Goal: Task Accomplishment & Management: Manage account settings

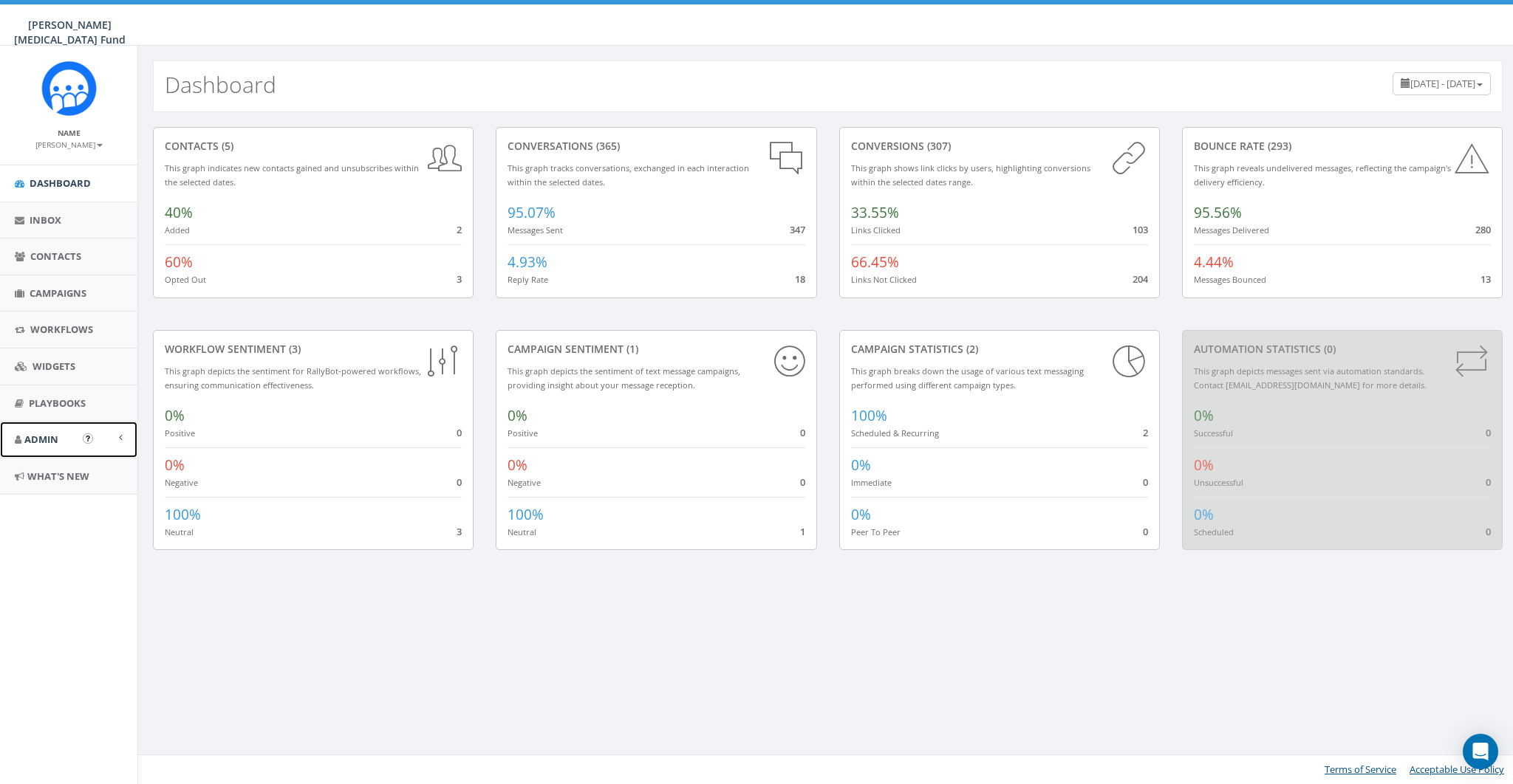
click at [63, 447] on link "Admin" at bounding box center [69, 439] width 138 height 36
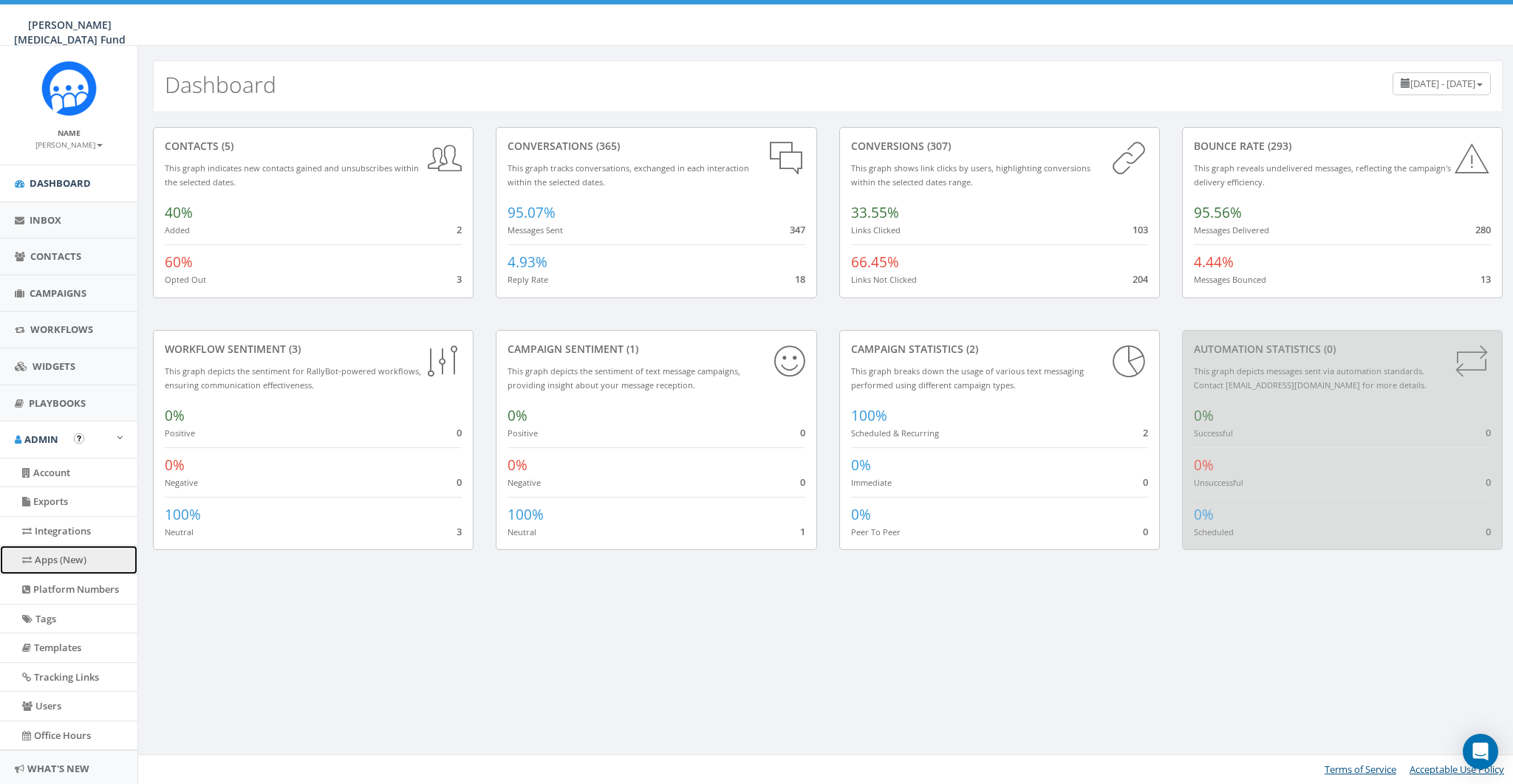
click at [52, 558] on link "Apps (New)" at bounding box center [69, 560] width 138 height 29
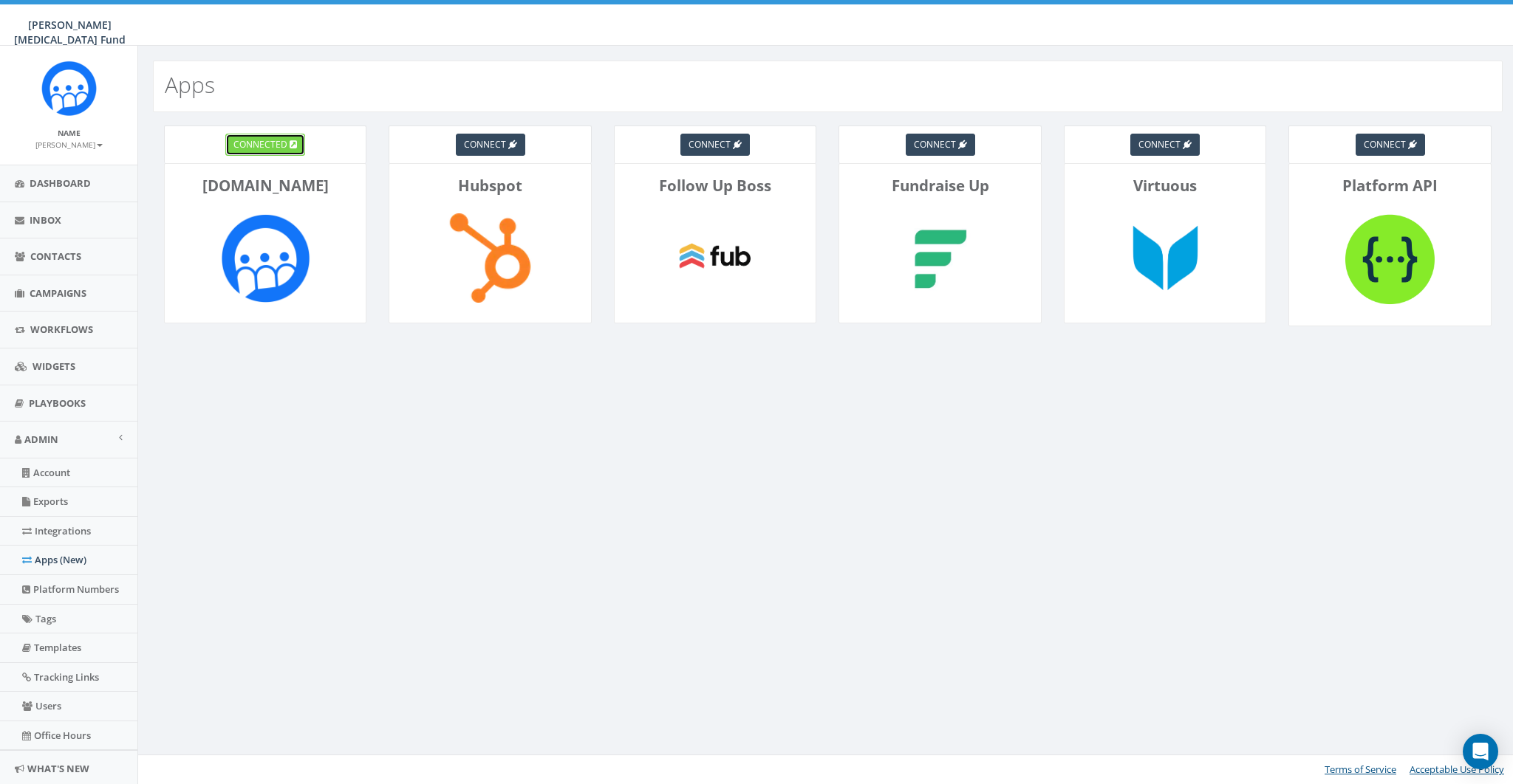
click at [263, 147] on span "connected" at bounding box center [260, 144] width 54 height 13
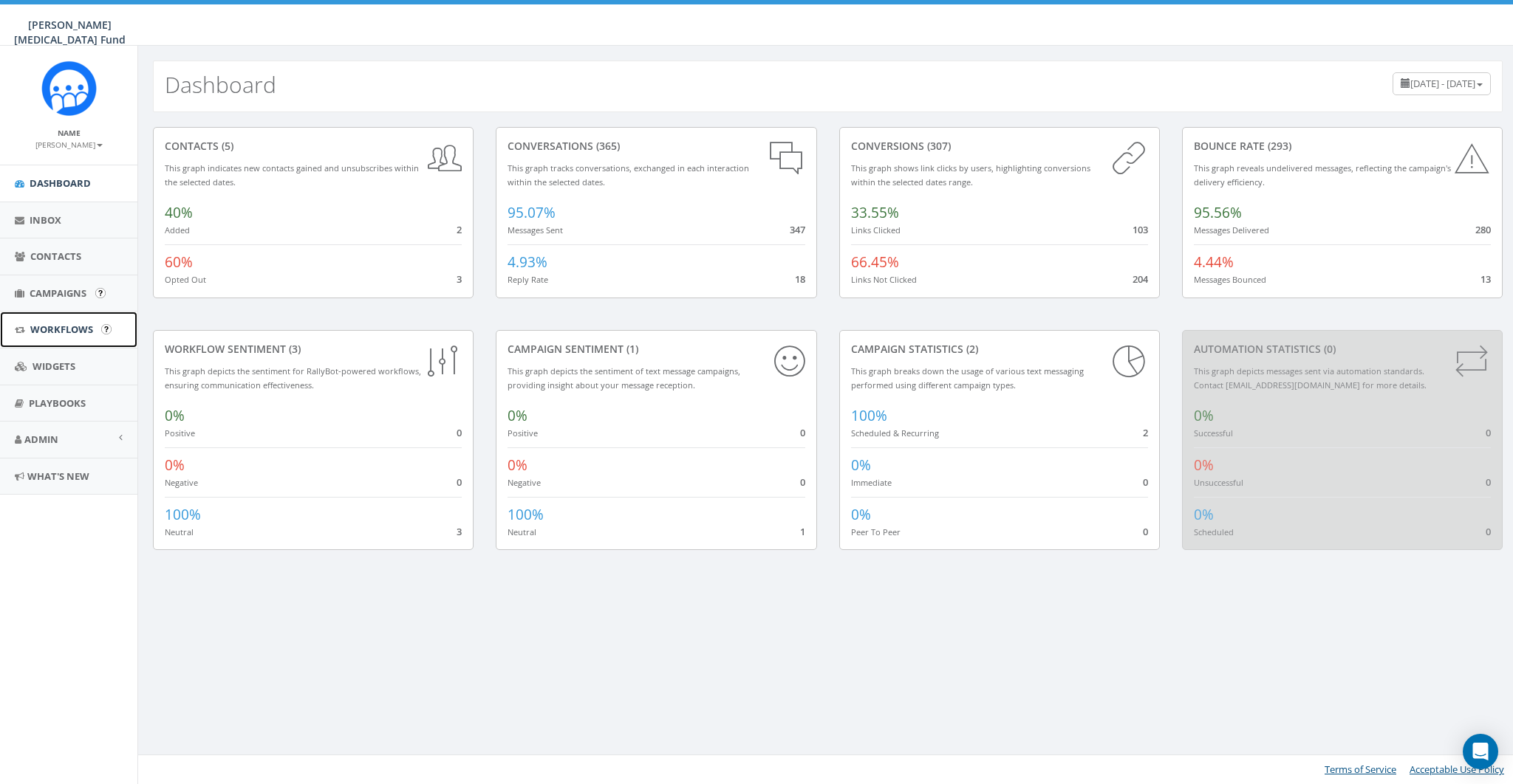
click at [54, 328] on span "Workflows" at bounding box center [61, 329] width 63 height 13
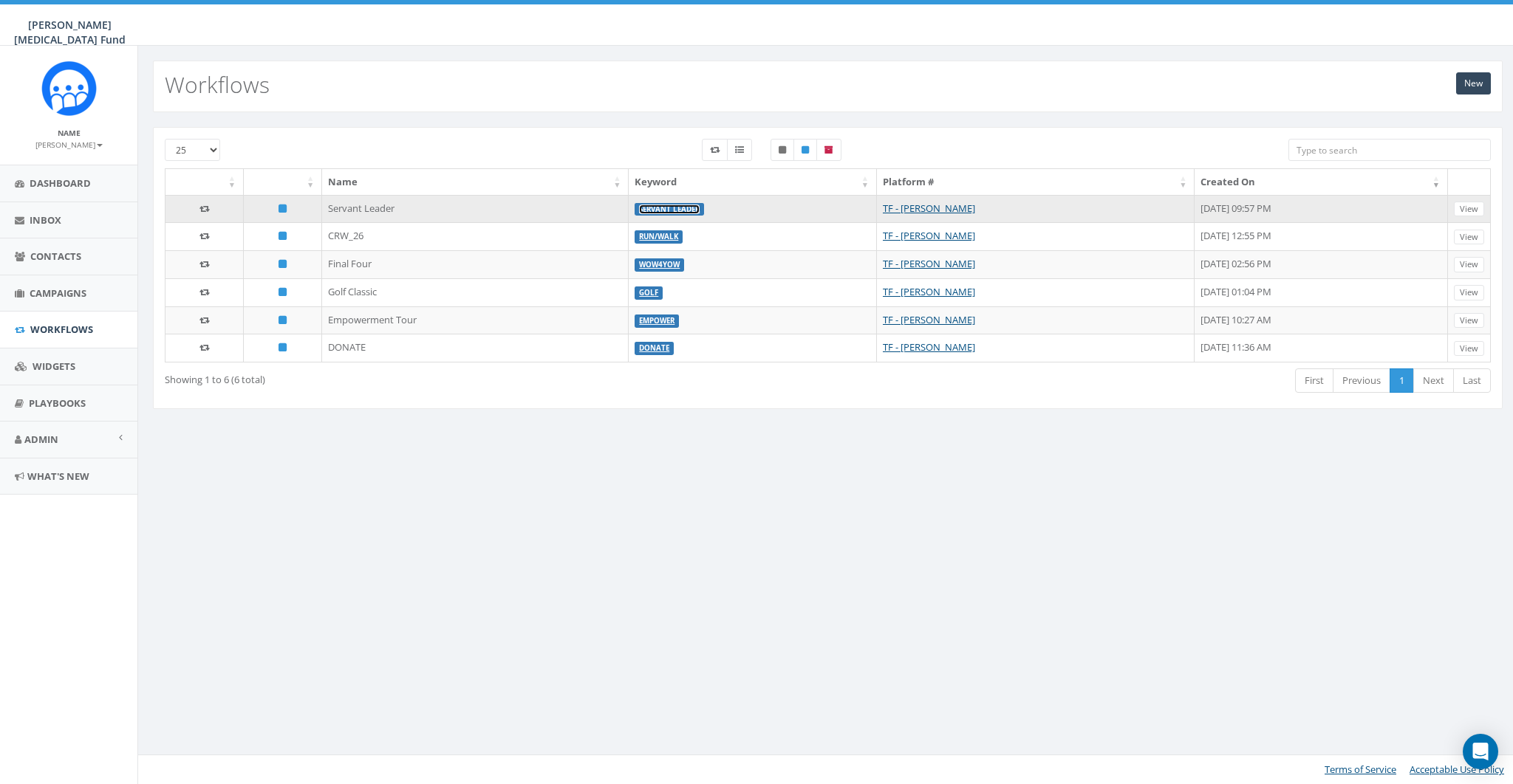
click at [639, 206] on link "Servant Leader" at bounding box center [670, 209] width 61 height 10
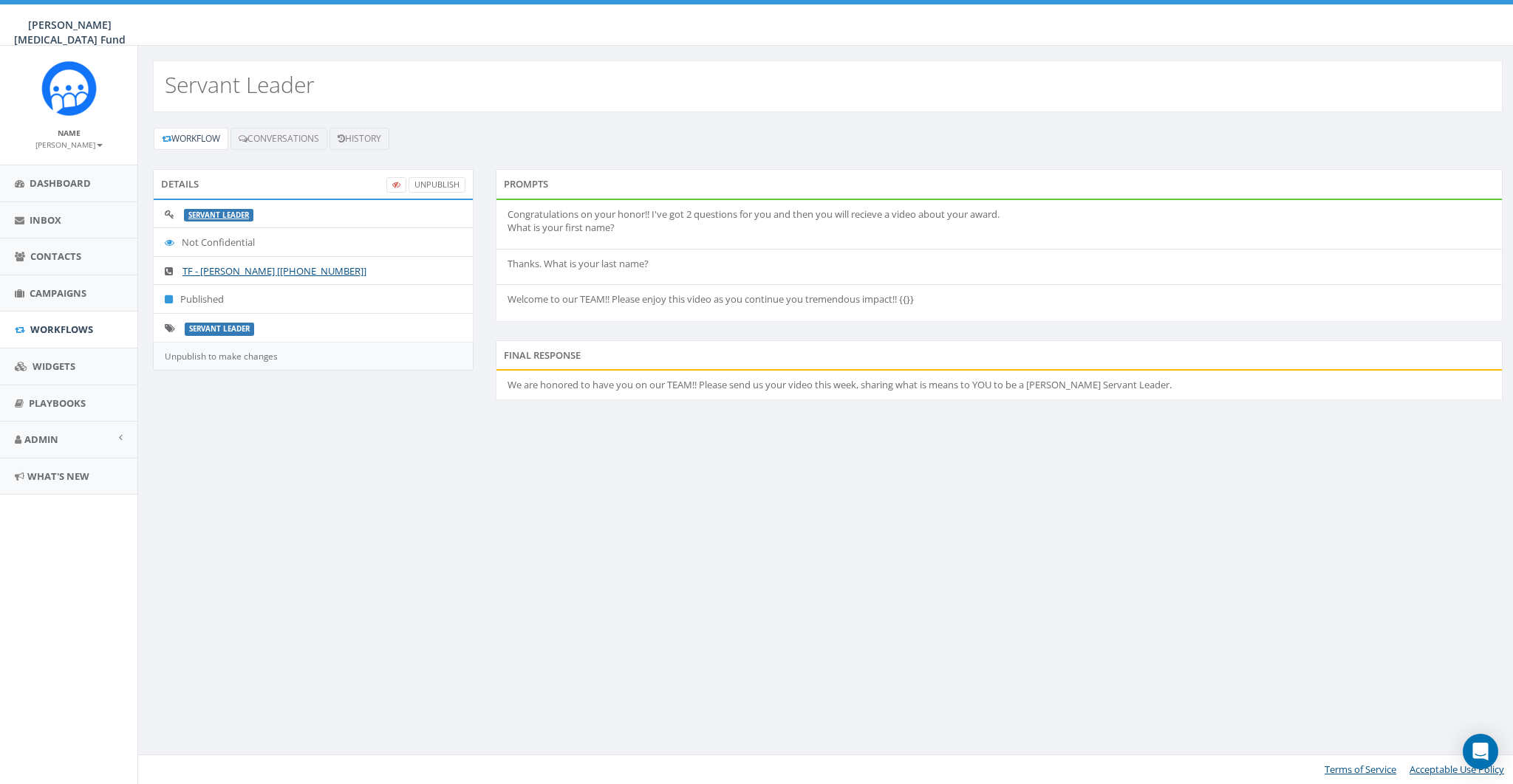
click at [567, 518] on div "Servant Leader Workflow Conversations History Details UnPublish Servant Leader …" at bounding box center [827, 415] width 1380 height 738
click at [756, 423] on div "Workflow Conversations History Details UnPublish Servant Leader Not Confidentia…" at bounding box center [828, 273] width 1379 height 321
click at [423, 180] on link "UnPublish" at bounding box center [437, 185] width 57 height 16
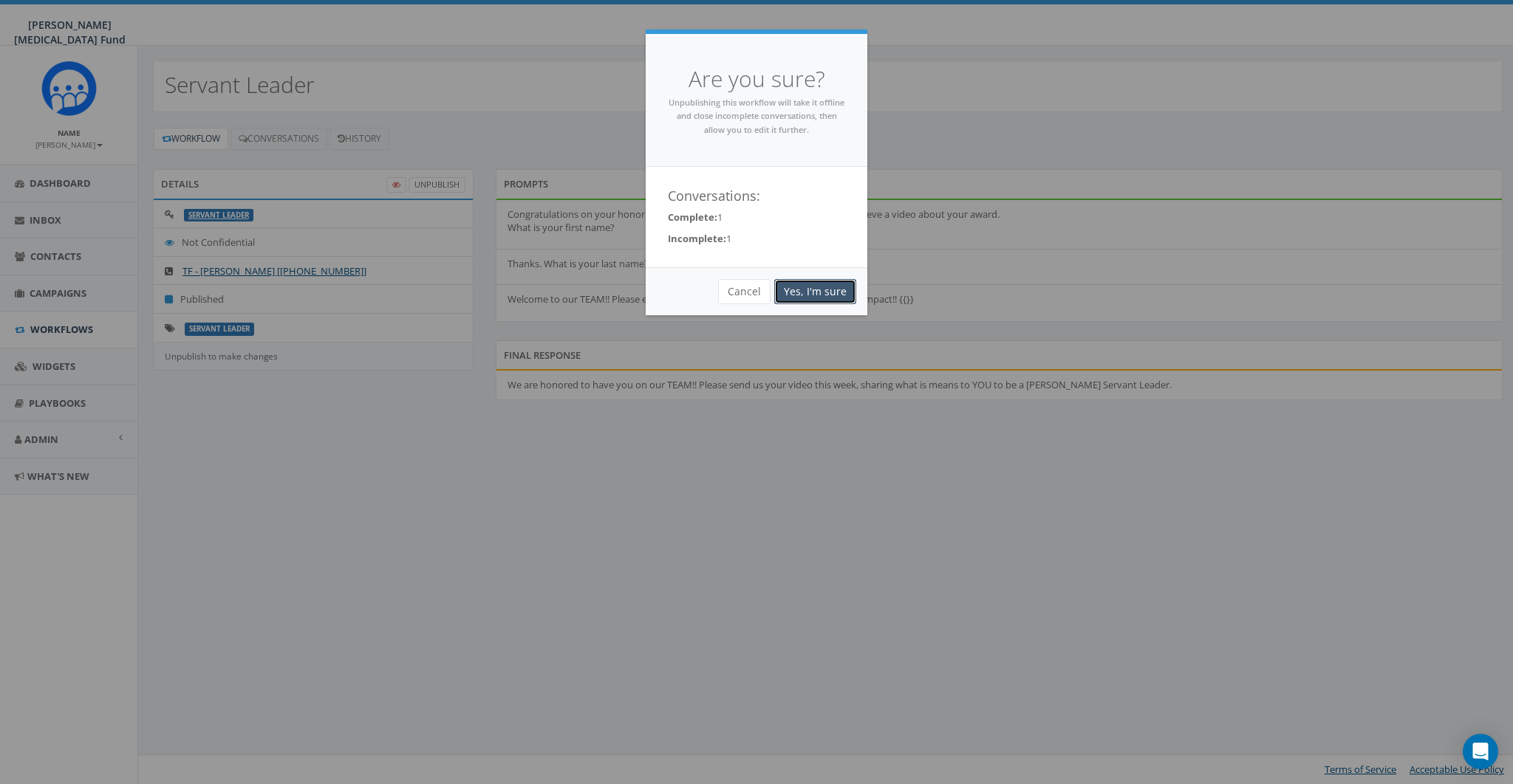
click at [823, 289] on link "Yes, I'm sure" at bounding box center [815, 291] width 82 height 25
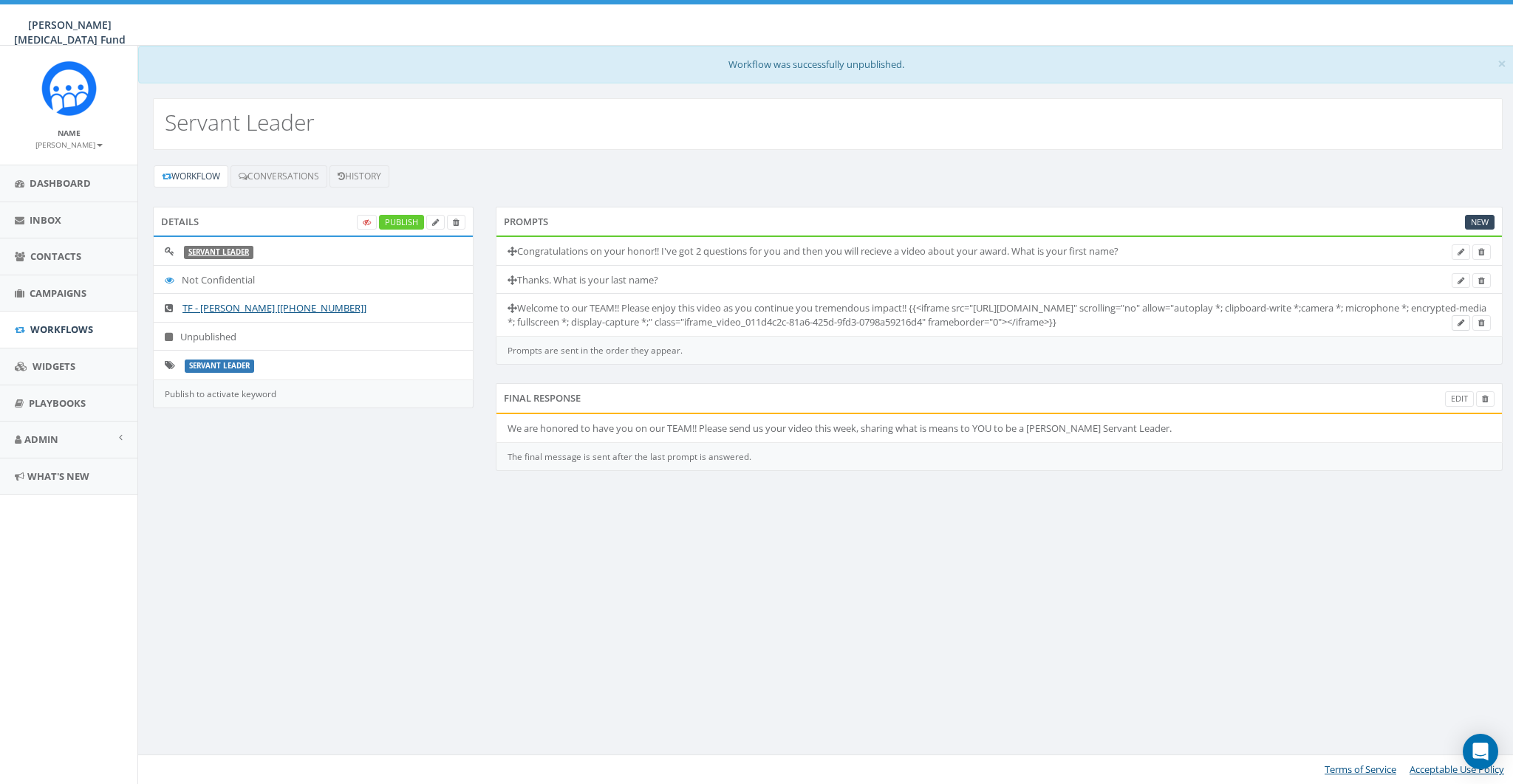
click at [1463, 319] on icon at bounding box center [1460, 322] width 7 height 8
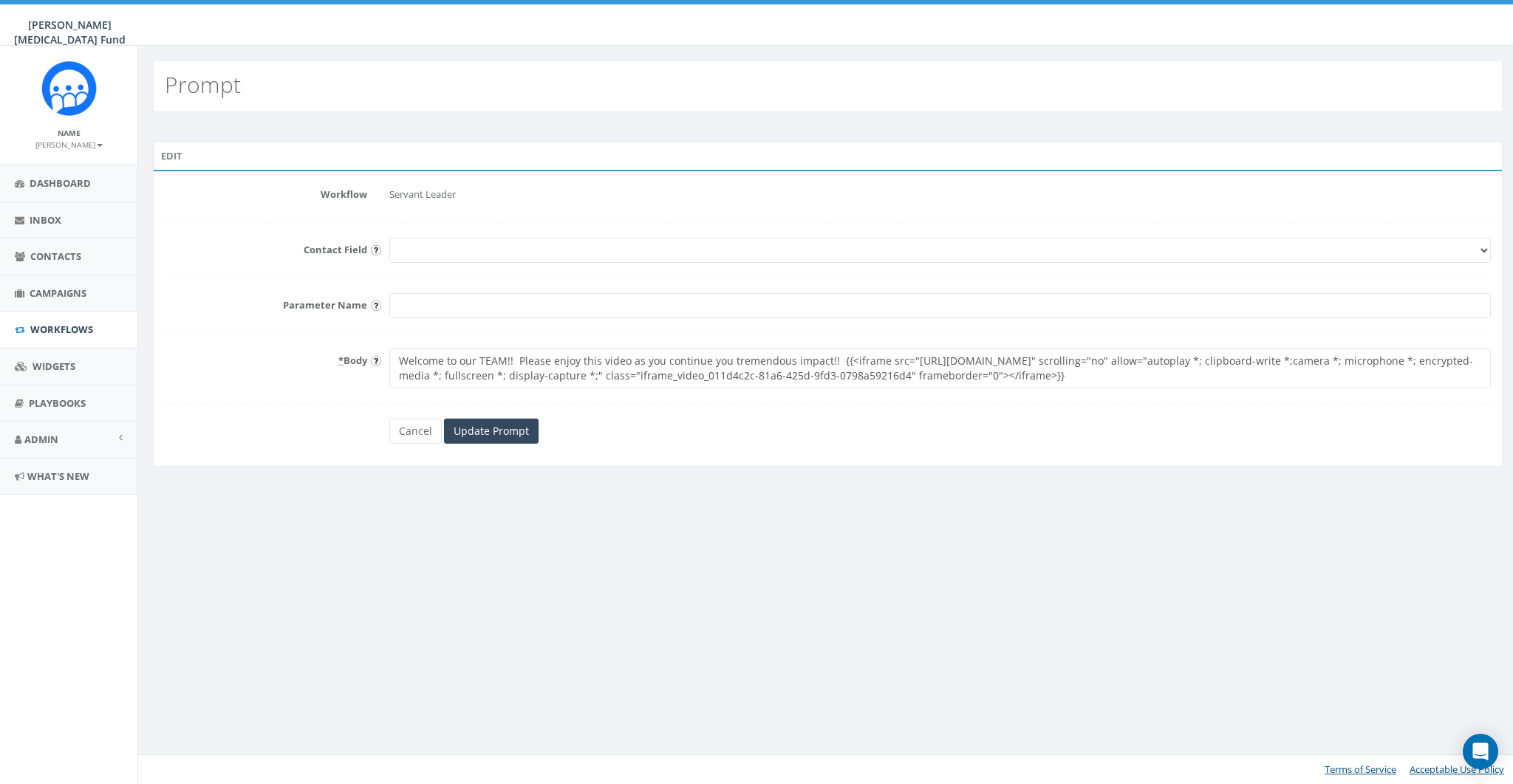
click at [516, 359] on textarea "Welcome to our TEAM!! Please enjoy this video as you continue you tremendous im…" at bounding box center [940, 368] width 1102 height 40
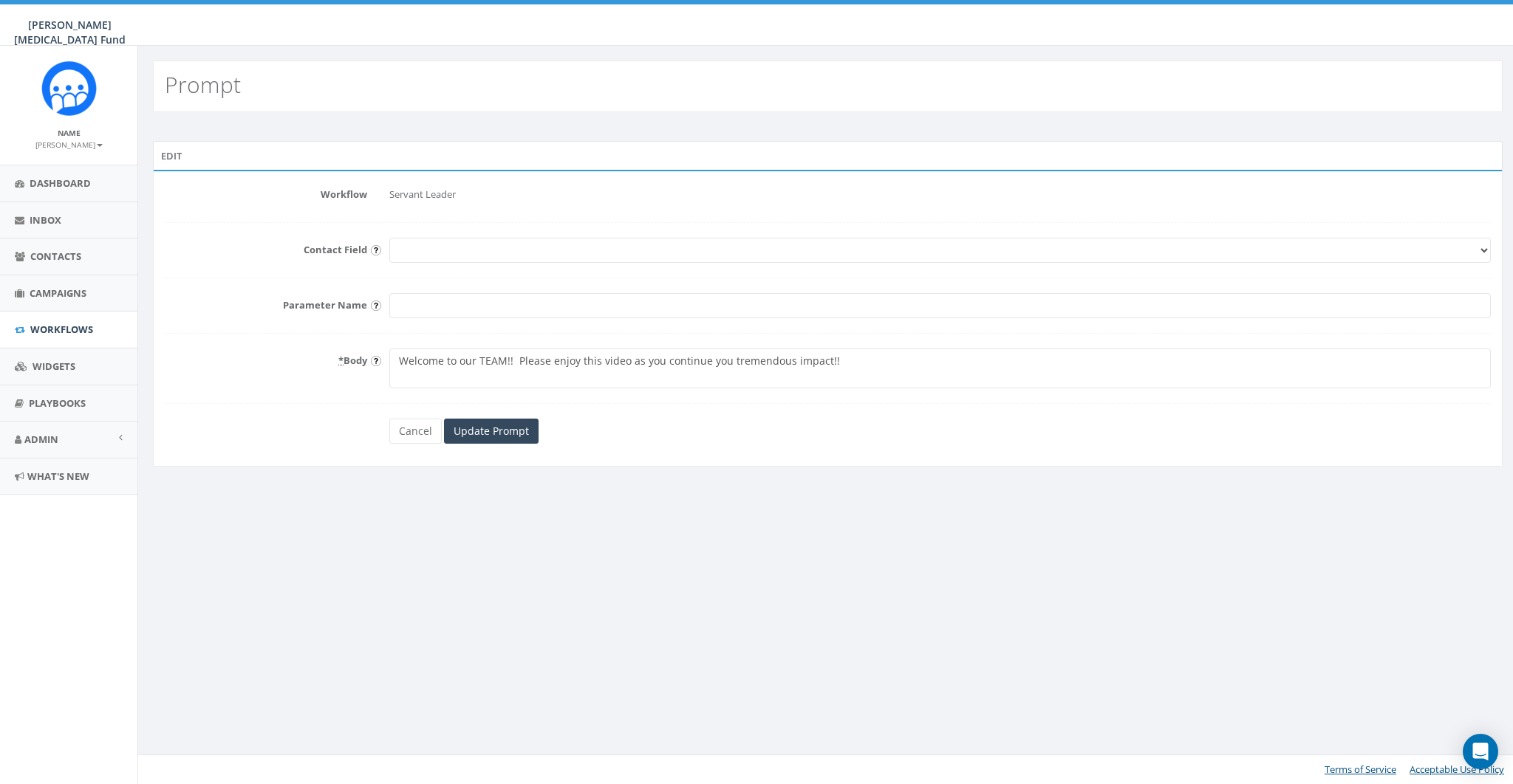
click at [462, 382] on textarea "Welcome to our TEAM!! Please enjoy this video as you continue you tremendous im…" at bounding box center [940, 368] width 1102 height 40
paste textarea "https://rally.so/videos/011d4c2c-81a6-425d-9fd3-0798a59216d4"
type textarea "Welcome to our TEAM!! Please enjoy this video as you continue you tremendous im…"
click at [491, 428] on input "Update Prompt" at bounding box center [491, 431] width 95 height 25
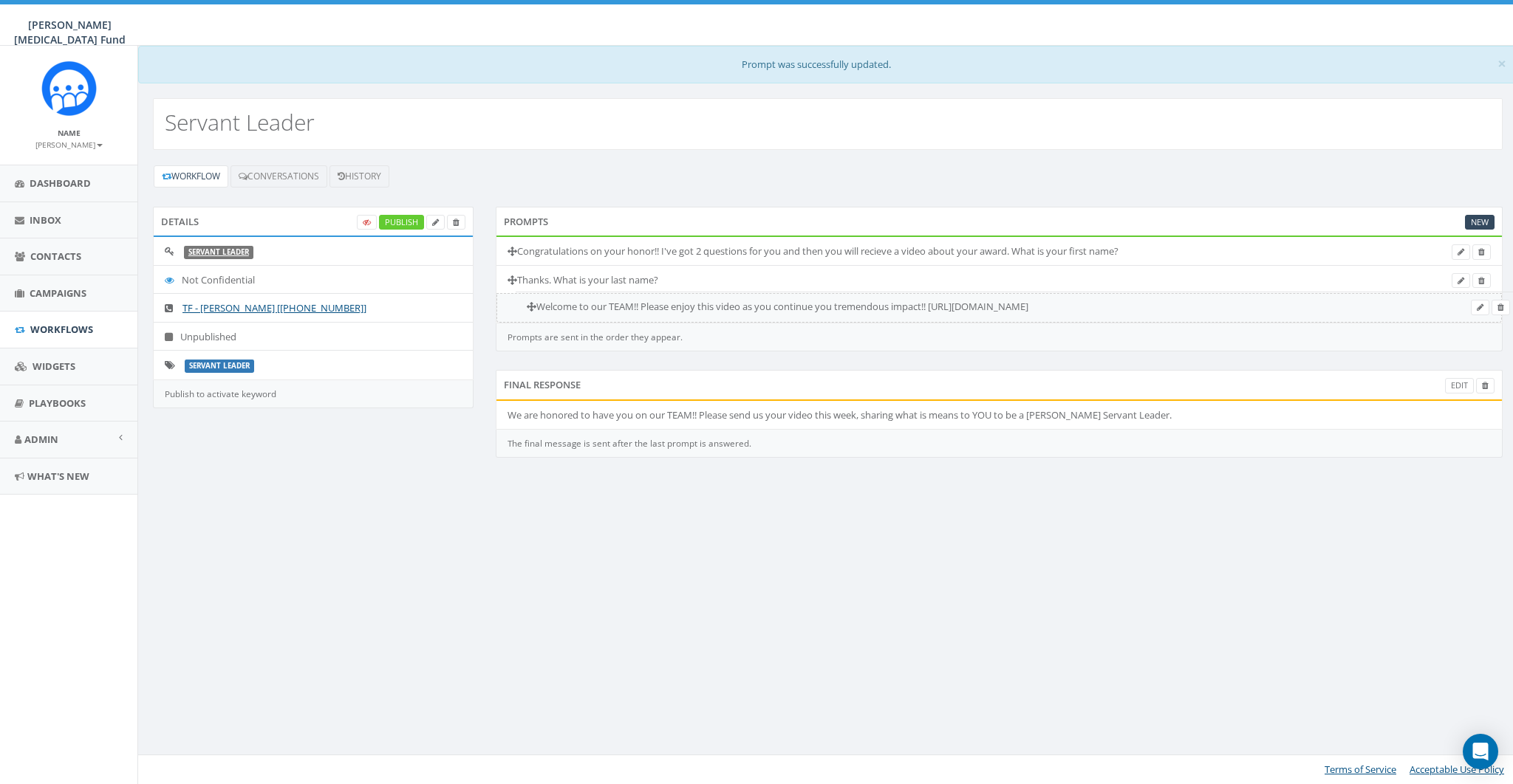
drag, startPoint x: 915, startPoint y: 304, endPoint x: 934, endPoint y: 303, distance: 19.0
click at [1463, 306] on icon at bounding box center [1460, 309] width 7 height 8
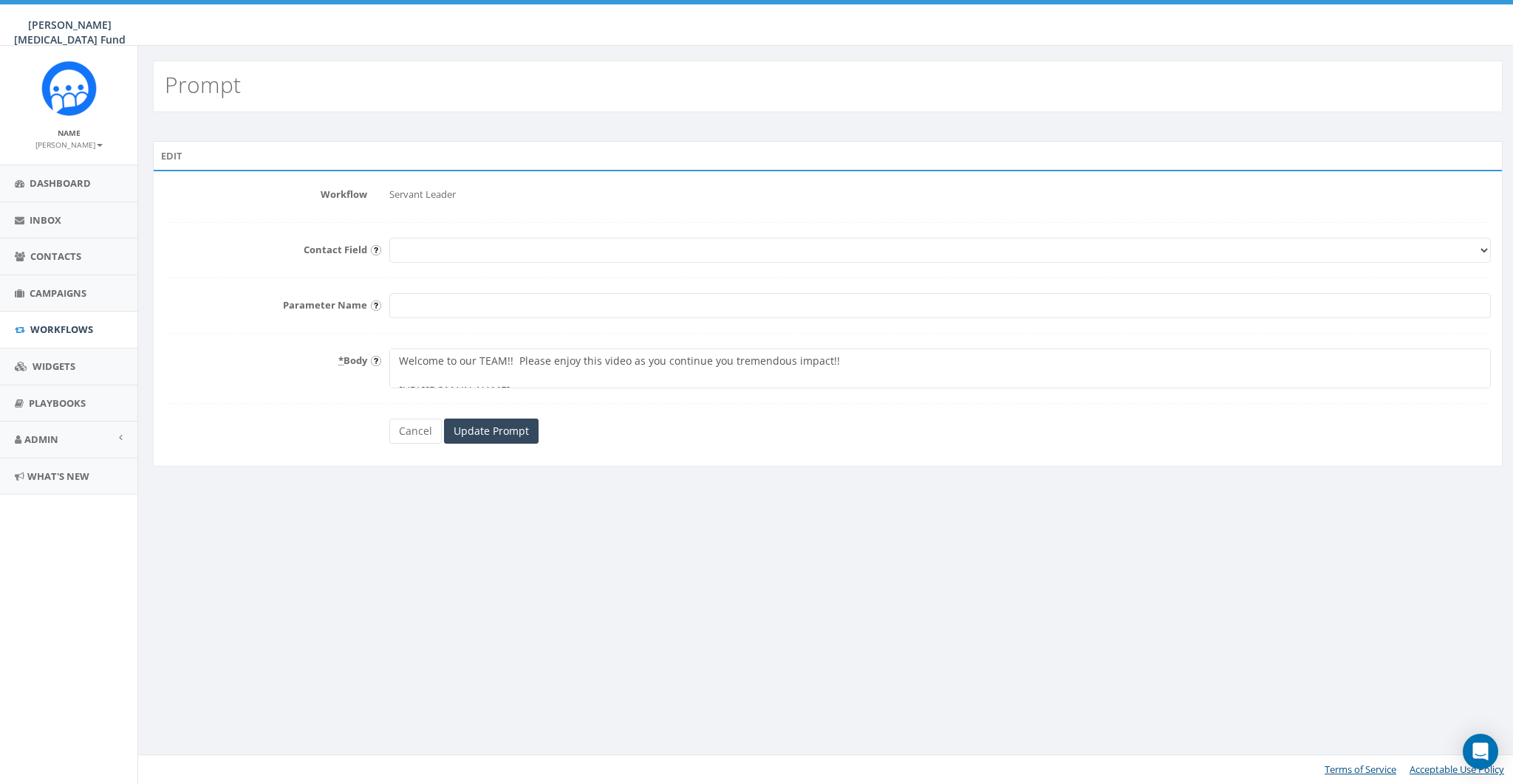
click at [485, 364] on textarea "Welcome to our TEAM!! Please enjoy this video as you continue you tremendous im…" at bounding box center [940, 368] width 1102 height 40
click at [422, 430] on link "Cancel" at bounding box center [415, 431] width 53 height 25
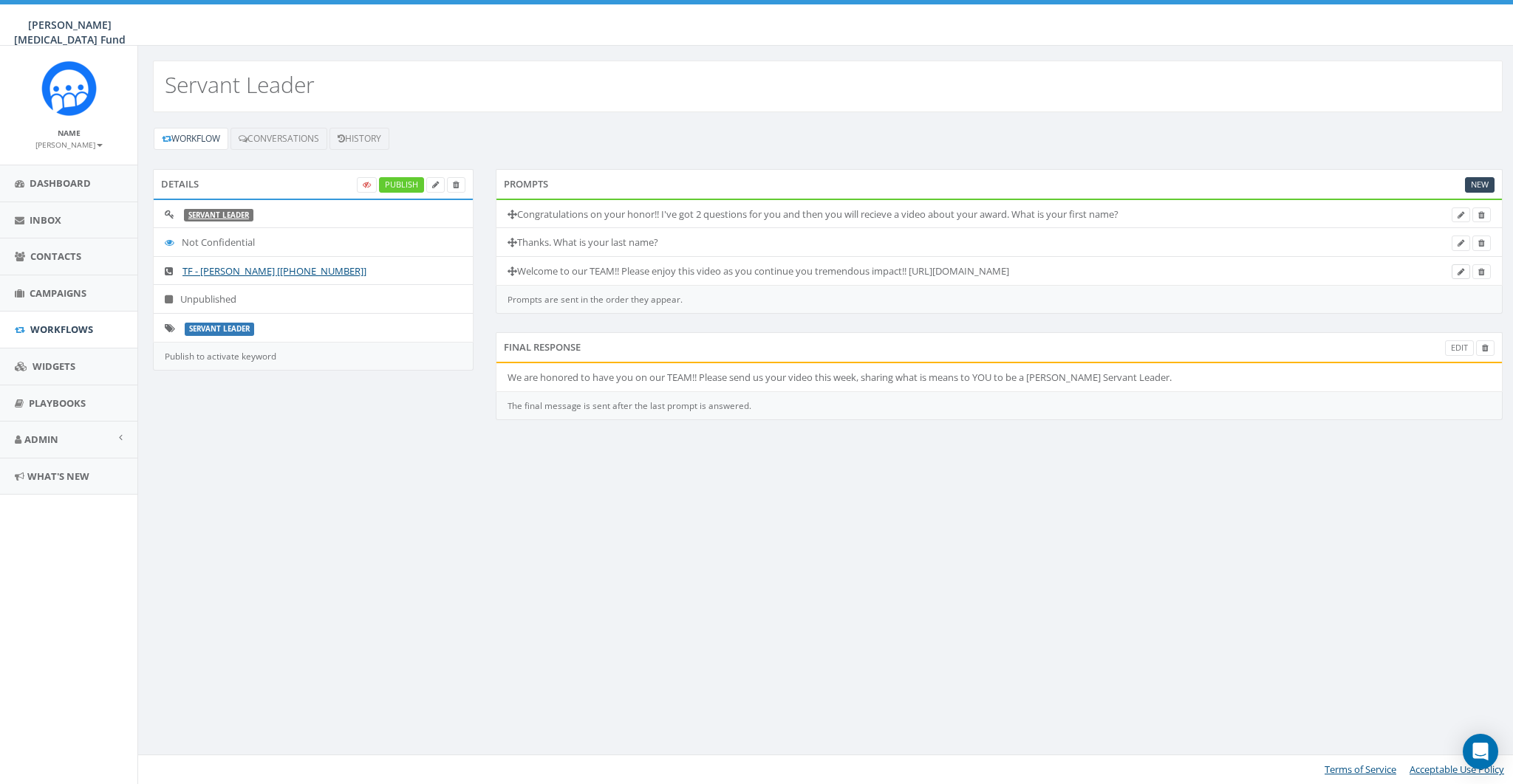
click at [1460, 268] on icon at bounding box center [1460, 271] width 7 height 8
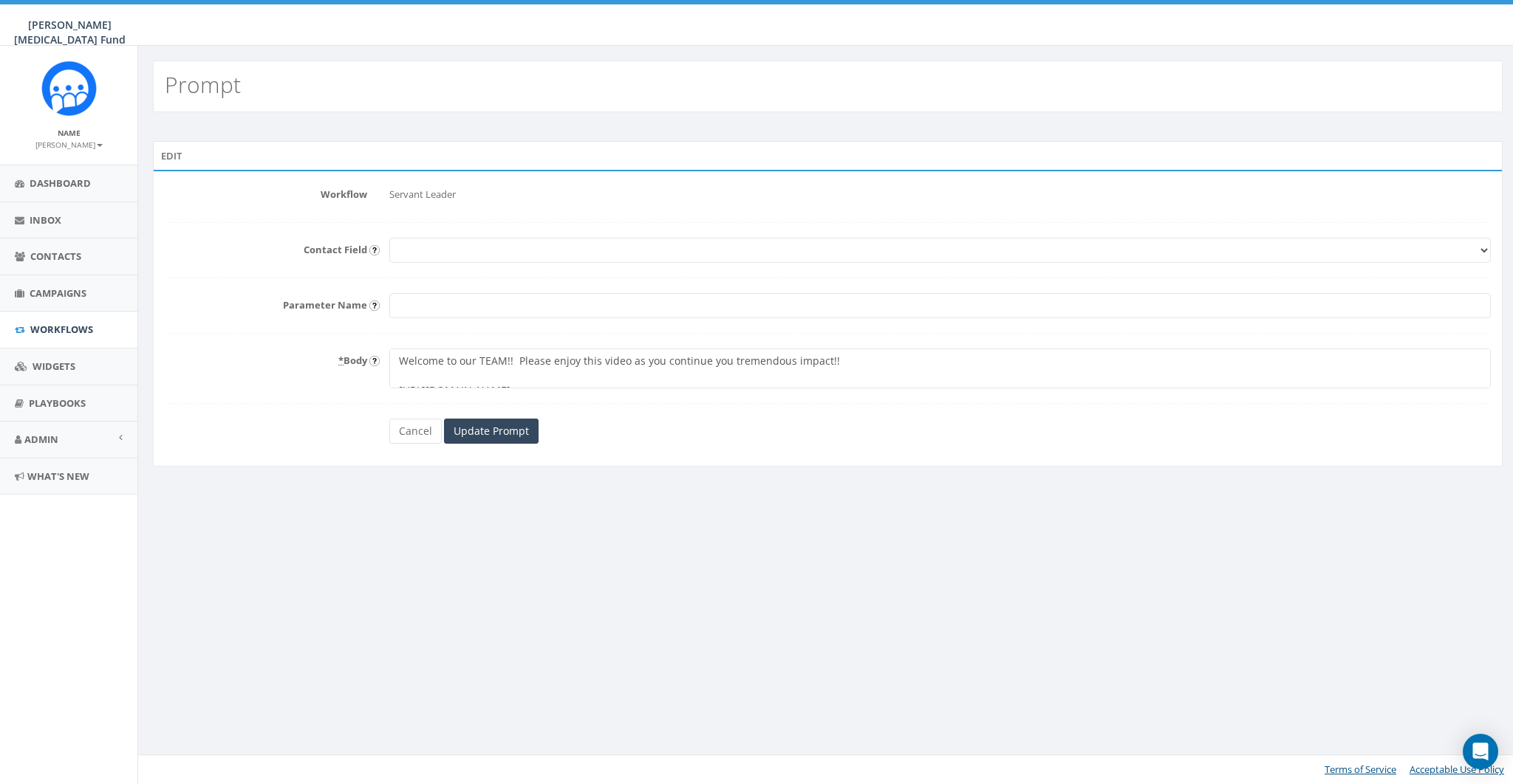
click at [804, 342] on form "Workflow Servant Leader Contact Field First Name Last Name Email Parameter Name…" at bounding box center [828, 313] width 1326 height 261
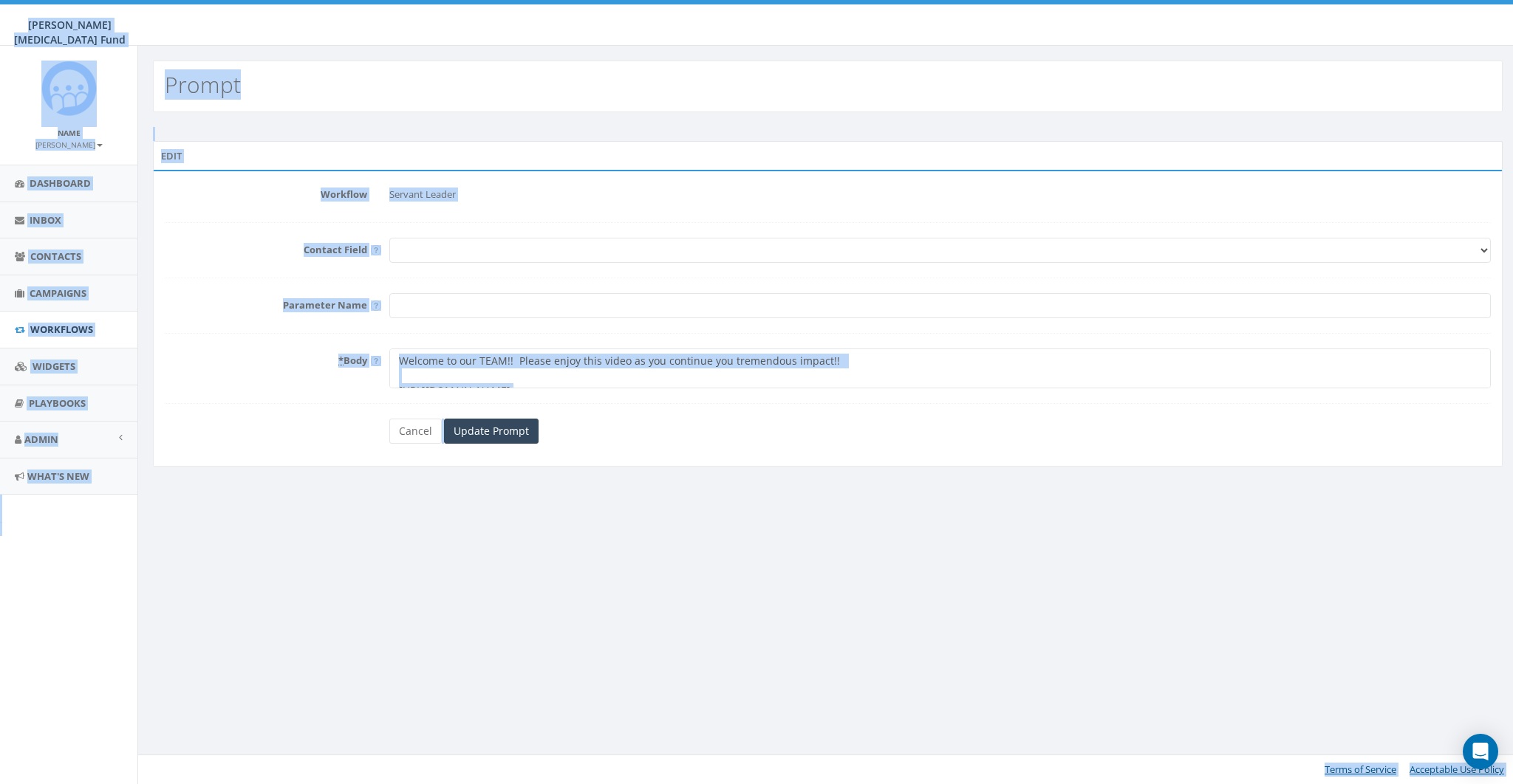
click at [738, 365] on textarea "Welcome to our TEAM!! Please enjoy this video as you continue you tremendous im…" at bounding box center [940, 368] width 1102 height 40
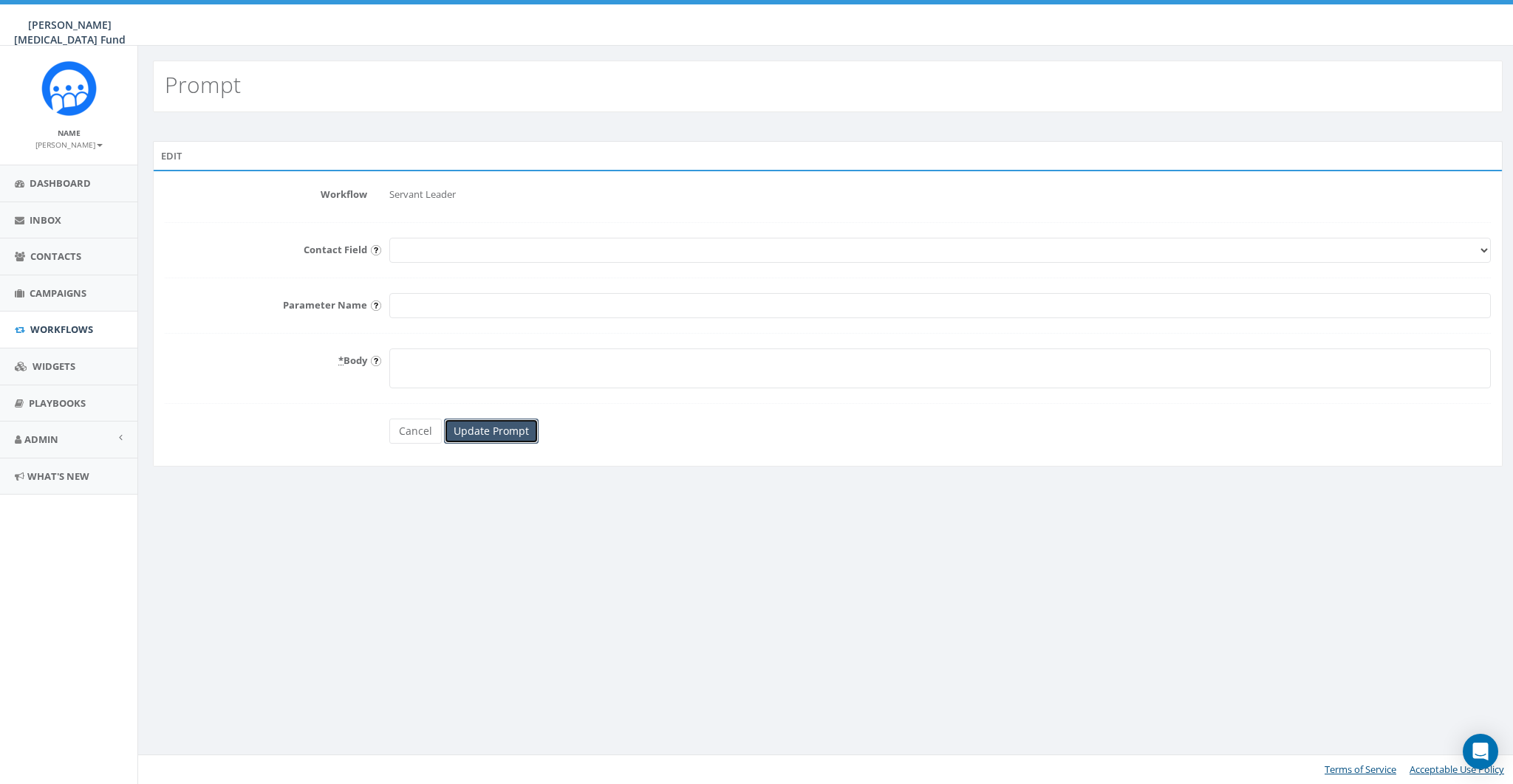
click at [515, 425] on input "Update Prompt" at bounding box center [491, 431] width 95 height 25
click at [418, 429] on link "Cancel" at bounding box center [415, 431] width 53 height 25
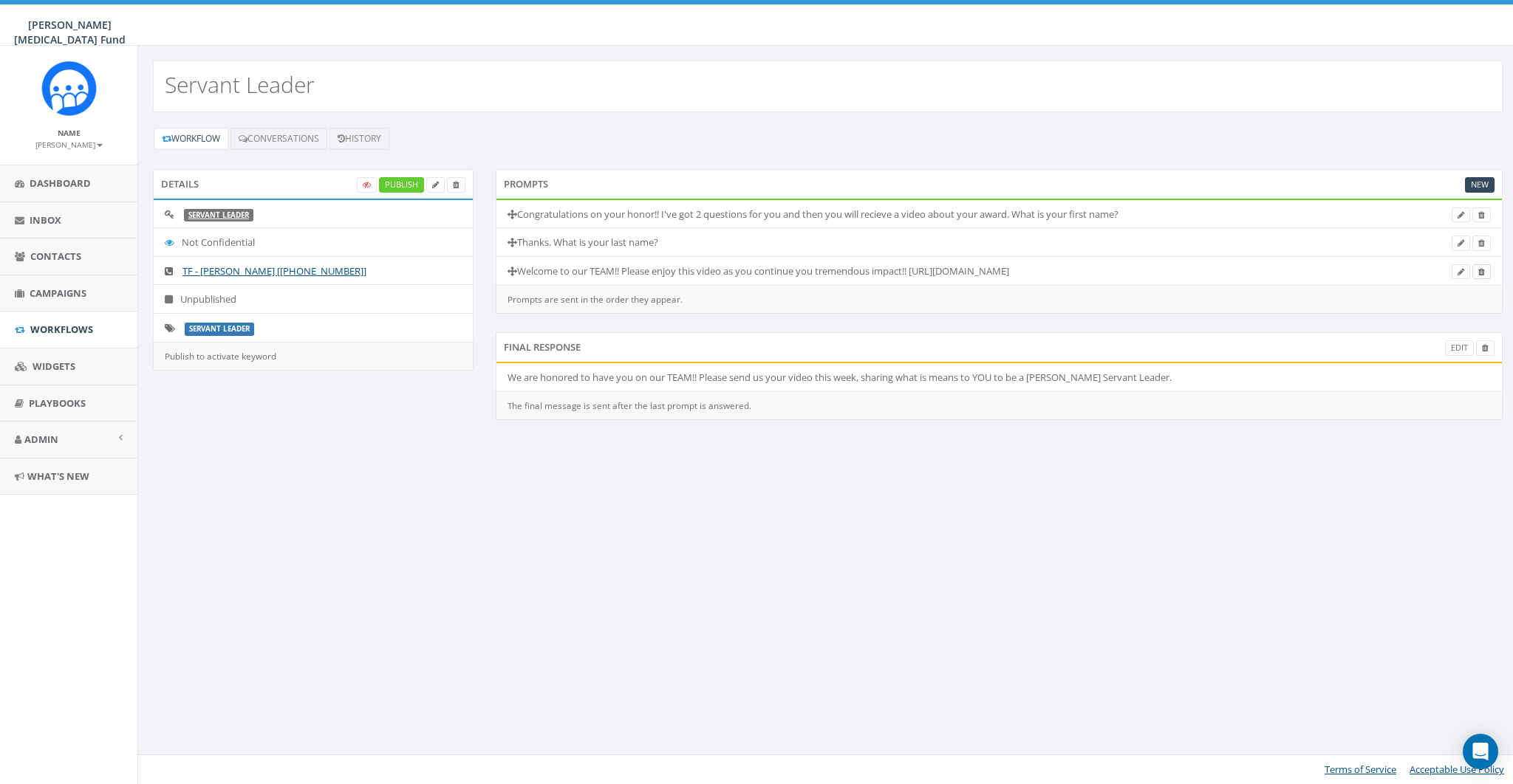
click at [1486, 267] on link at bounding box center [1481, 271] width 18 height 16
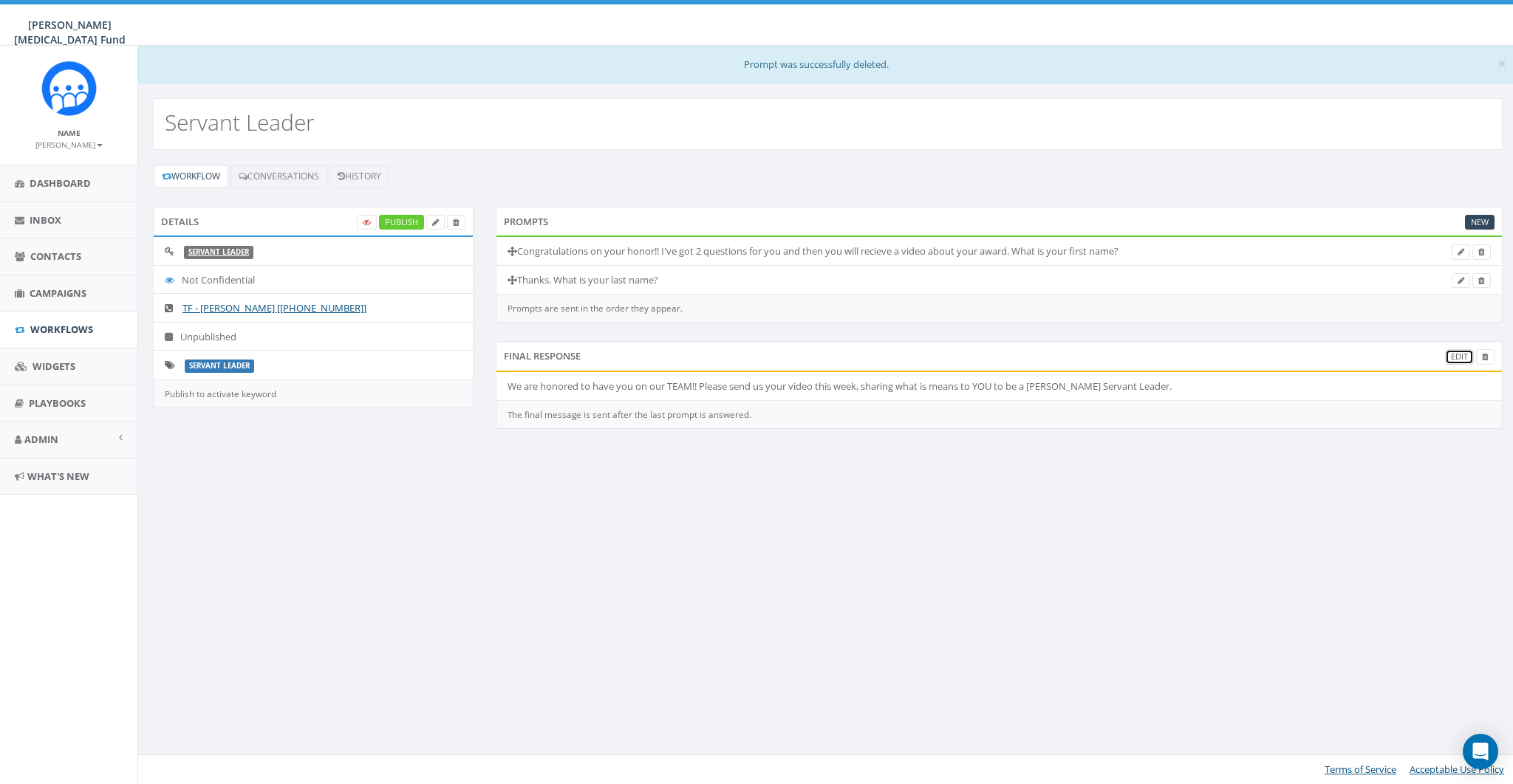
click at [1462, 356] on link "Edit" at bounding box center [1459, 356] width 29 height 16
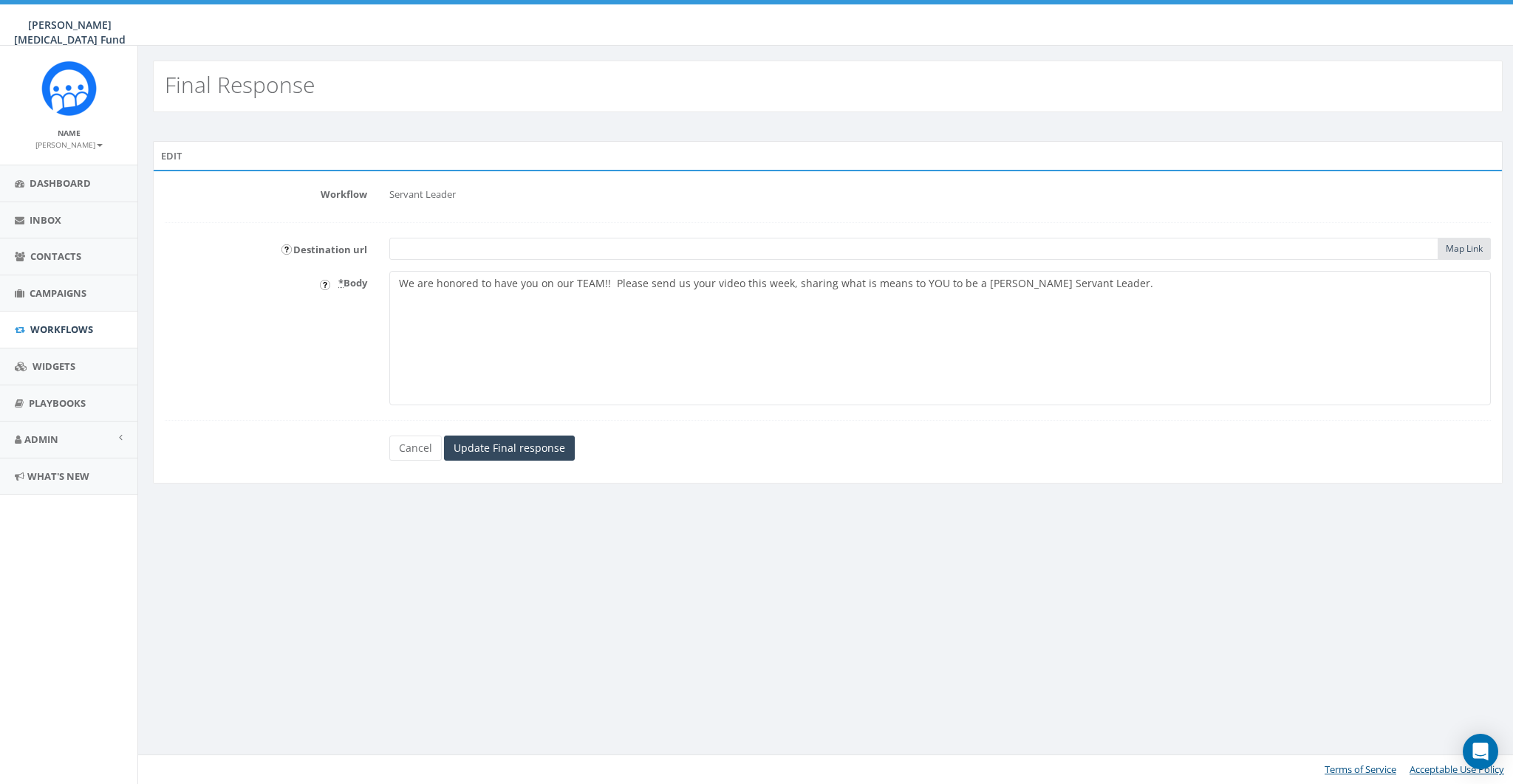
click at [528, 294] on textarea "We are honored to have you on our TEAM!! Please send us your video this week, s…" at bounding box center [940, 338] width 1102 height 135
paste textarea "Welcome to our TEAM!! Please enjoy this video as you continue you tremendous im…"
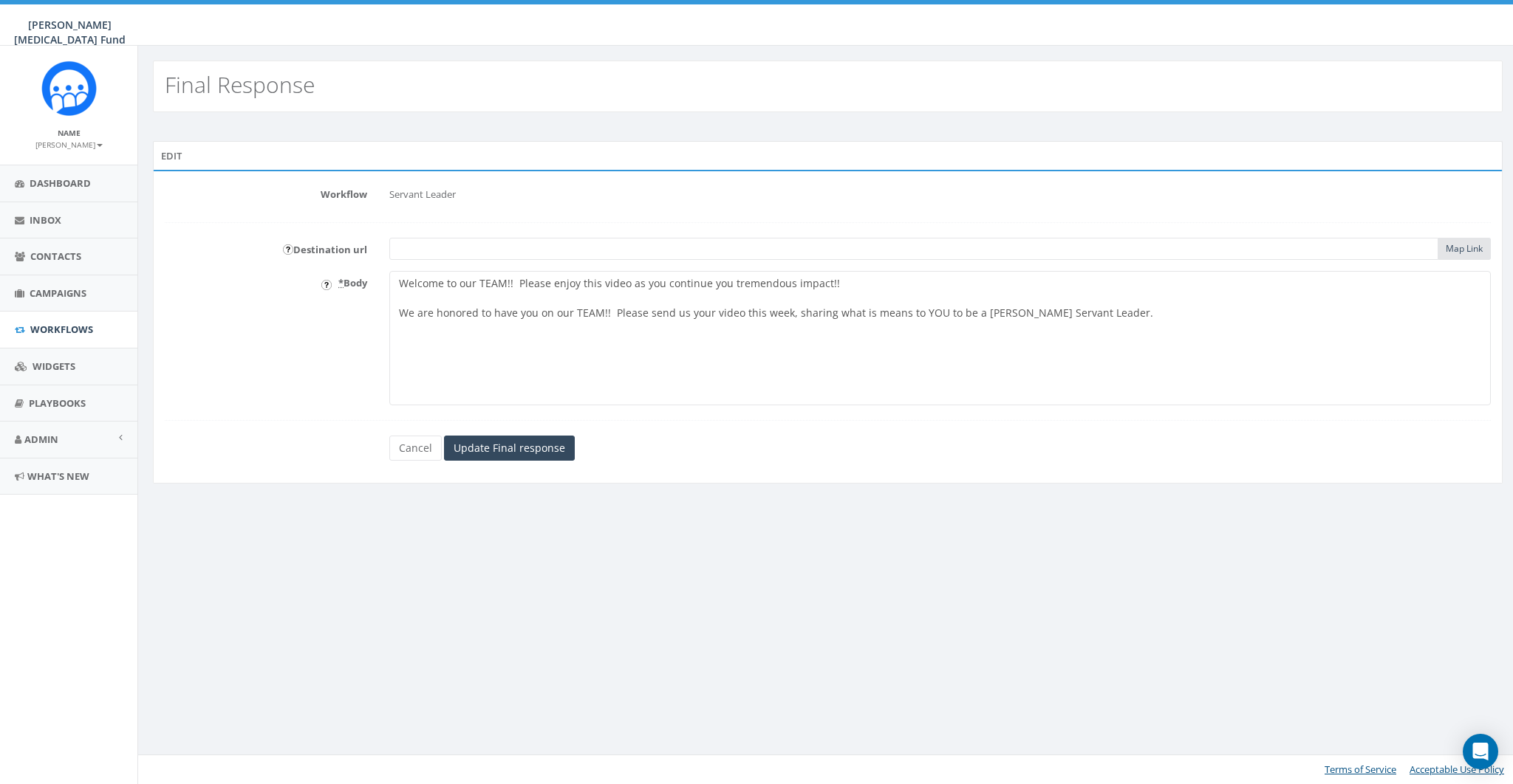
paste textarea "https://rally.so/videos/011d4c2c-81a6-425d-9fd3-0798a59216d4"
type textarea "Welcome to our TEAM!! Please enjoy this video as you continue you tremendous im…"
click at [502, 450] on input "Update Final response" at bounding box center [509, 448] width 131 height 25
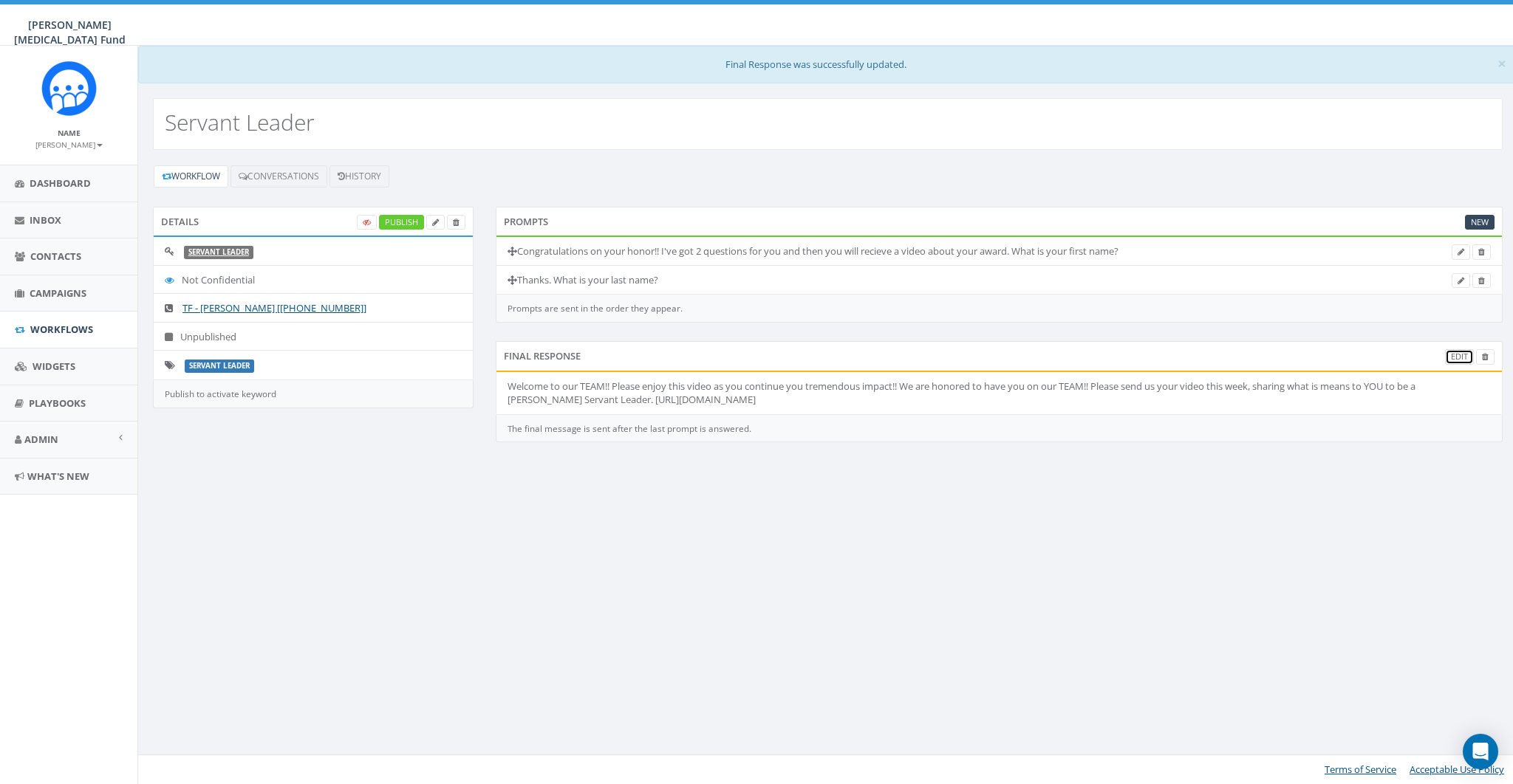
click at [1467, 349] on link "Edit" at bounding box center [1459, 356] width 29 height 16
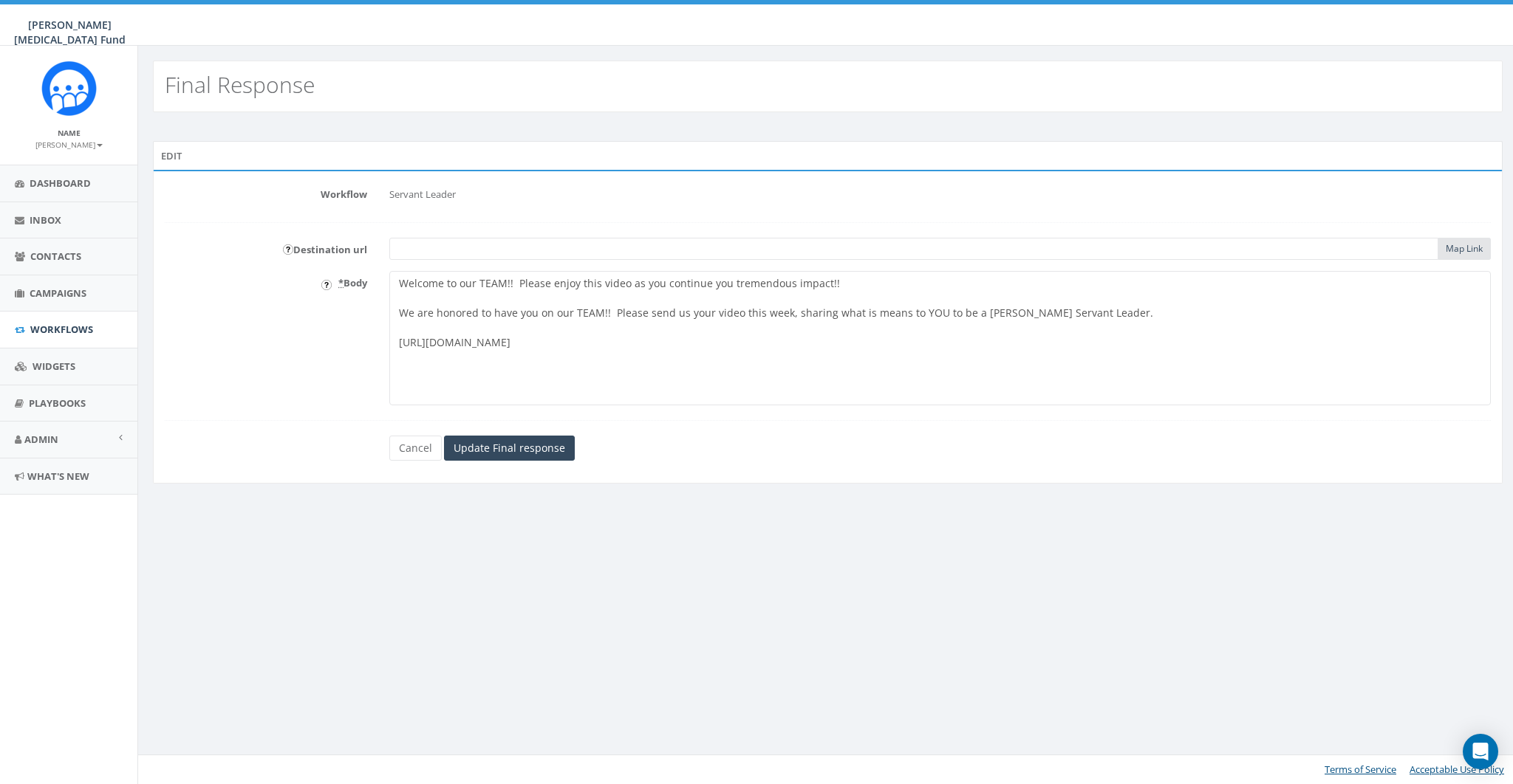
click at [414, 342] on textarea "Welcome to our TEAM!! Please enjoy this video as you continue you tremendous im…" at bounding box center [940, 338] width 1102 height 135
type textarea "Welcome to our TEAM!! Please enjoy this video as you continue you tremendous im…"
click at [416, 246] on input "text" at bounding box center [914, 249] width 1049 height 22
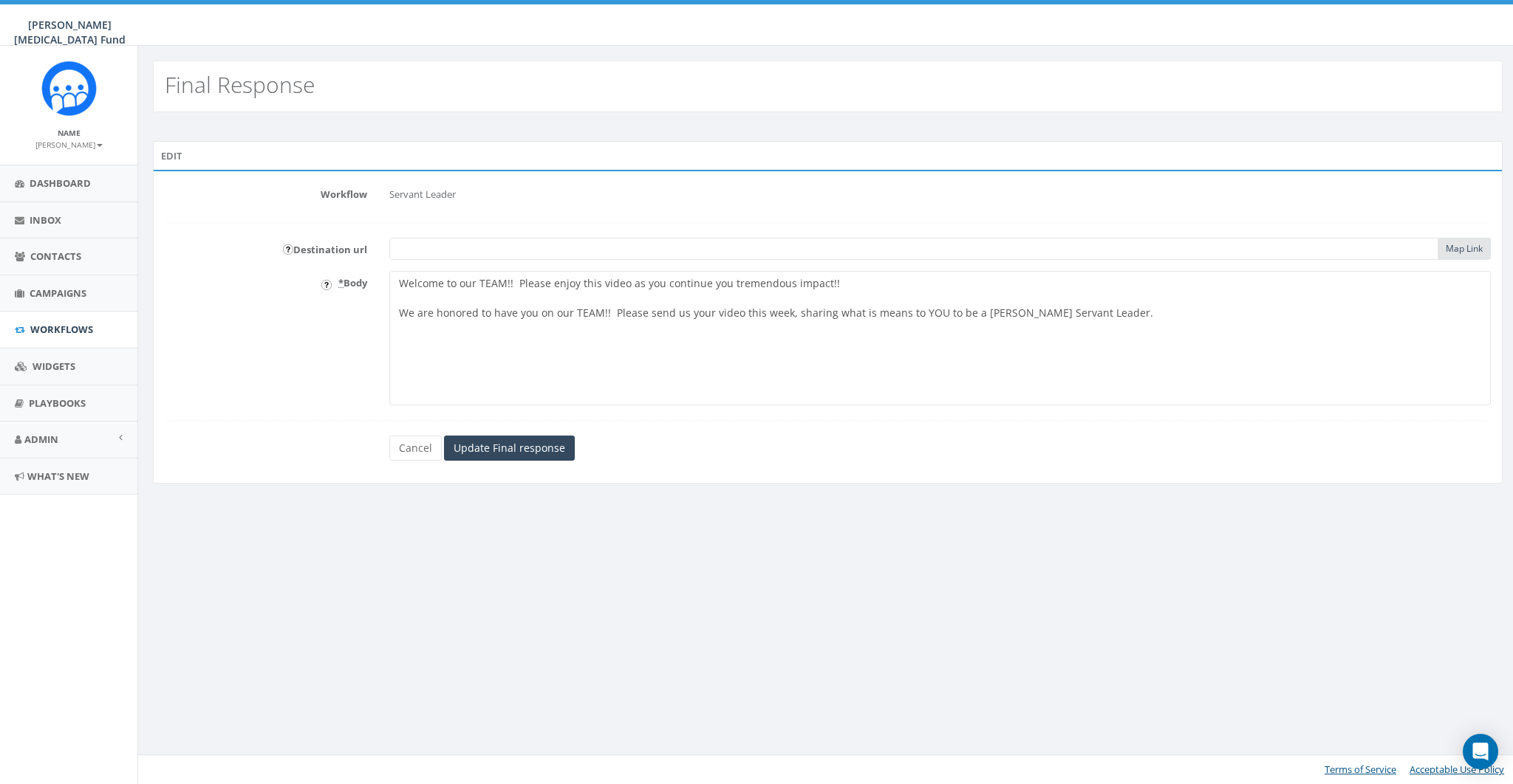
paste input "https://rally.so/videos/011d4c2c-81a6-425d-9fd3-0798a59216d4"
type input "https://rally.so/videos/011d4c2c-81a6-425d-9fd3-0798a59216d4"
click at [448, 348] on textarea "Welcome to our TEAM!! Please enjoy this video as you continue you tremendous im…" at bounding box center [940, 338] width 1102 height 135
type textarea "Welcome to our TEAM!! Please enjoy this video as you continue you tremendous im…"
click at [536, 450] on input "Update Final response" at bounding box center [509, 448] width 131 height 25
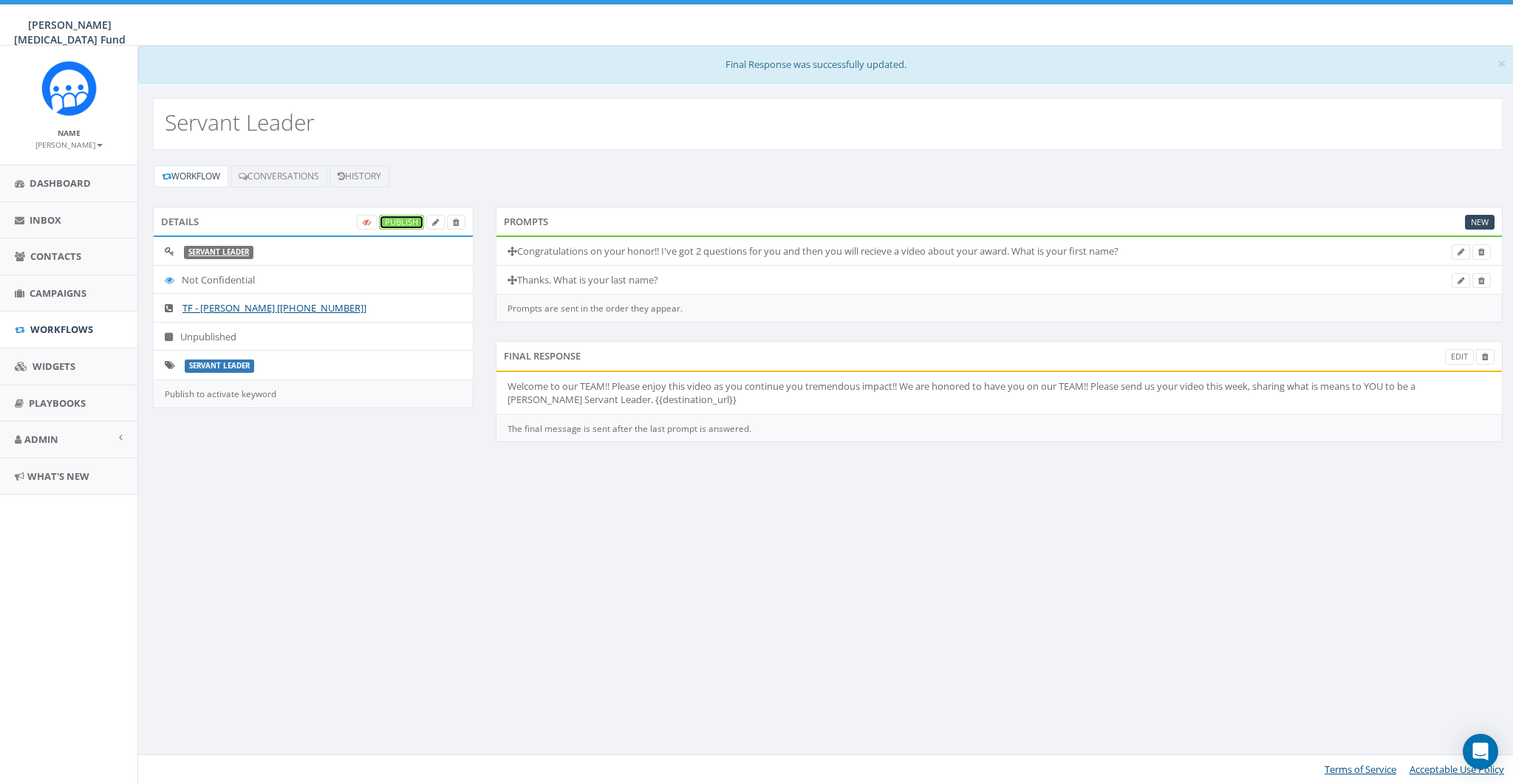
click at [402, 218] on link "Publish" at bounding box center [401, 223] width 45 height 16
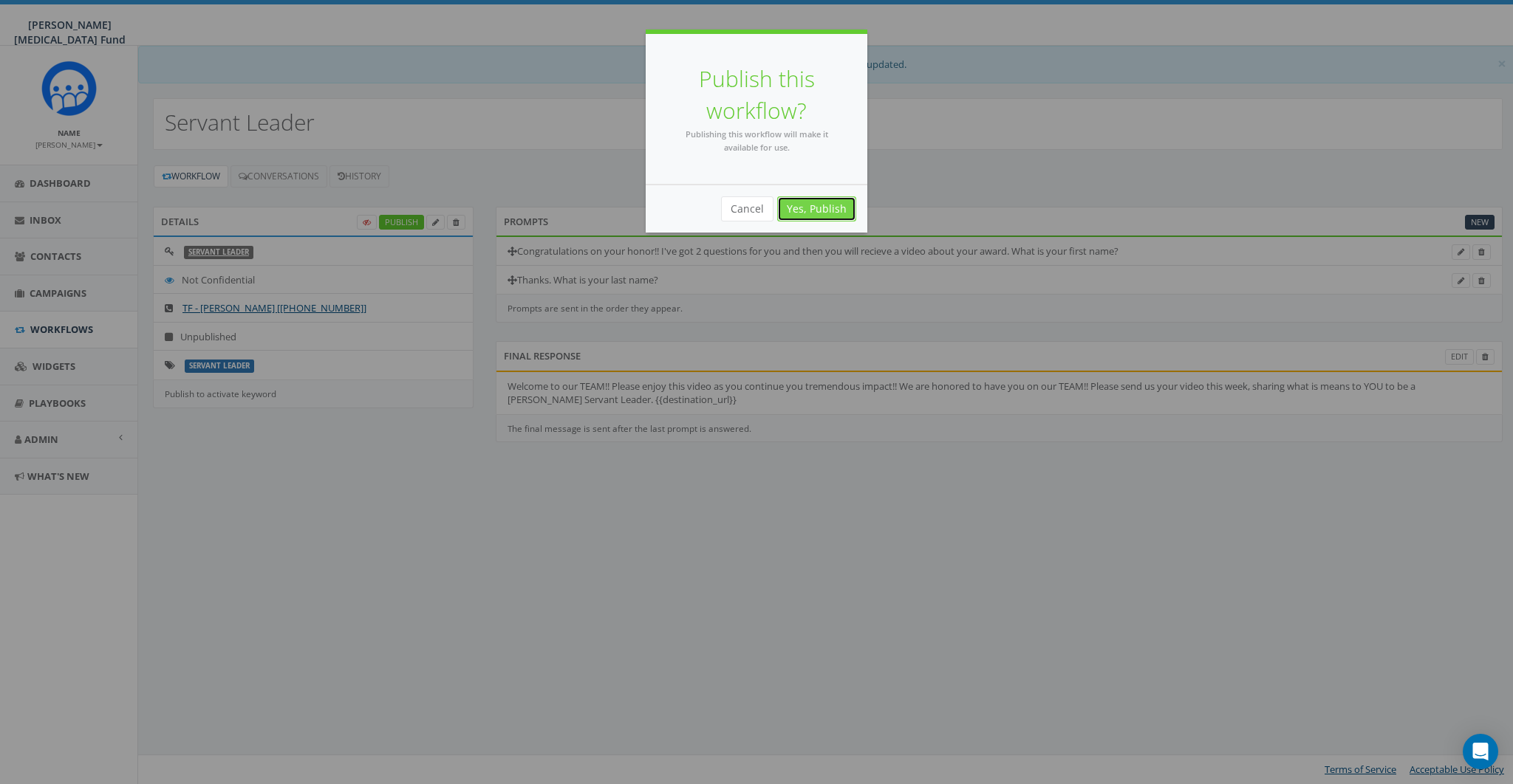
click at [826, 206] on link "Yes, Publish" at bounding box center [816, 209] width 79 height 25
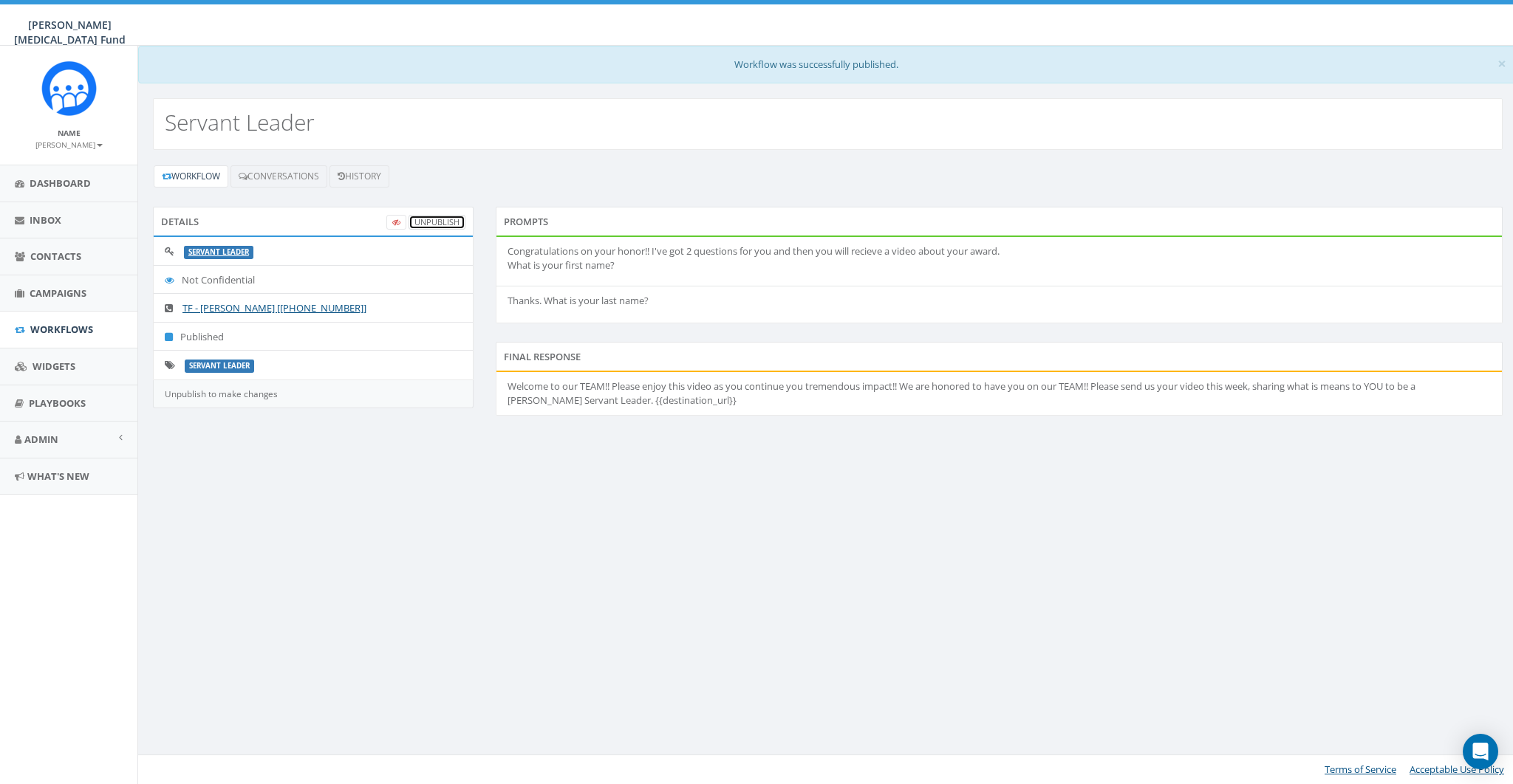
click at [437, 222] on link "UnPublish" at bounding box center [437, 223] width 57 height 16
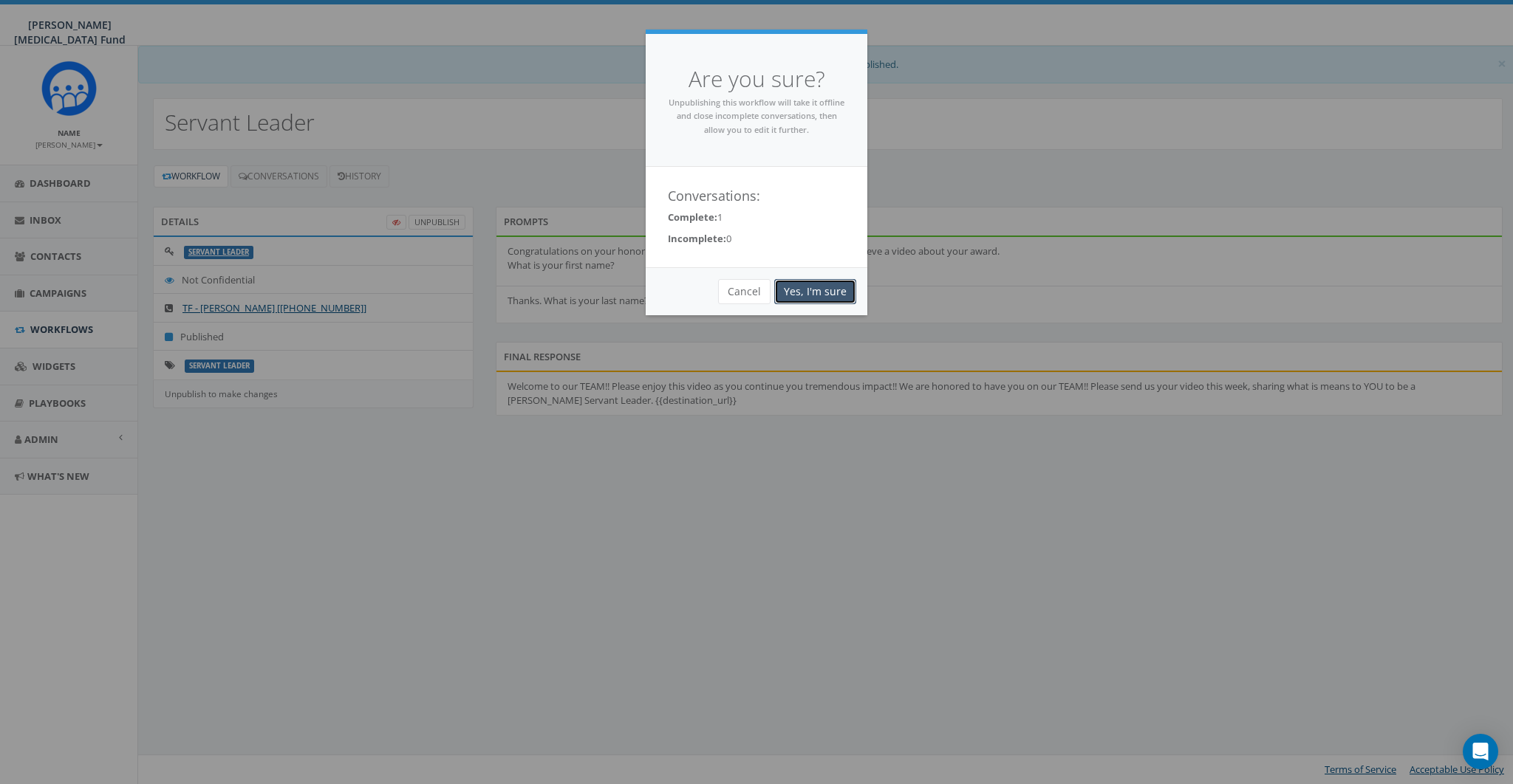
click at [806, 292] on link "Yes, I'm sure" at bounding box center [815, 291] width 82 height 25
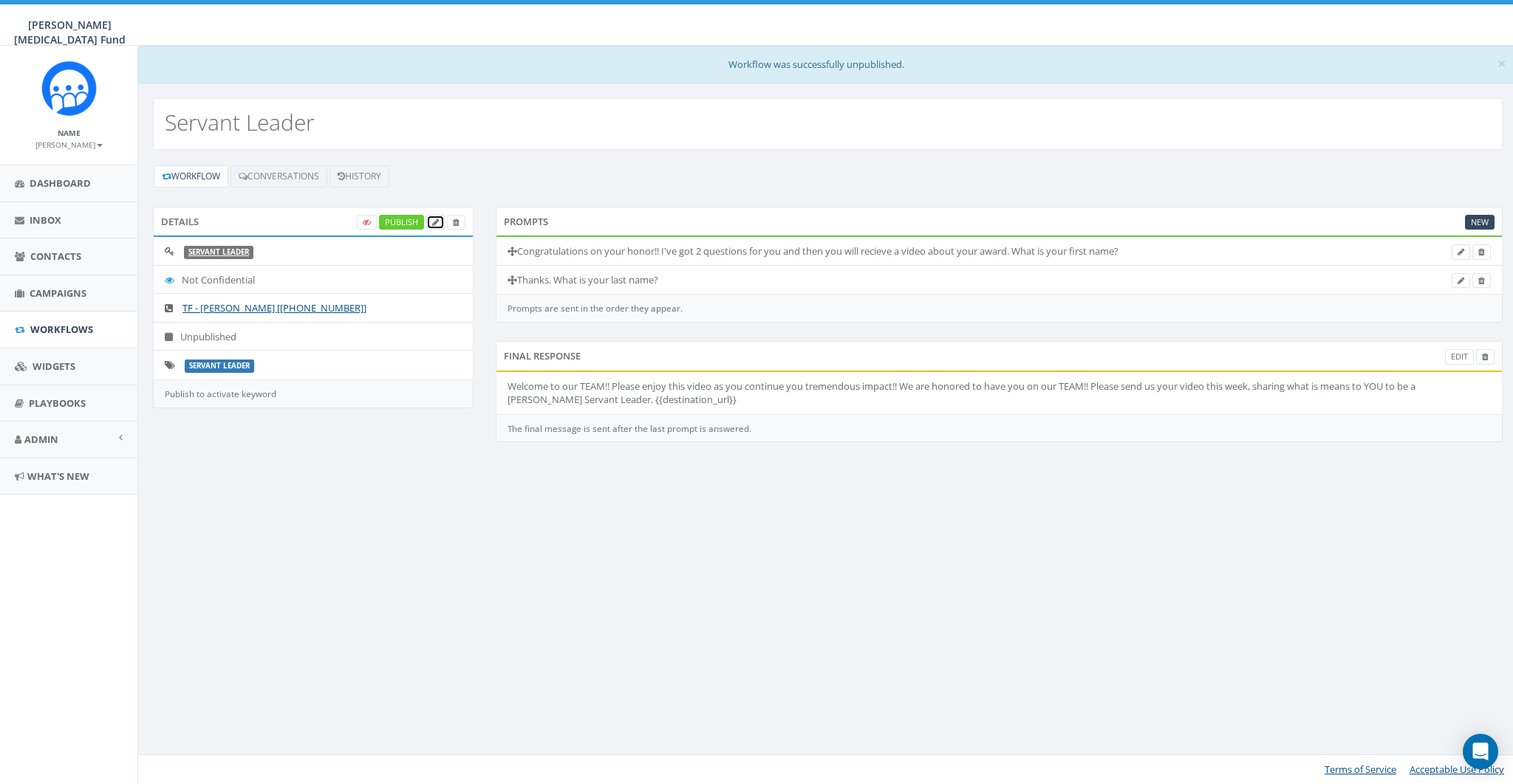
click at [437, 219] on icon at bounding box center [435, 223] width 7 height 8
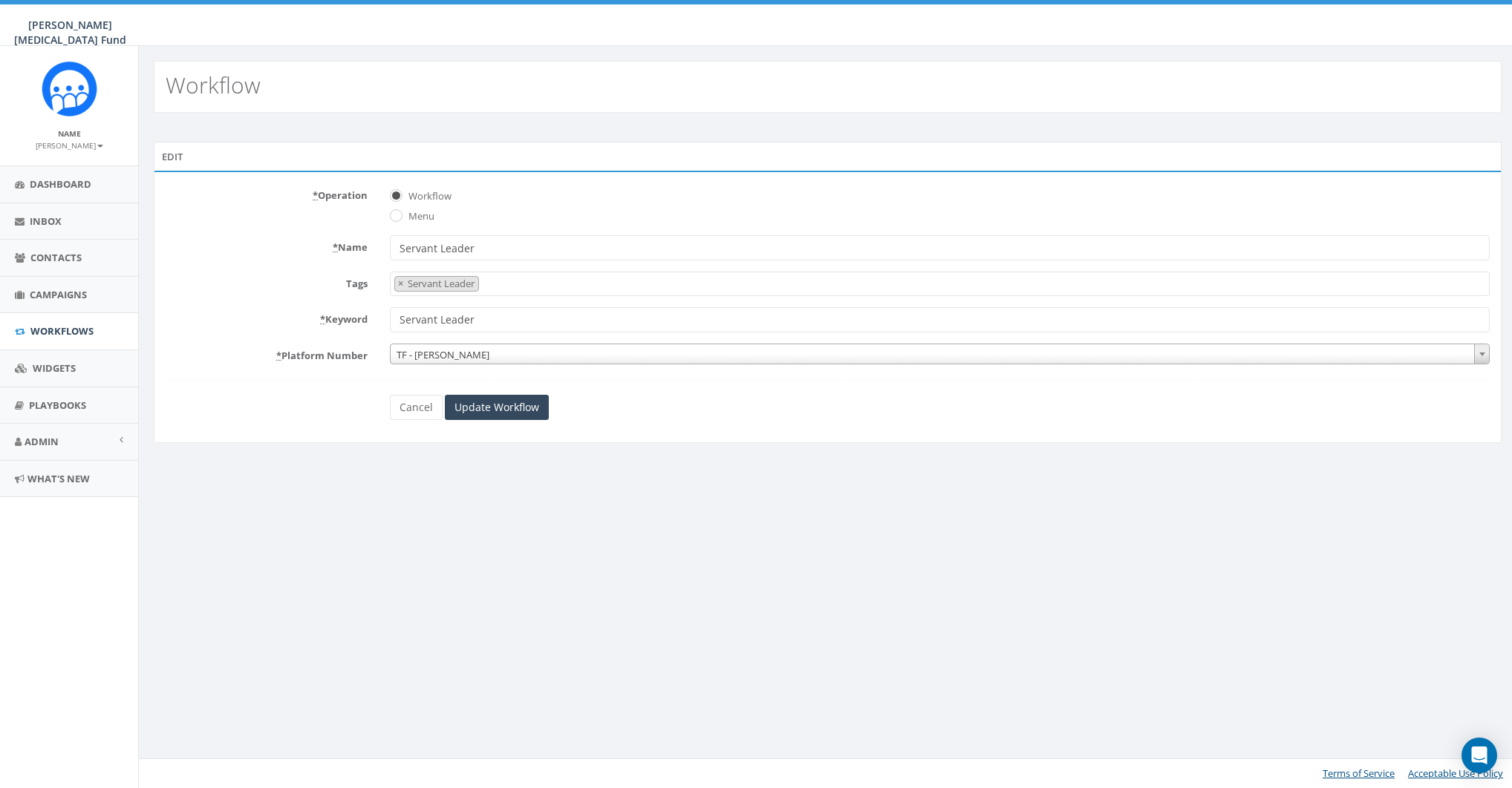
scroll to position [426, 0]
click at [241, 290] on div "Tags 2025/05/07 A4Kay BALDWIN GA Cleveland Tour CRW DI Coaches Import - 01/29/2…" at bounding box center [832, 283] width 1355 height 25
click at [506, 401] on input "Update Workflow" at bounding box center [498, 407] width 104 height 25
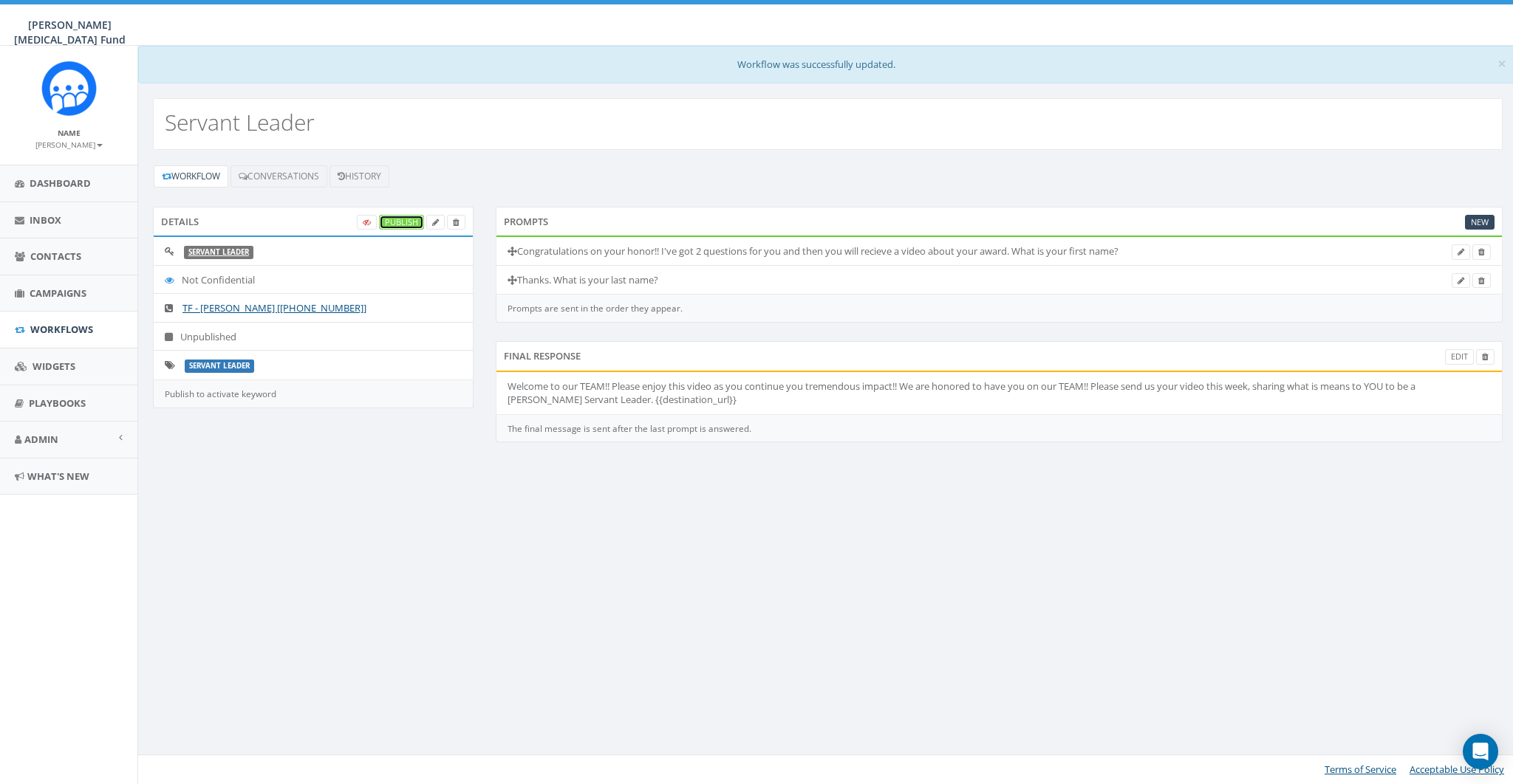
click at [401, 224] on link "Publish" at bounding box center [401, 223] width 45 height 16
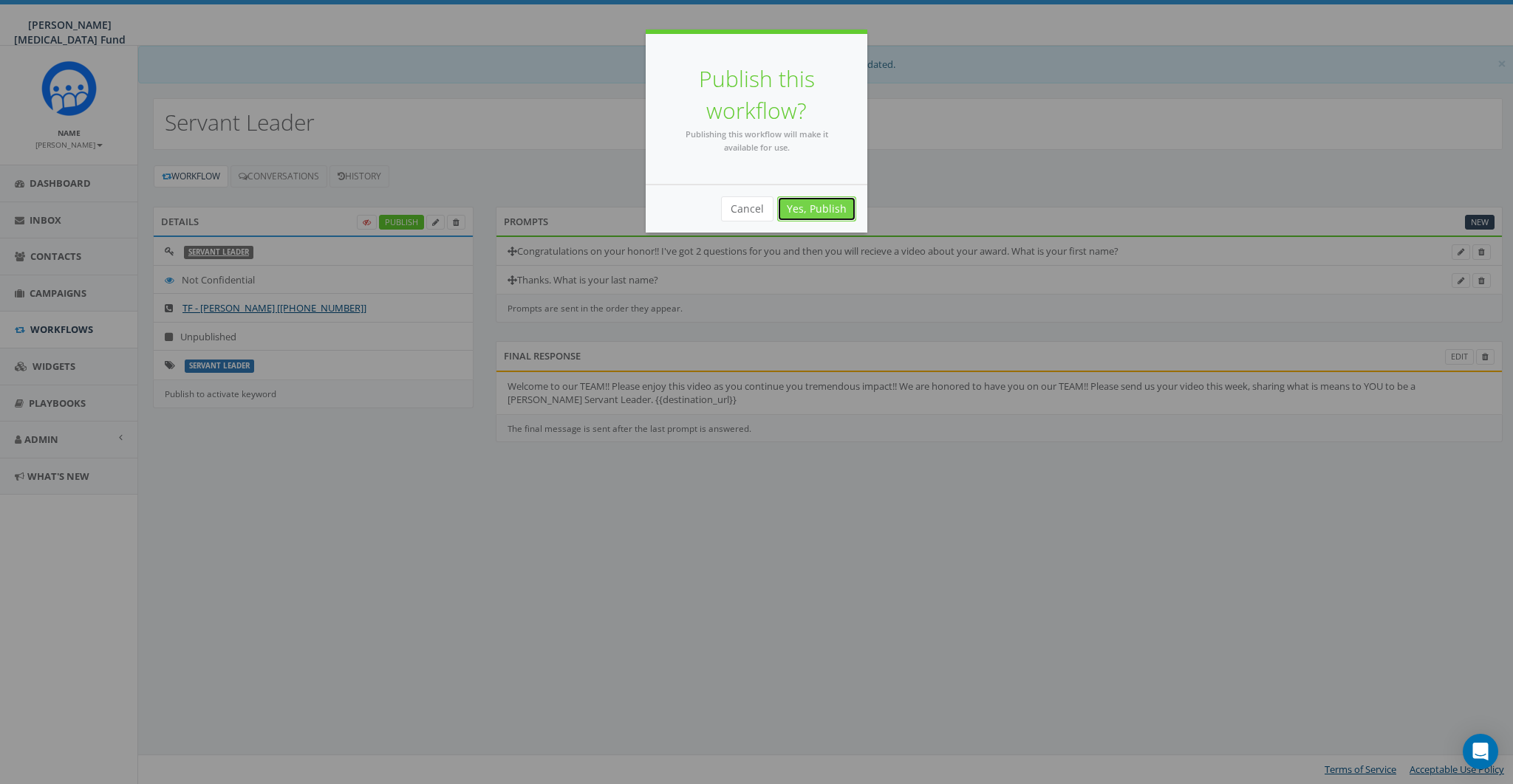
click at [823, 215] on link "Yes, Publish" at bounding box center [816, 209] width 79 height 25
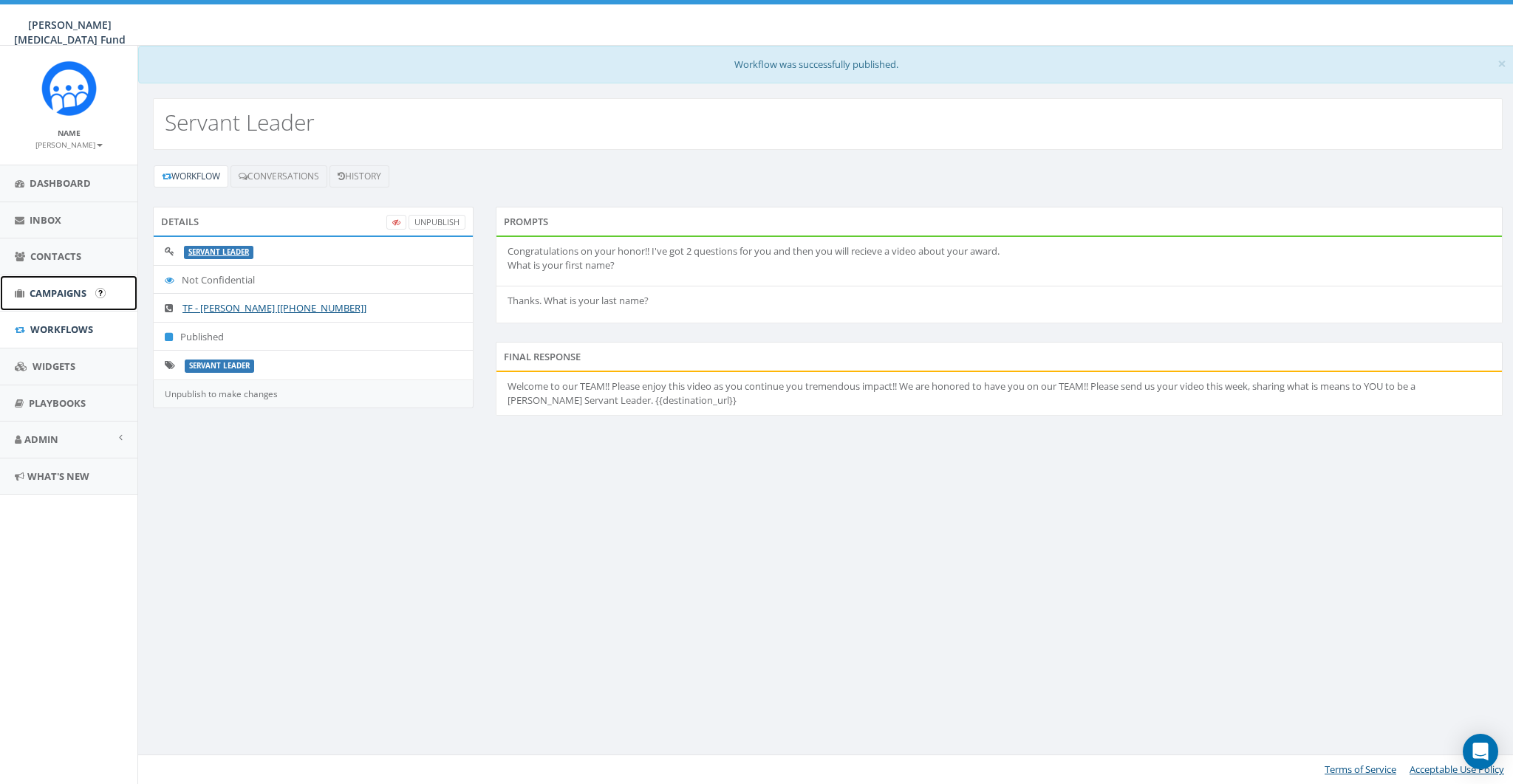
click at [46, 292] on span "Campaigns" at bounding box center [58, 293] width 57 height 13
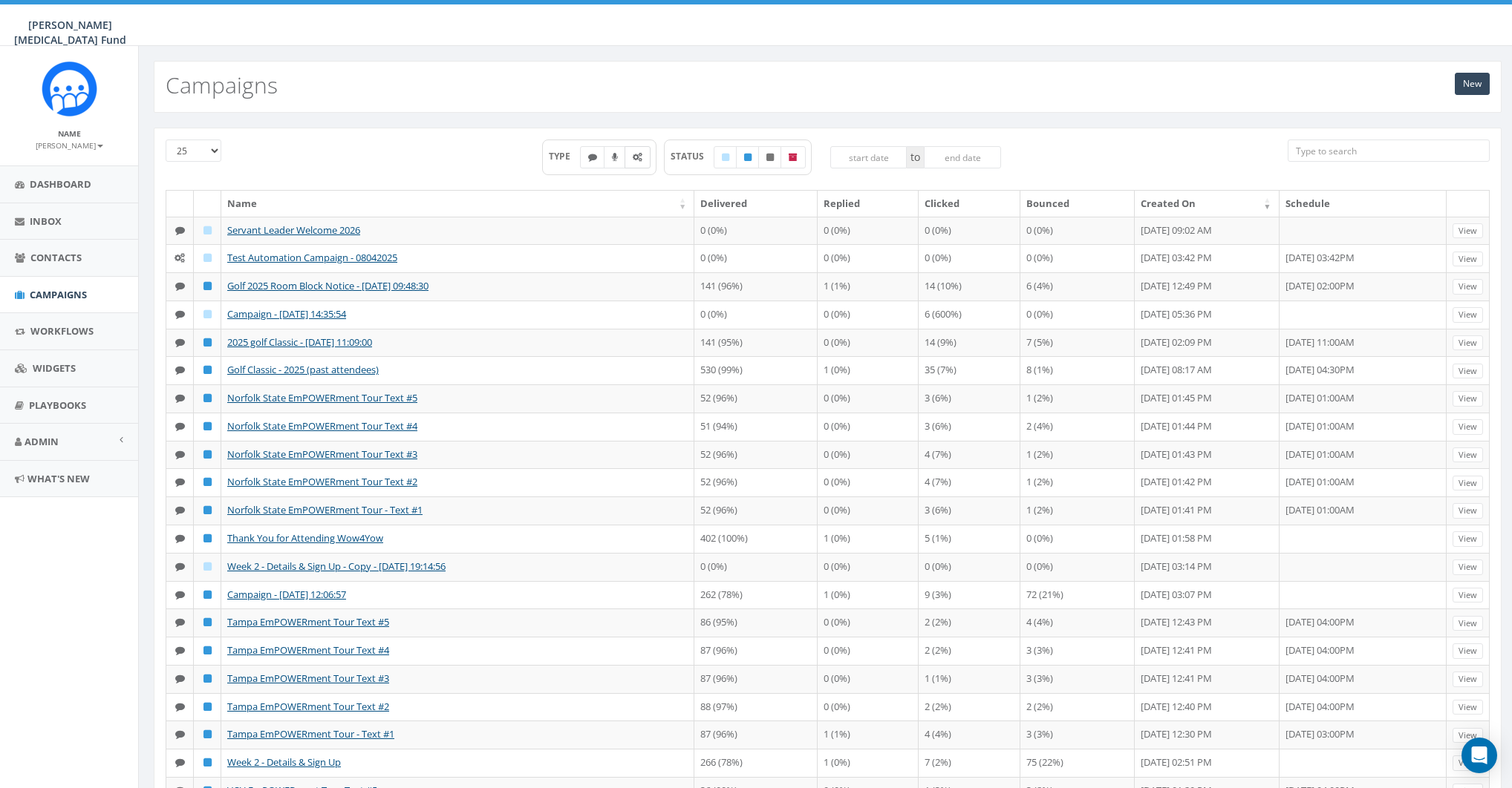
click at [637, 157] on icon at bounding box center [637, 158] width 10 height 9
checkbox input "true"
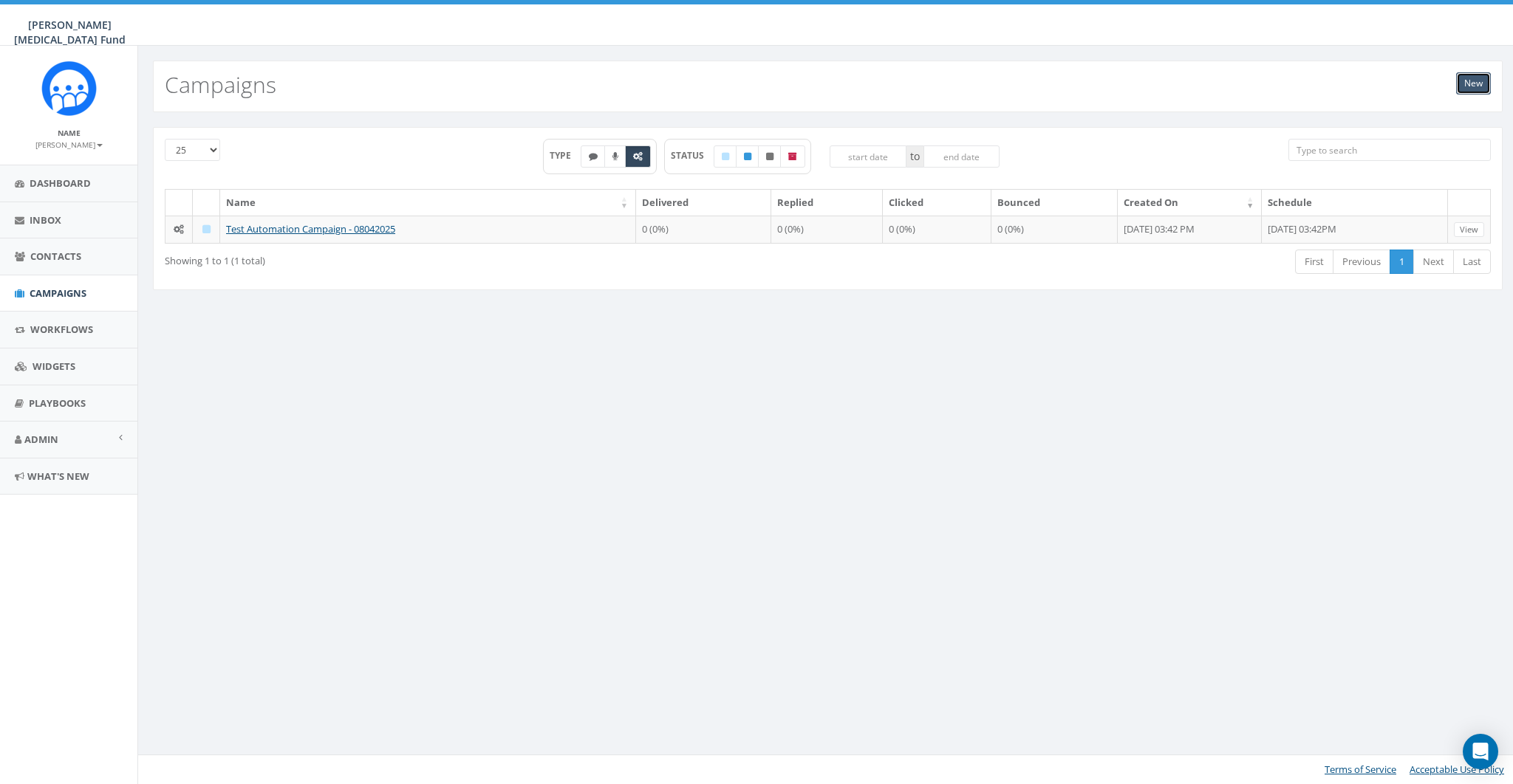
click at [1472, 85] on link "New" at bounding box center [1473, 84] width 35 height 22
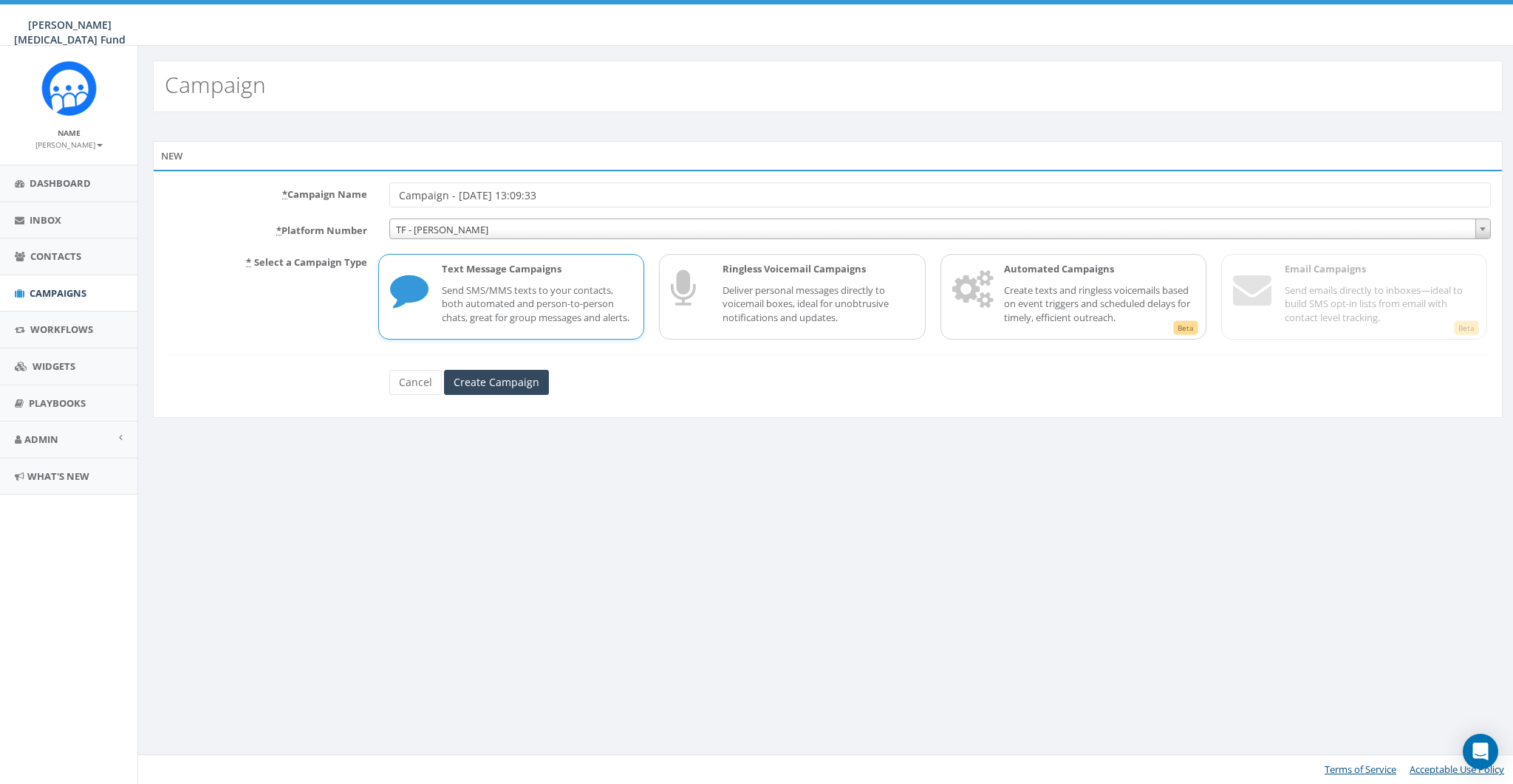
click at [440, 194] on input "Campaign - 09/08/2025, 13:09:33" at bounding box center [940, 195] width 1102 height 25
click at [594, 195] on input "Servant Leader Campaign - 09/2025 TEST" at bounding box center [940, 195] width 1102 height 25
type input "Servant Leader Campaign - 09/2025"
click span "TF - Kay Yow"
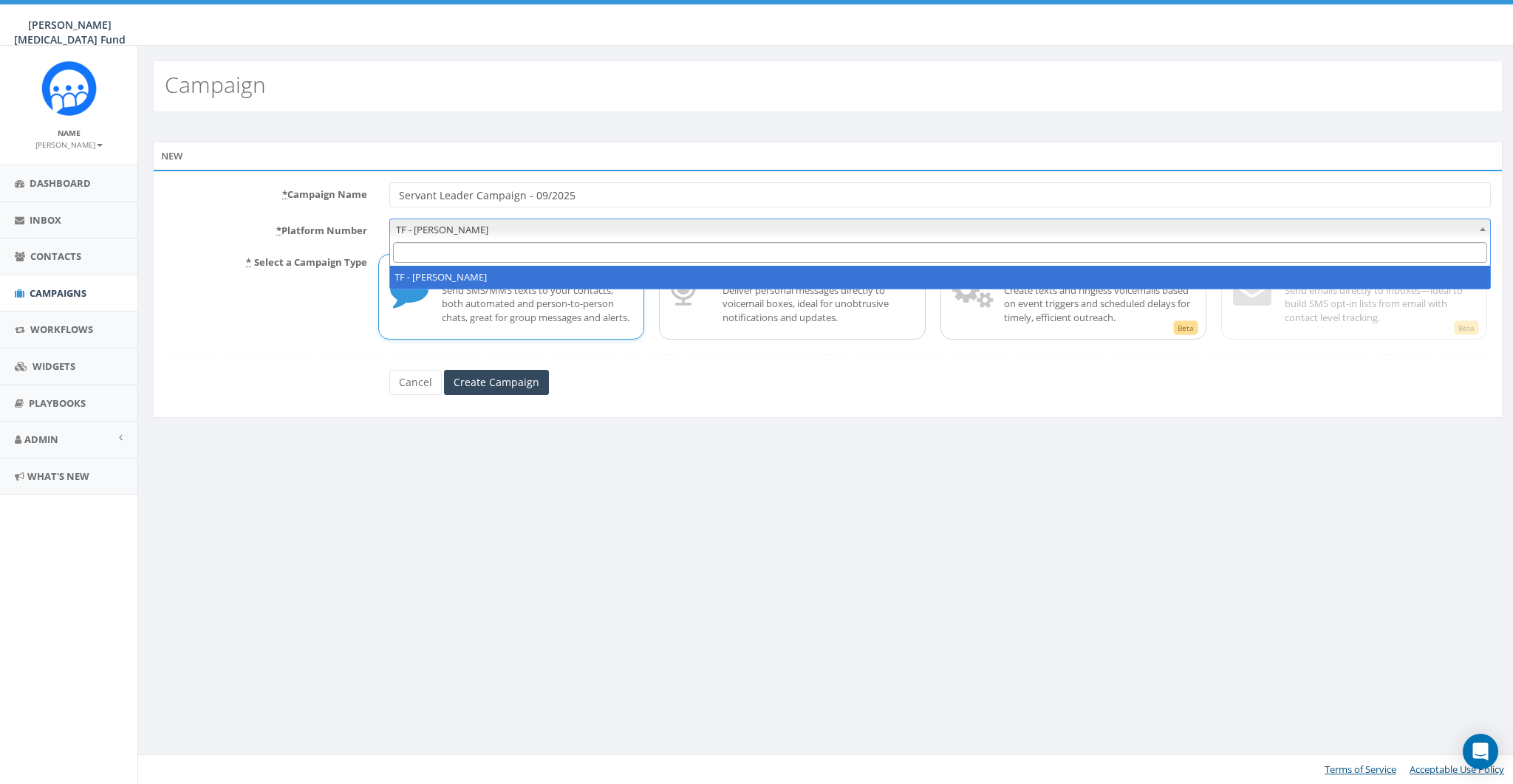
click span "TF - Kay Yow"
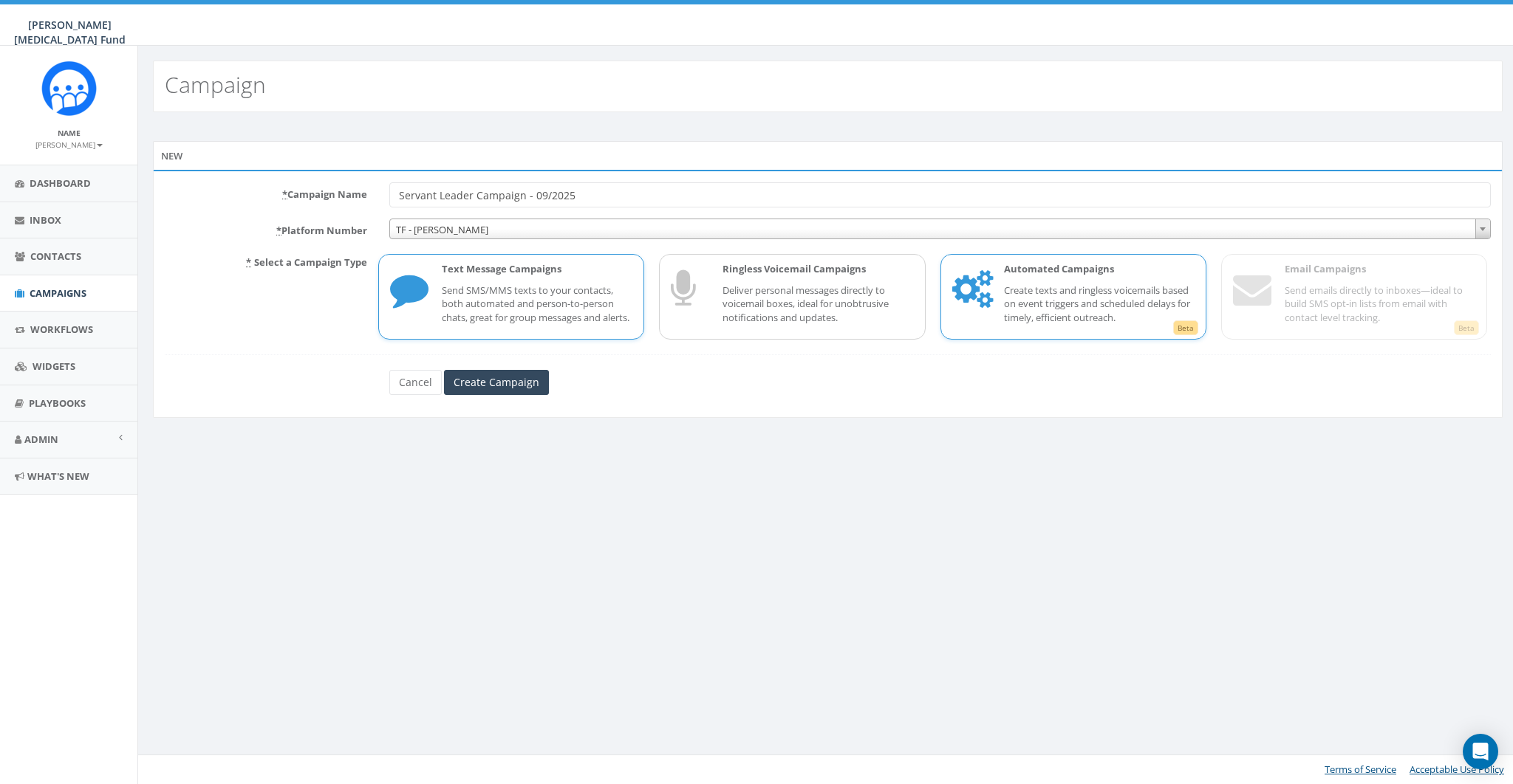
click p "Create texts and ringless voicemails based on event triggers and scheduled dela…"
click div "Cancel Create Campaign"
click input "Create Campaign"
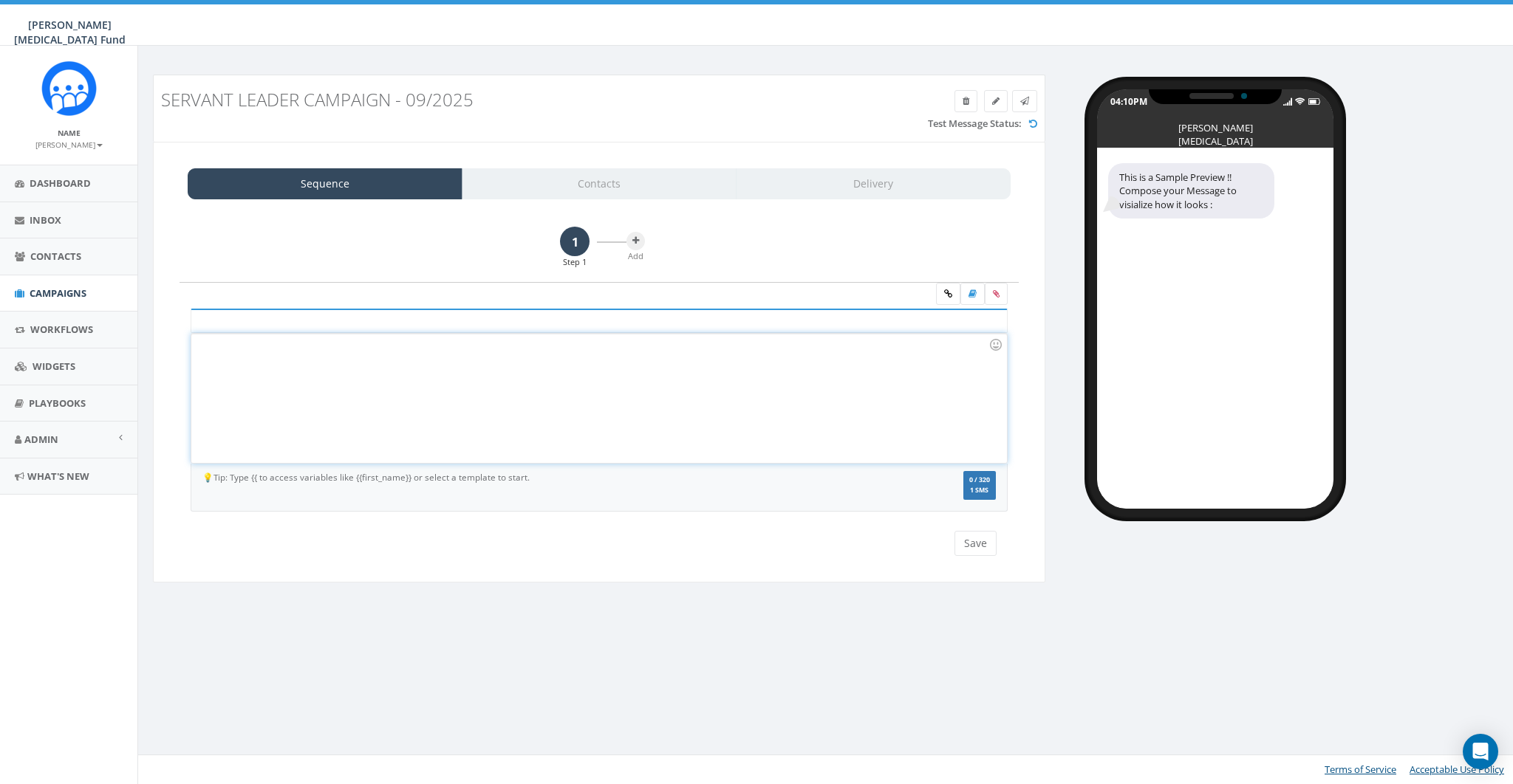
click at [438, 354] on div at bounding box center [599, 398] width 815 height 129
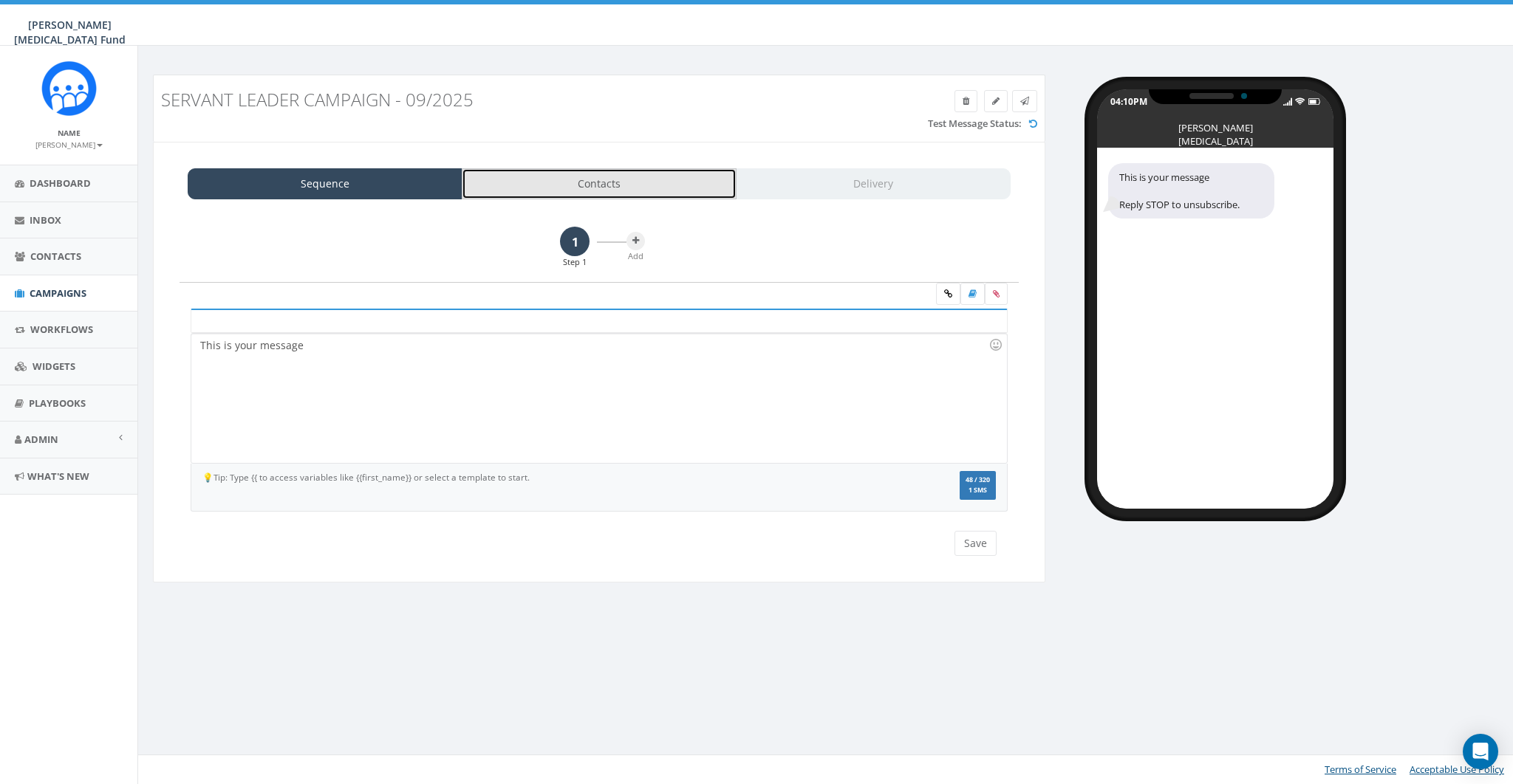
click at [595, 172] on link "Contacts" at bounding box center [599, 184] width 274 height 31
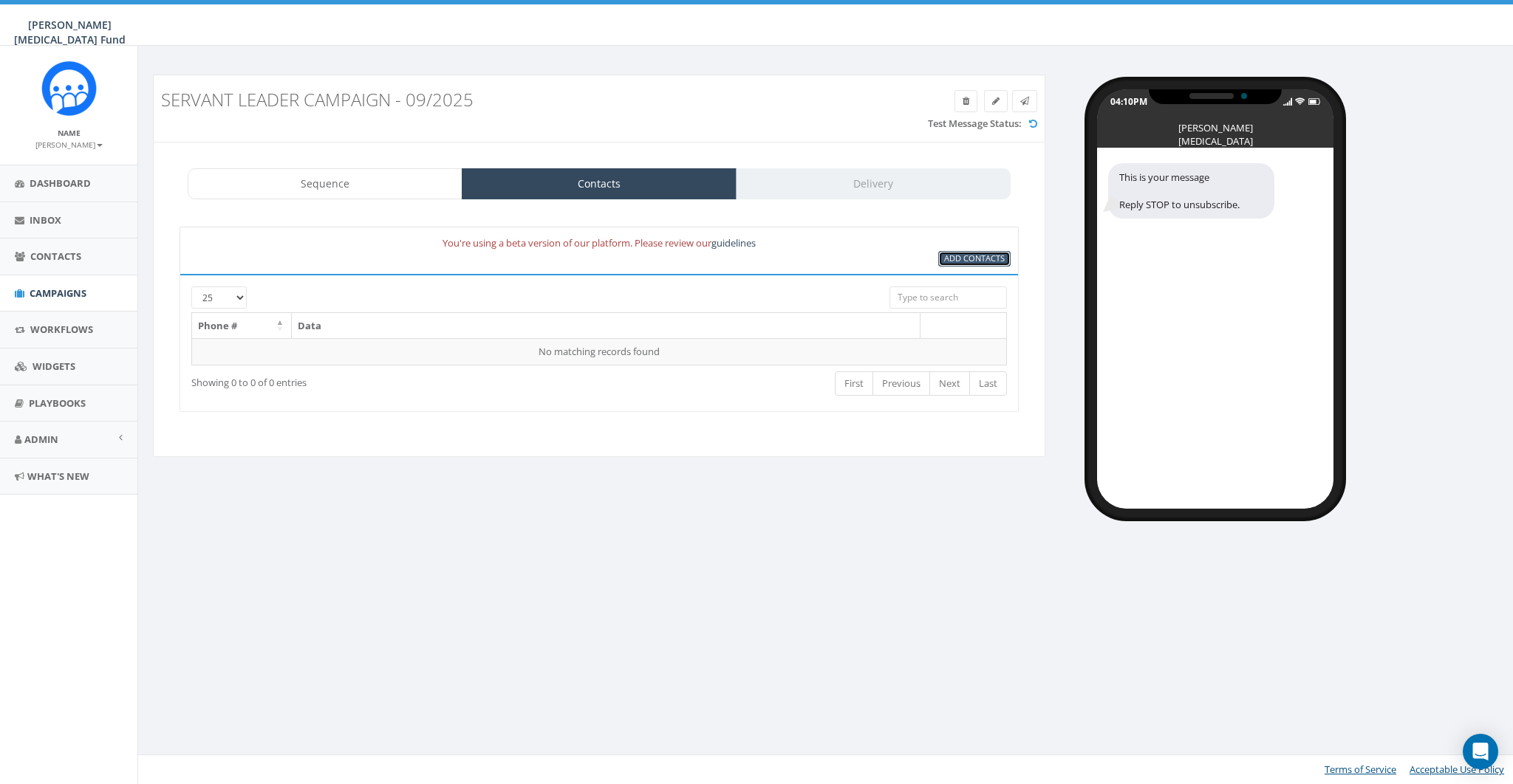
click at [975, 251] on link "Add Contacts" at bounding box center [974, 258] width 73 height 16
select select
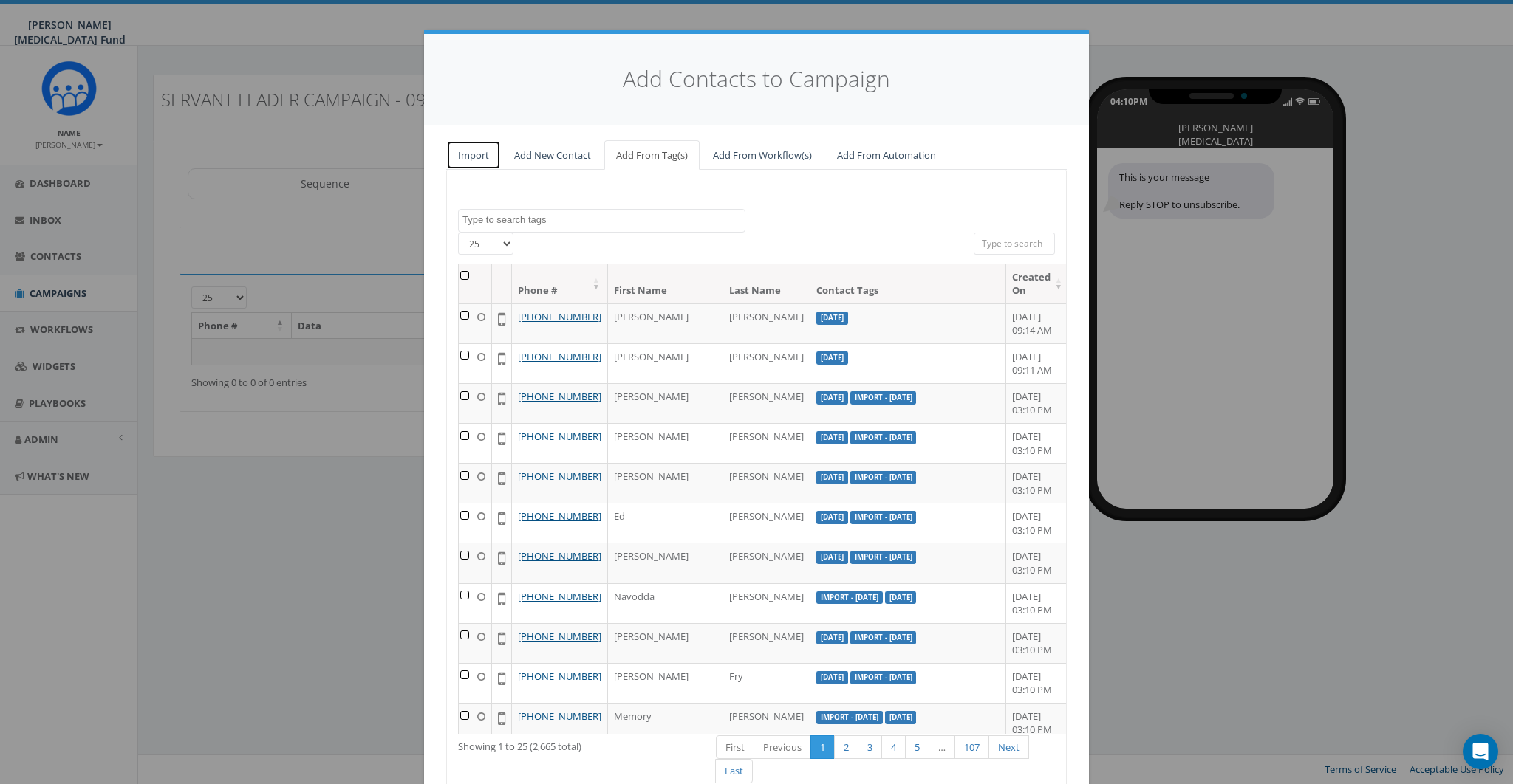
click at [456, 157] on link "Import" at bounding box center [474, 155] width 55 height 30
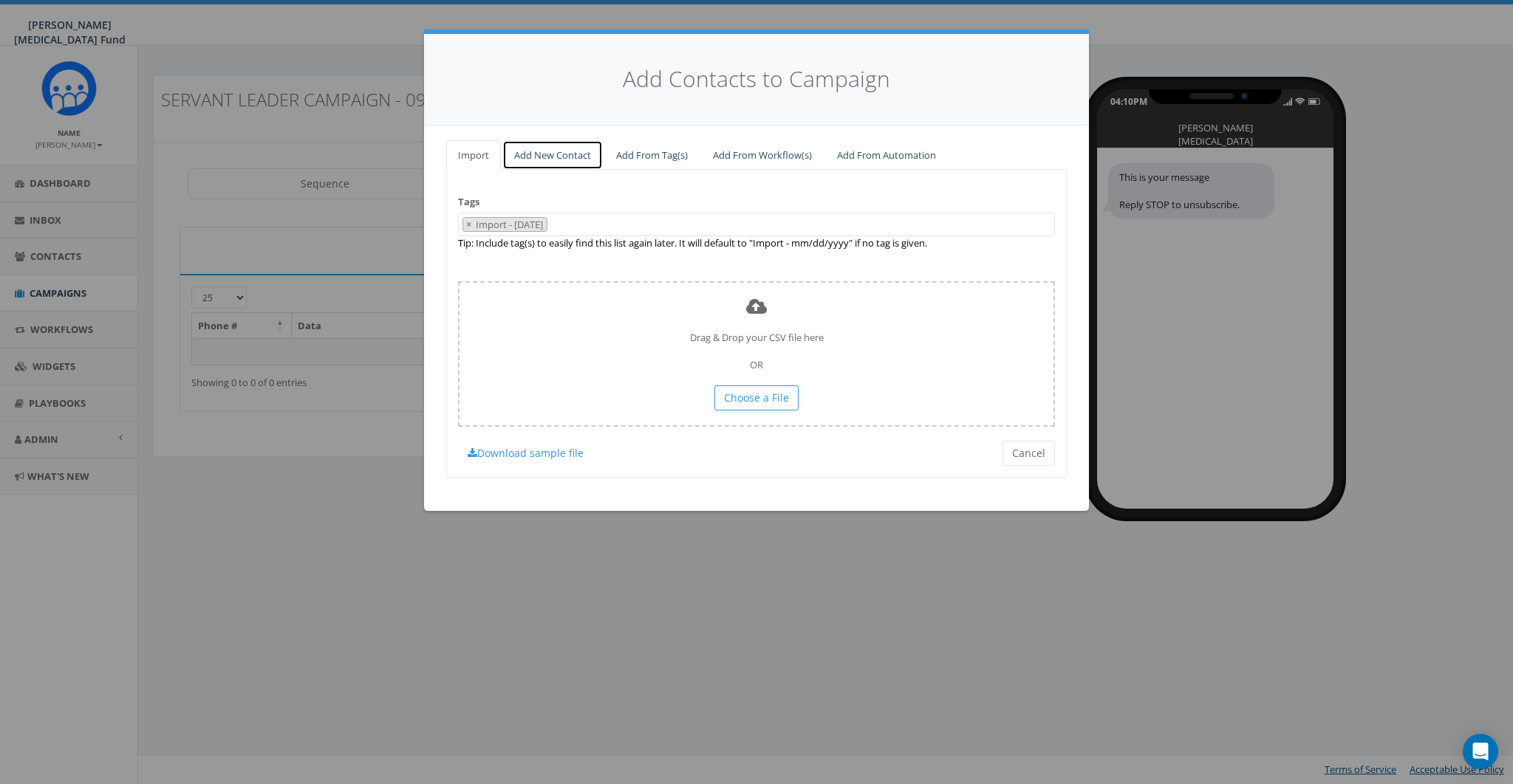
click at [537, 158] on link "Add New Contact" at bounding box center [553, 155] width 101 height 30
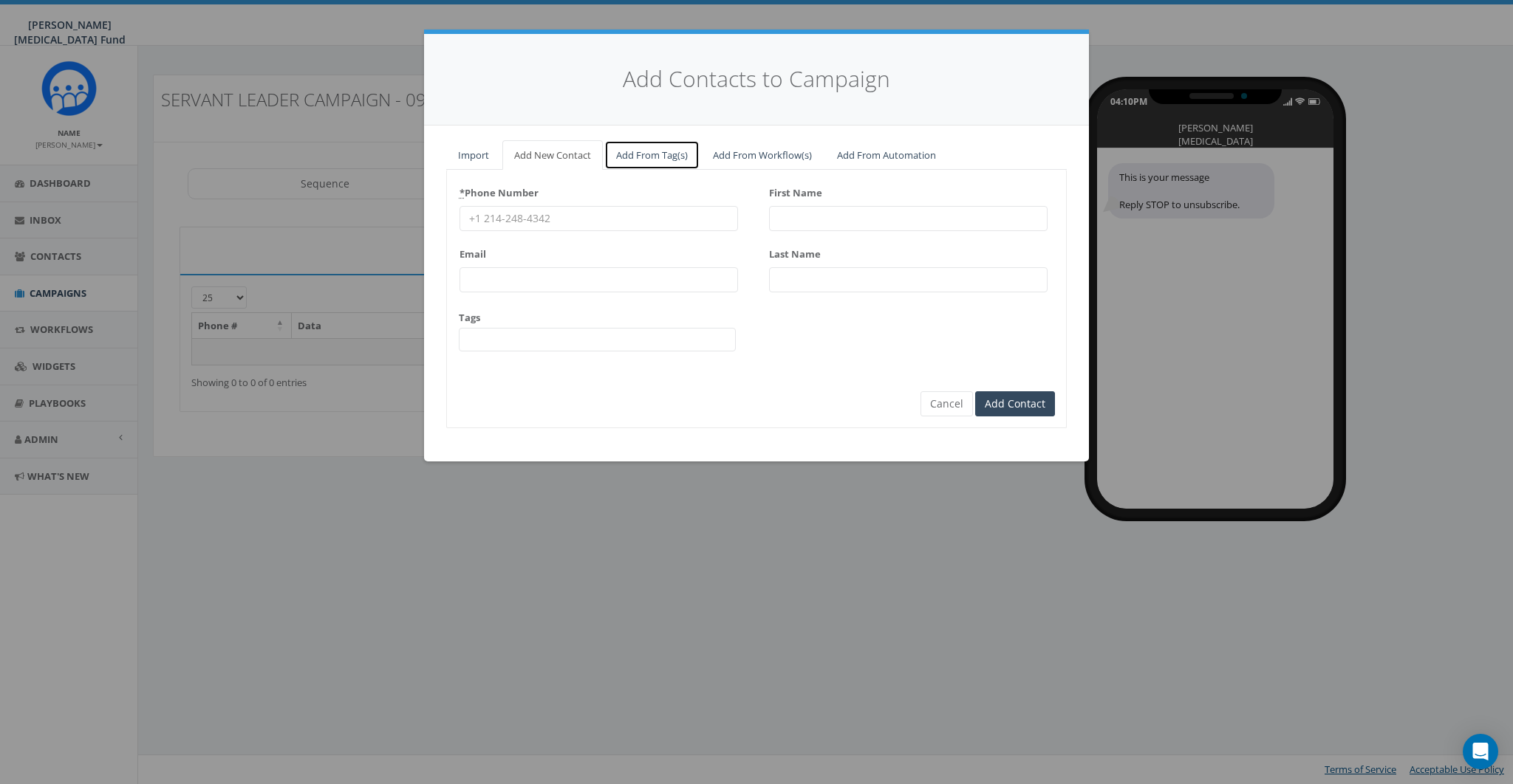
click at [644, 153] on link "Add From Tag(s)" at bounding box center [652, 155] width 95 height 30
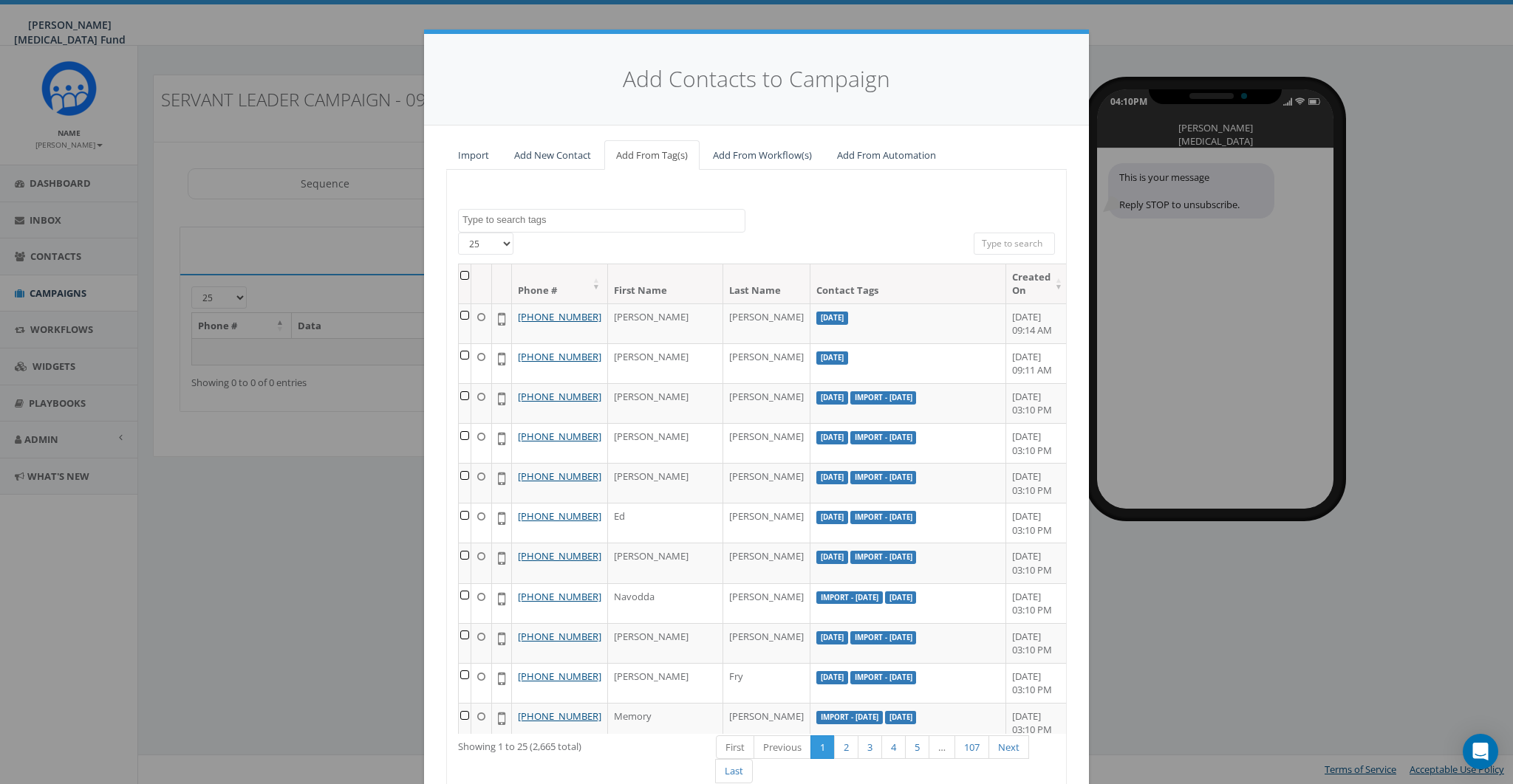
click at [566, 214] on textarea "Search" at bounding box center [603, 220] width 282 height 13
type textarea "serv"
click at [530, 192] on div "2025/05/07 A4Kay BALDWIN GA Cleveland Tour CRW DI Coaches Import - 01/29/2025 I…" at bounding box center [756, 498] width 621 height 655
click at [863, 155] on link "Add From Automation" at bounding box center [886, 155] width 123 height 30
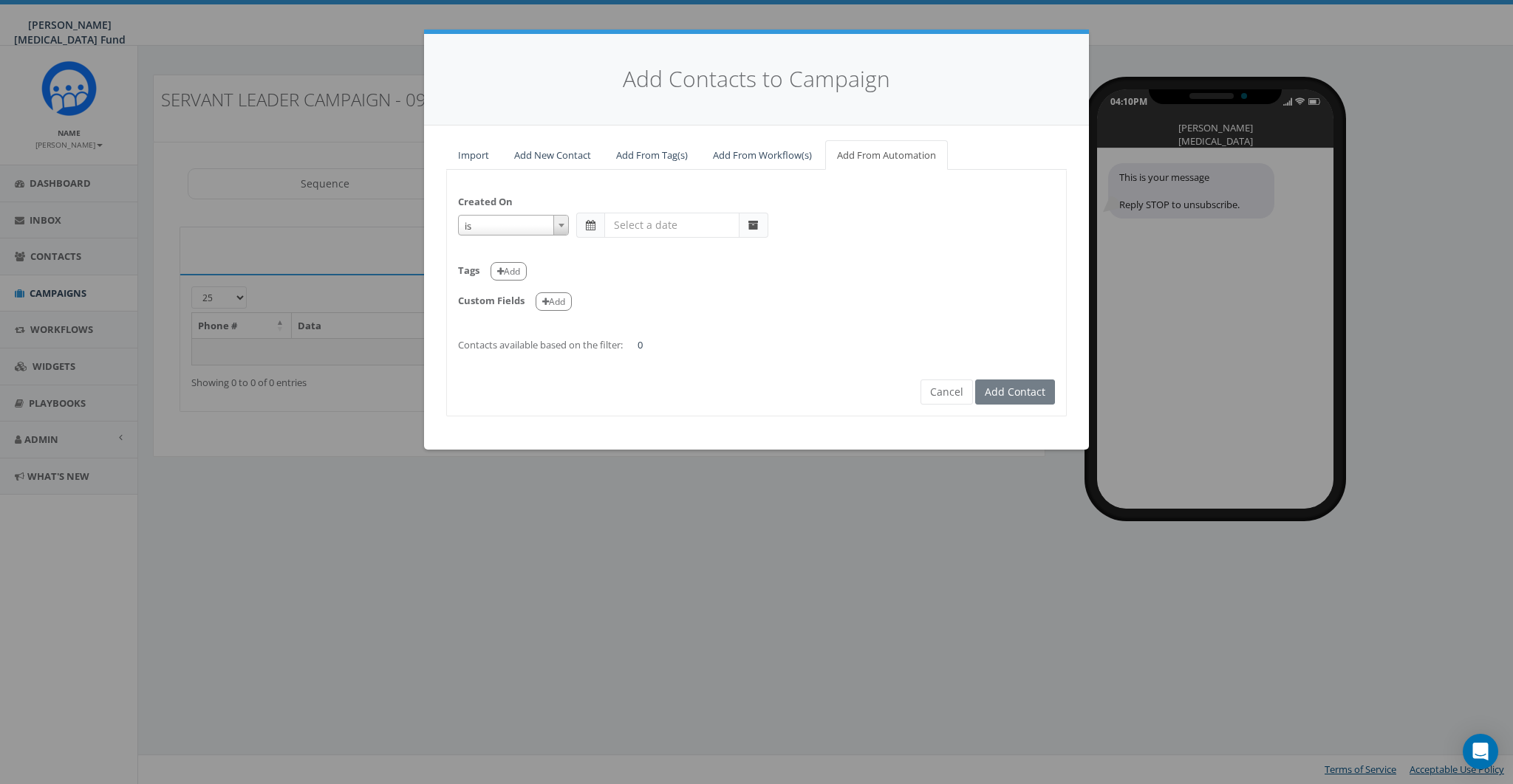
click at [529, 225] on span "is" at bounding box center [513, 226] width 109 height 21
select select "is on or after"
drag, startPoint x: 752, startPoint y: 223, endPoint x: 664, endPoint y: 226, distance: 88.1
click at [690, 226] on div at bounding box center [673, 226] width 192 height 25
click at [593, 228] on span at bounding box center [590, 226] width 10 height 10
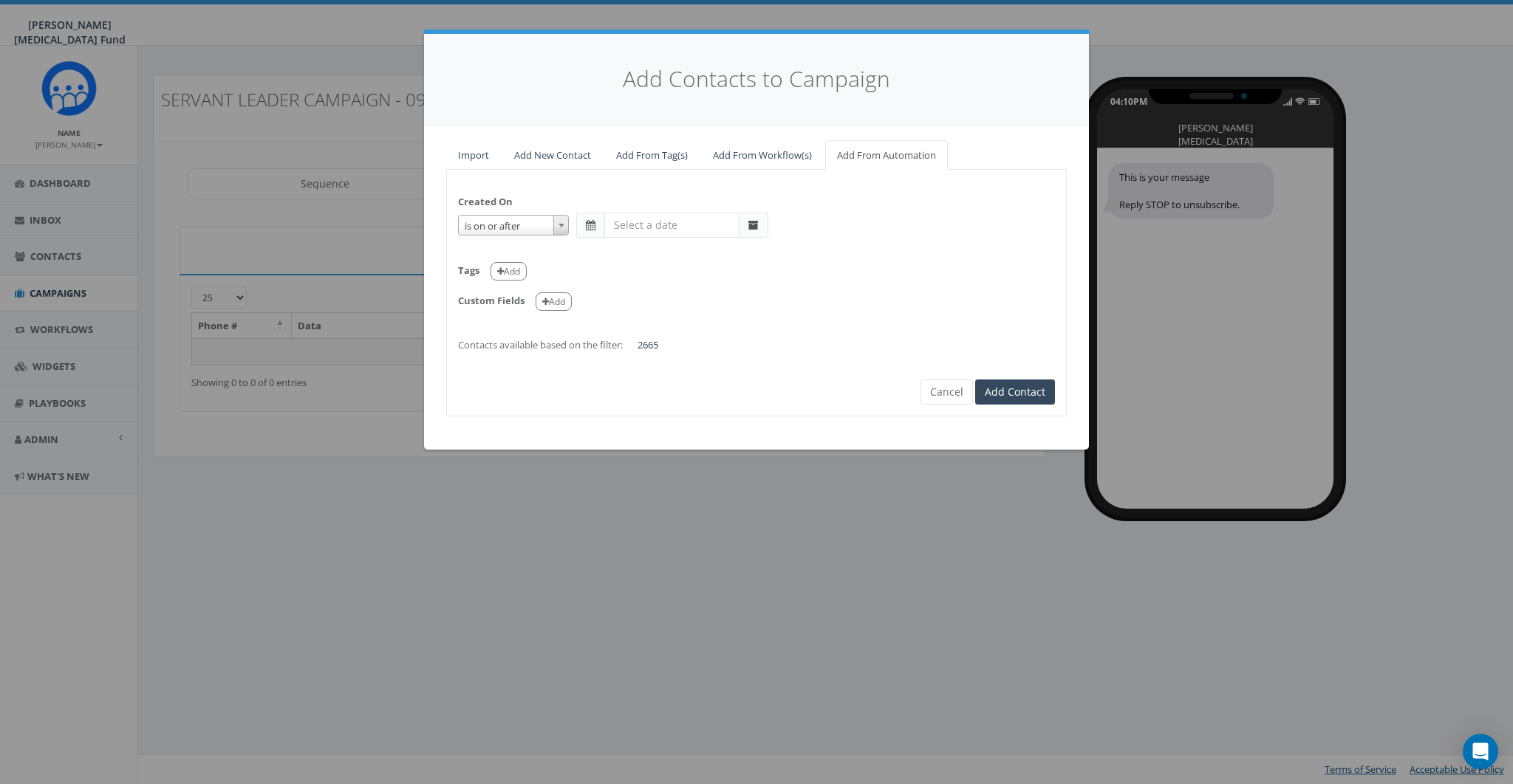
click at [644, 226] on input "text" at bounding box center [672, 226] width 135 height 25
click at [642, 299] on td "1" at bounding box center [641, 297] width 22 height 22
type input "2025-09-01"
click at [853, 297] on div "Custom Fields Add" at bounding box center [756, 296] width 597 height 30
click at [520, 270] on button "Add" at bounding box center [508, 271] width 36 height 18
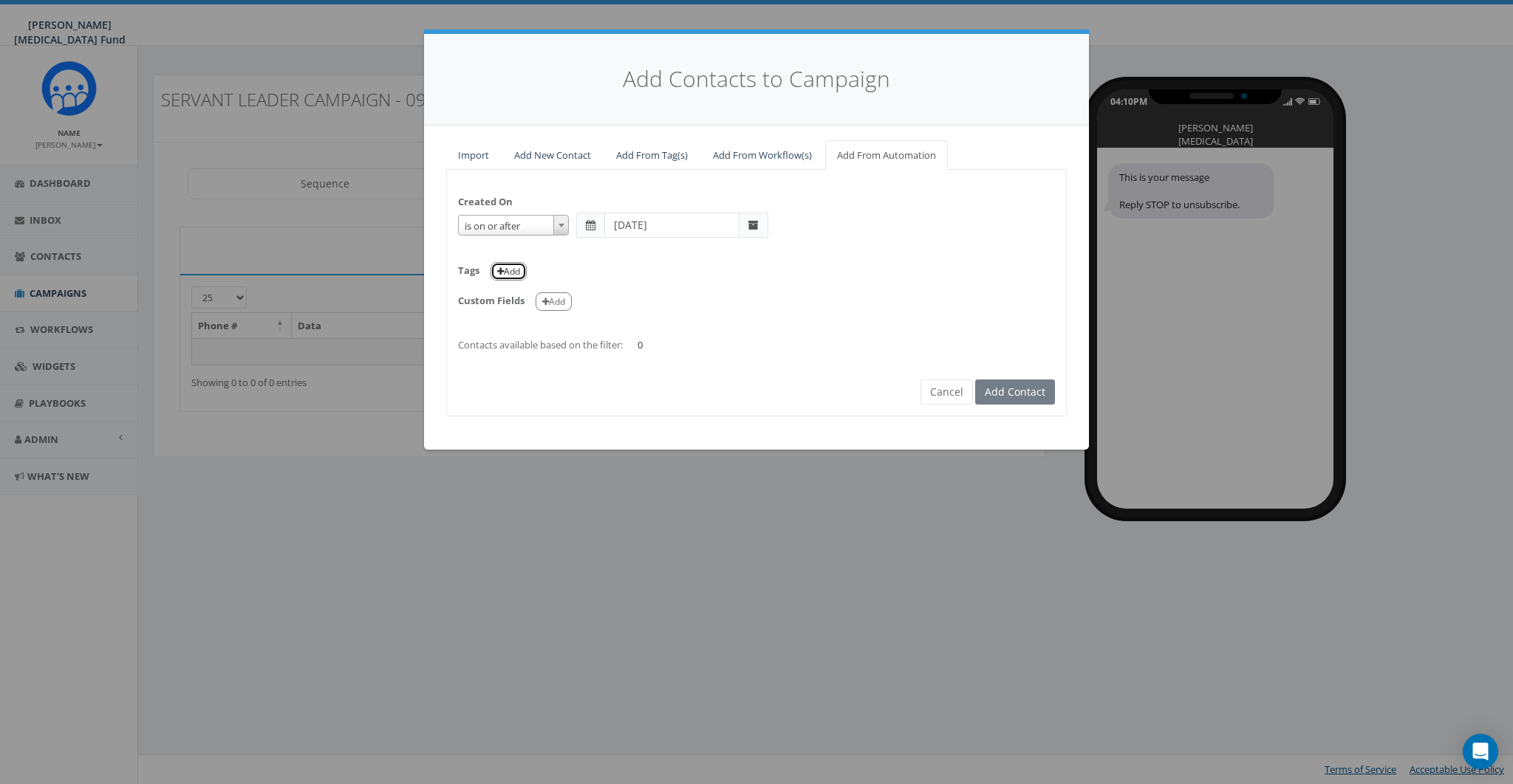
select select
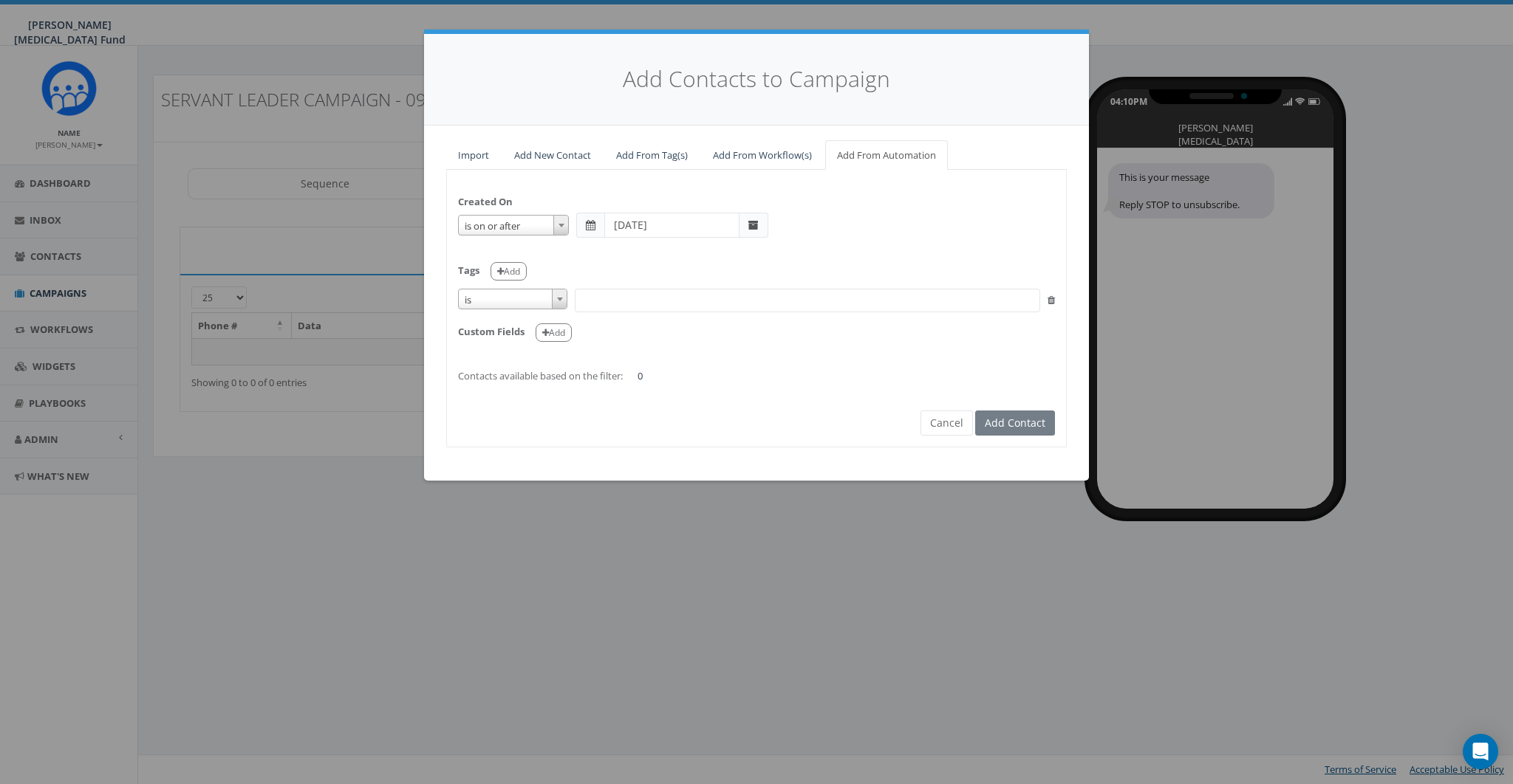
click at [499, 304] on span "is" at bounding box center [513, 300] width 108 height 21
select select "contains"
click at [606, 297] on span at bounding box center [807, 300] width 465 height 24
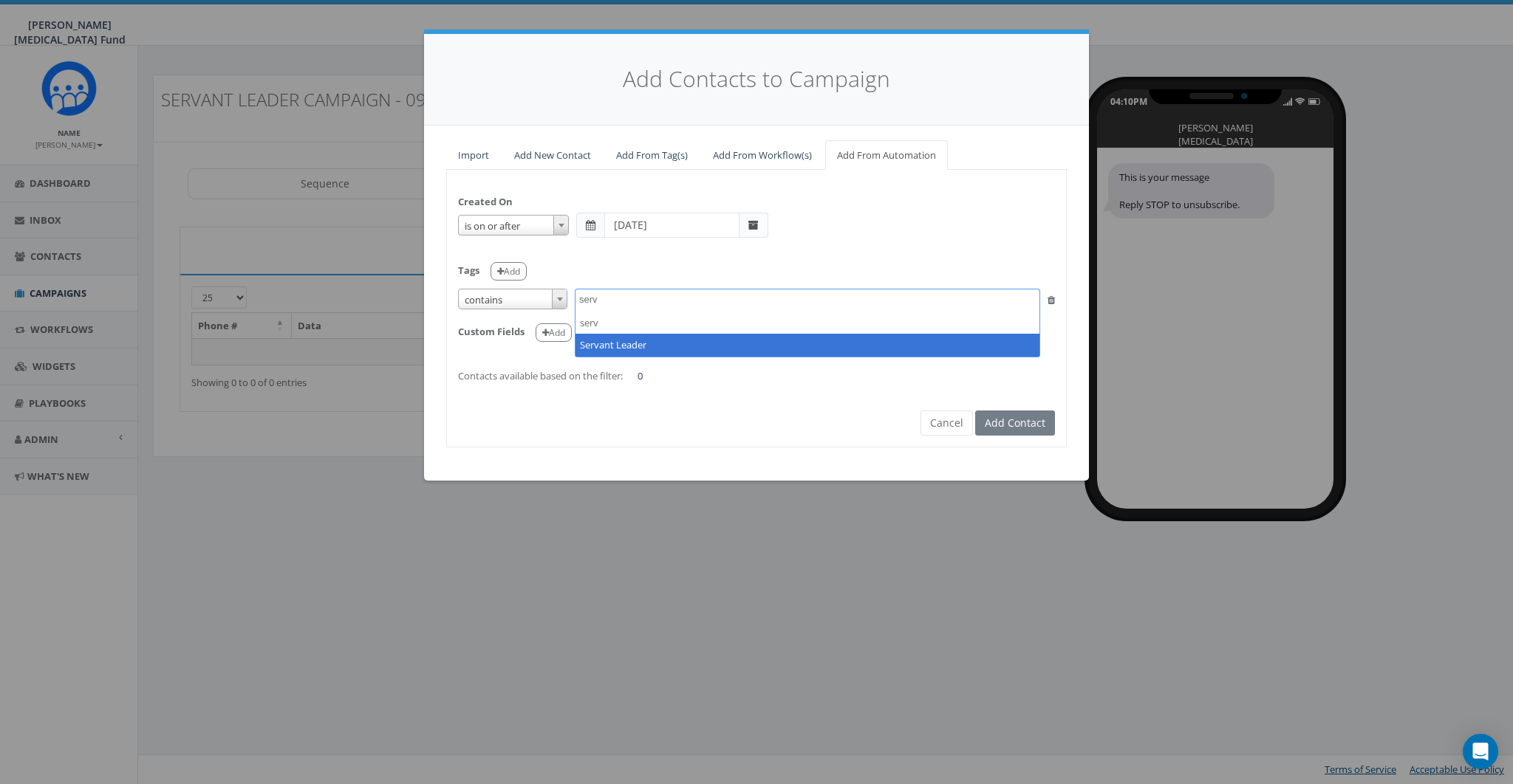
type textarea "serv"
select select "Servant Leader"
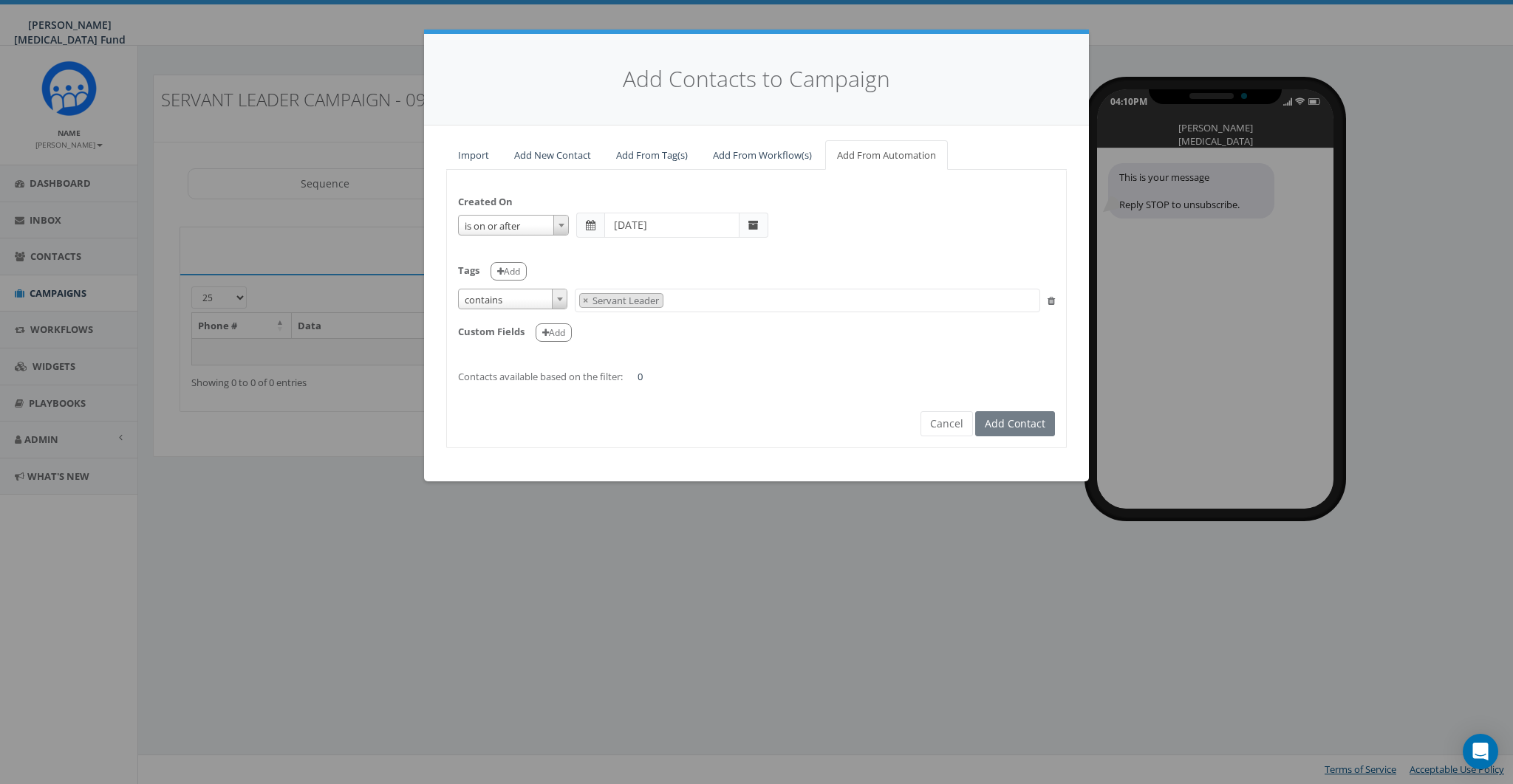
scroll to position [424, 0]
click at [761, 397] on form "Created On is is on or before is on or after is before is after is not is on or…" at bounding box center [756, 296] width 597 height 230
click at [715, 352] on div "Created On is is on or before is on or after is before is after is not is on or…" at bounding box center [756, 283] width 619 height 203
click at [752, 221] on span at bounding box center [753, 226] width 10 height 10
drag, startPoint x: 641, startPoint y: 377, endPoint x: 667, endPoint y: 376, distance: 26.0
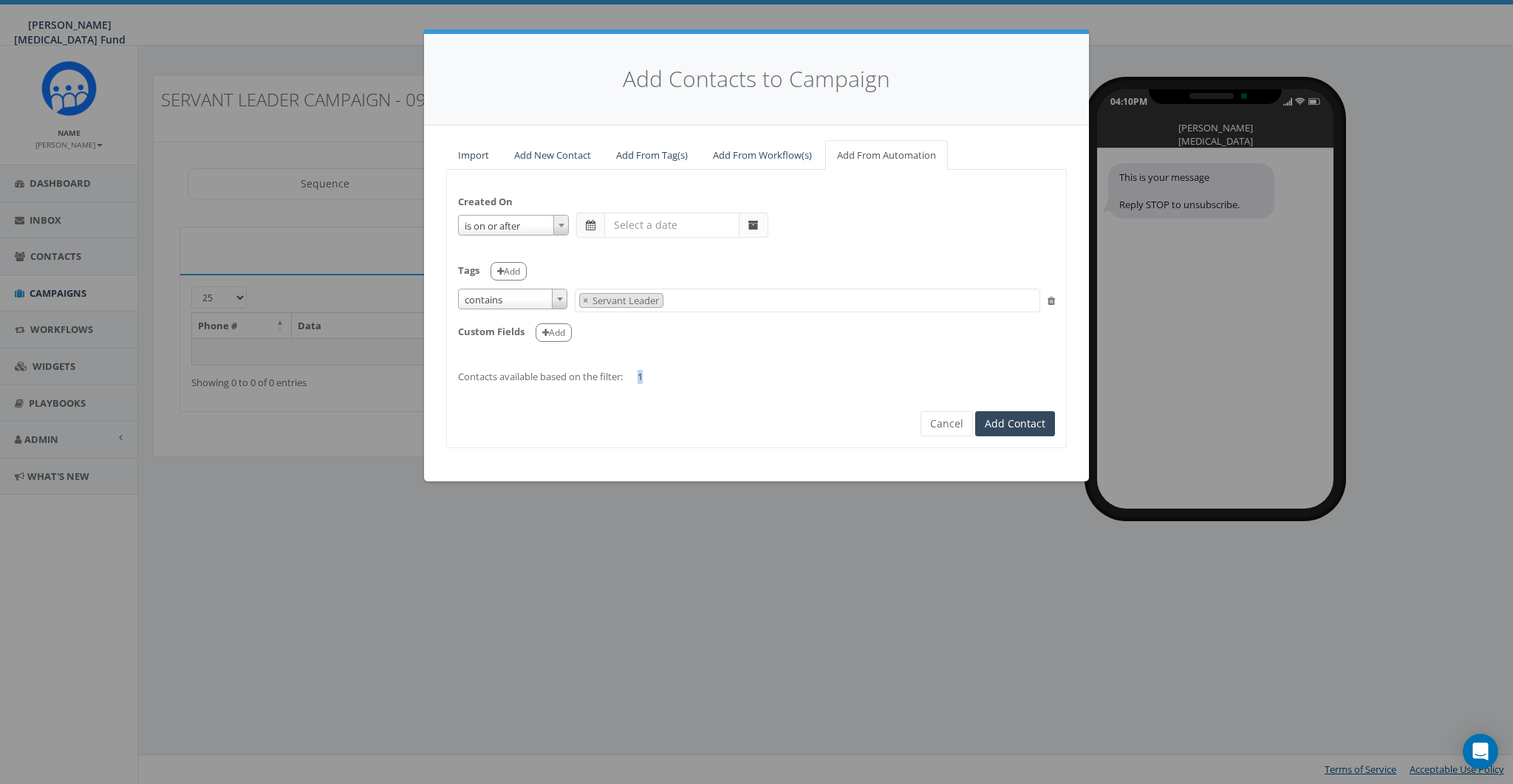
click at [667, 376] on div "Created On is is on or before is on or after is before is after is not is on or…" at bounding box center [756, 283] width 619 height 203
click at [671, 376] on div "Created On is is on or before is on or after is before is after is not is on or…" at bounding box center [756, 283] width 619 height 203
click at [592, 221] on span at bounding box center [590, 226] width 10 height 10
click at [621, 221] on input "text" at bounding box center [672, 226] width 135 height 25
click at [637, 290] on td "1" at bounding box center [641, 297] width 22 height 22
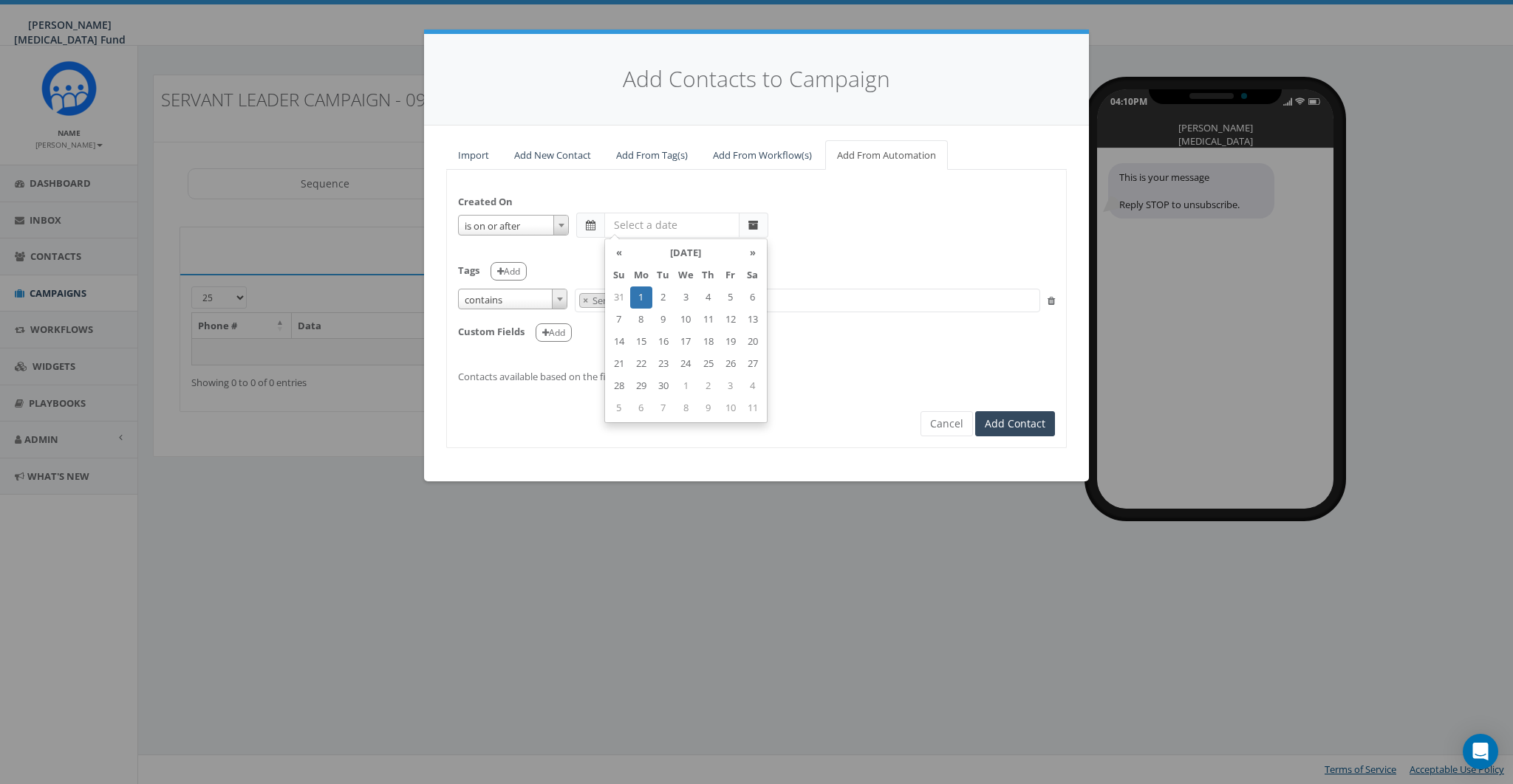
type input "2025-09-01"
click at [816, 394] on form "Created On is is on or before is on or after is before is after is not is on or…" at bounding box center [756, 296] width 597 height 230
drag, startPoint x: 656, startPoint y: 377, endPoint x: 506, endPoint y: 379, distance: 150.0
click at [451, 374] on div "Created On is is on or before is on or after is before is after is not is on or…" at bounding box center [756, 283] width 619 height 203
click at [753, 384] on form "Created On is is on or before is on or after is before is after is not is on or…" at bounding box center [756, 296] width 597 height 230
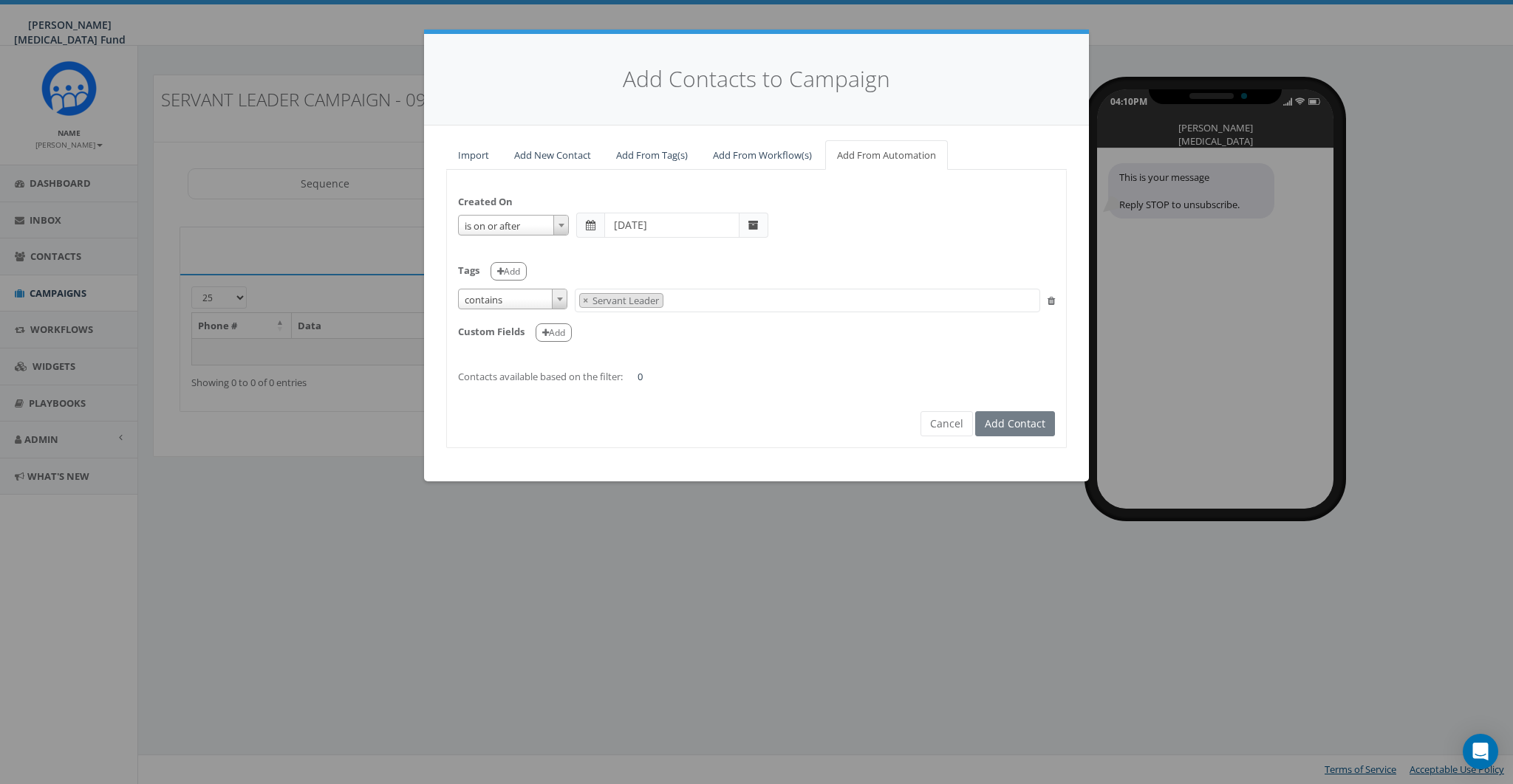
click at [749, 225] on span at bounding box center [753, 226] width 10 height 10
click at [756, 219] on span at bounding box center [753, 226] width 29 height 25
click at [1029, 424] on button "Add Contact" at bounding box center [1015, 424] width 80 height 25
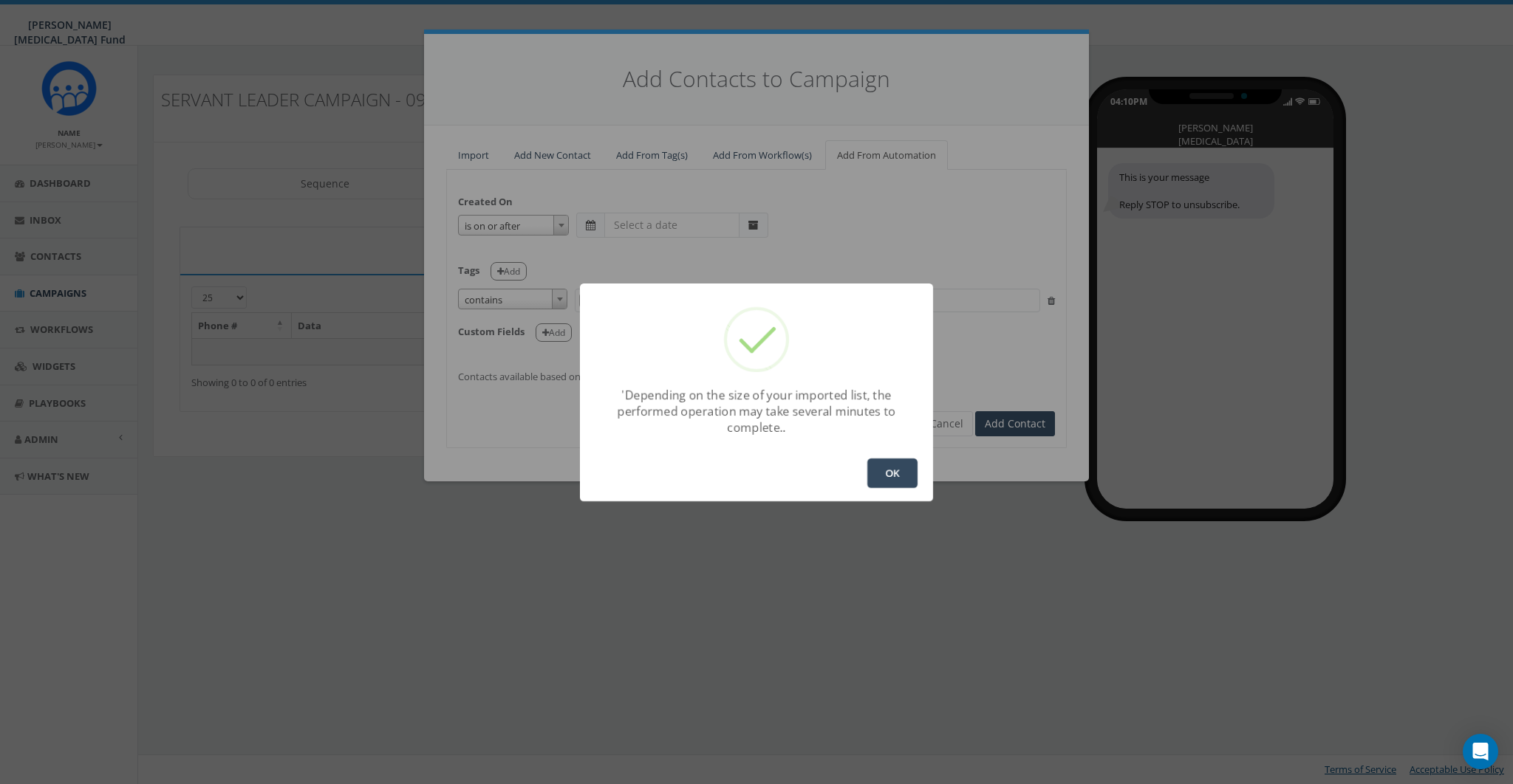
click at [887, 464] on button "OK" at bounding box center [892, 473] width 50 height 30
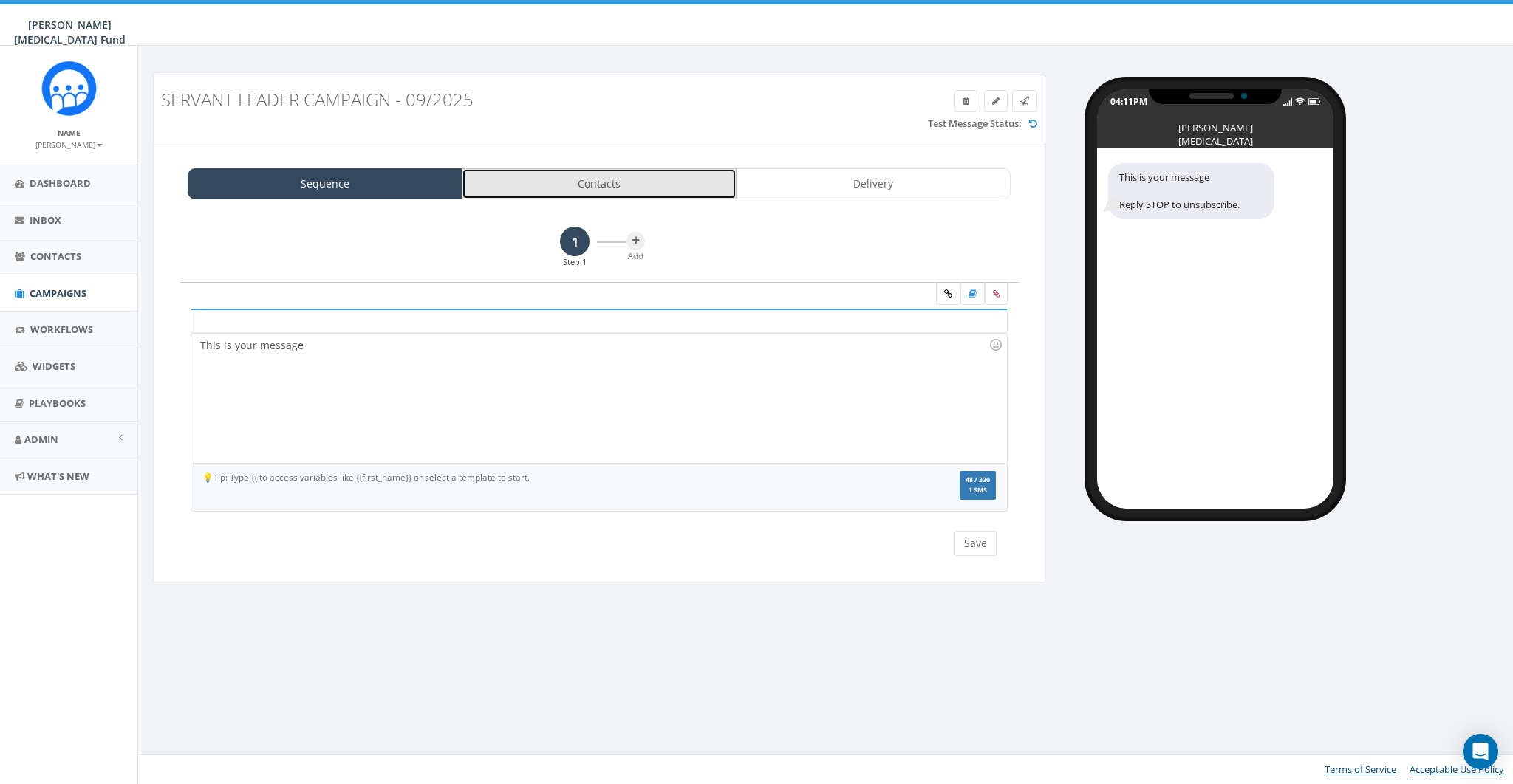
click at [655, 192] on link "Contacts" at bounding box center [599, 184] width 274 height 31
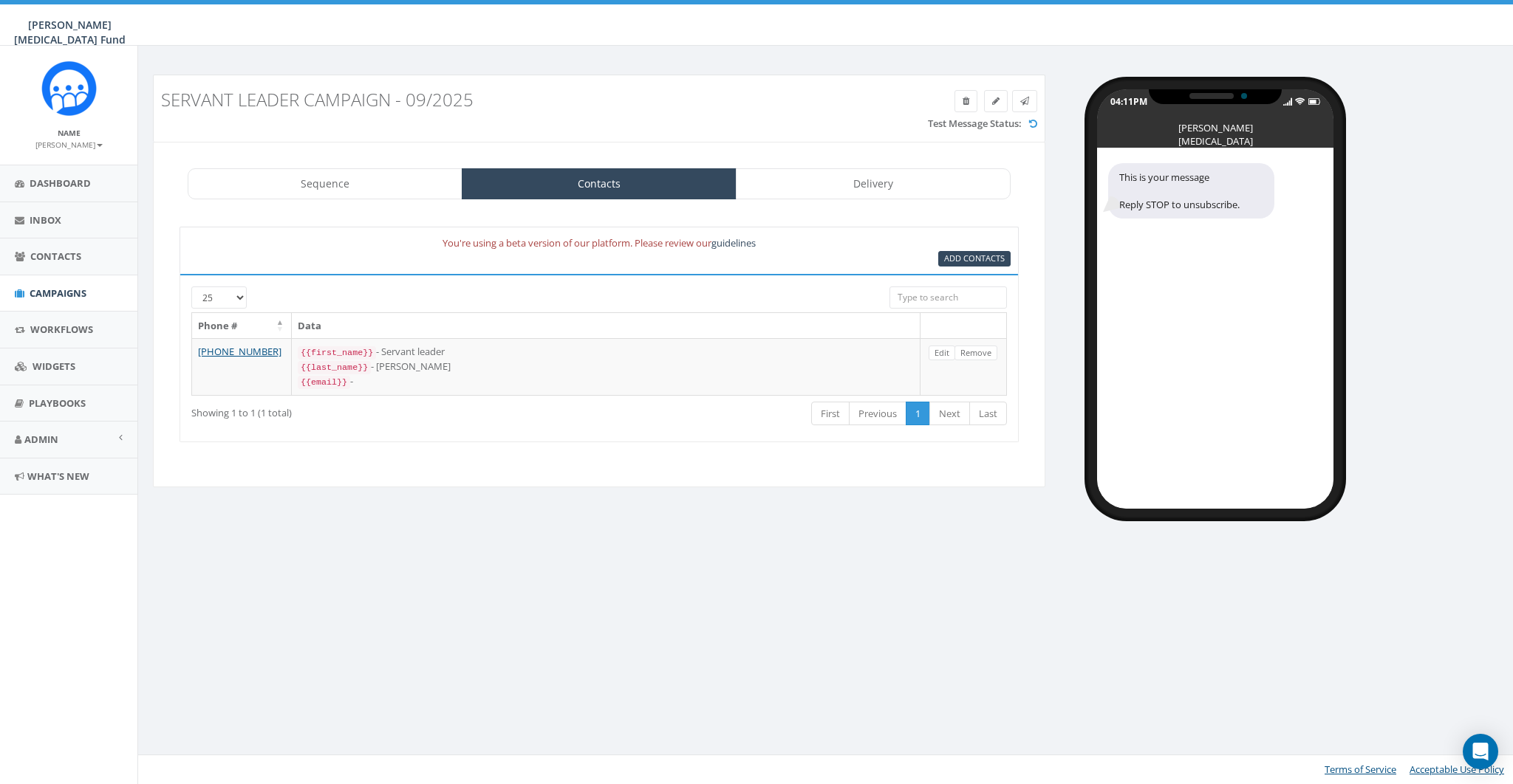
click at [340, 203] on div "Sequence Contacts Delivery 1 Step 1 Add This is your message This is your messa…" at bounding box center [599, 314] width 892 height 345
click at [338, 194] on link "Sequence" at bounding box center [325, 184] width 274 height 31
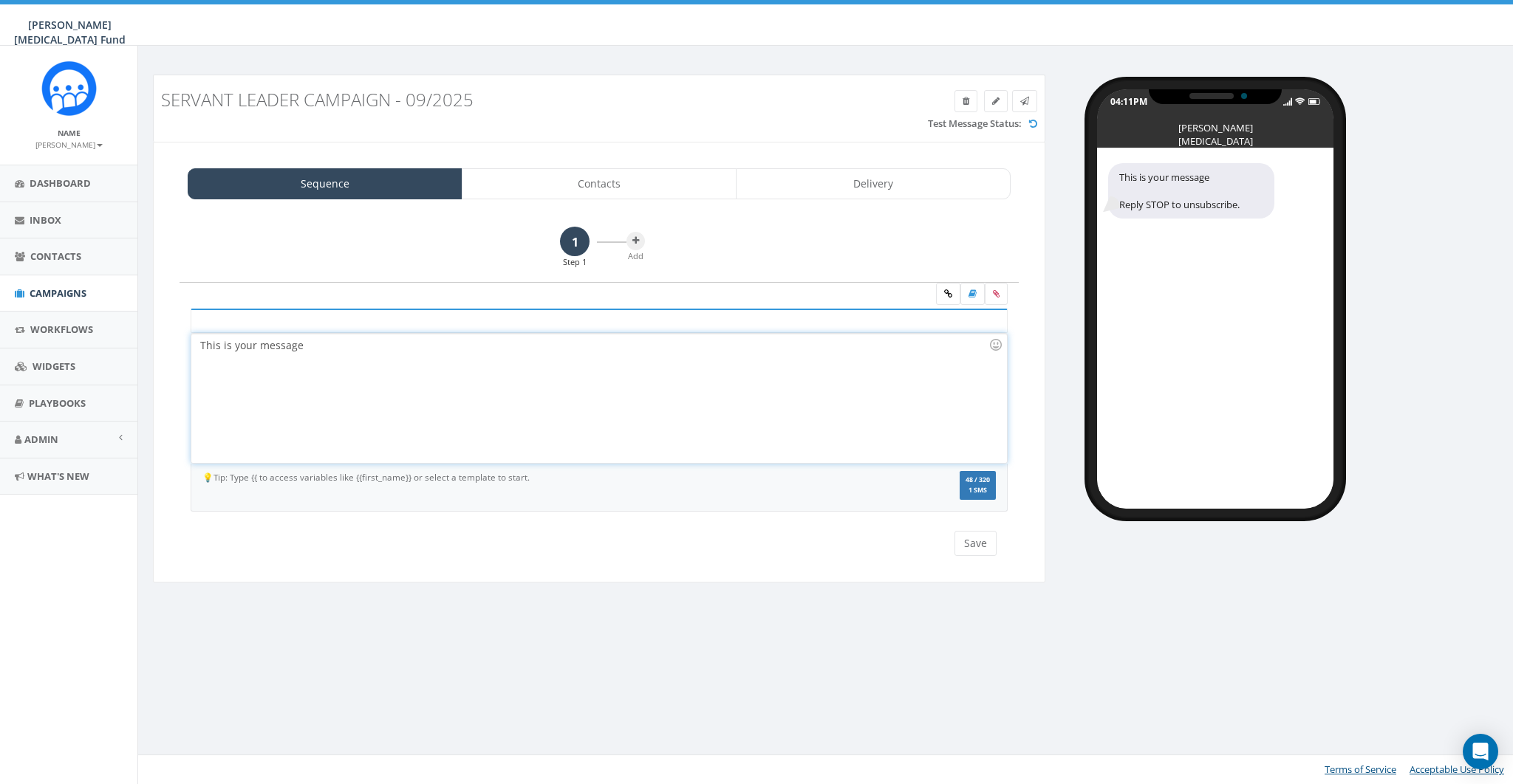
click at [408, 342] on div "This is your message" at bounding box center [599, 398] width 815 height 129
click at [637, 235] on button at bounding box center [636, 241] width 18 height 18
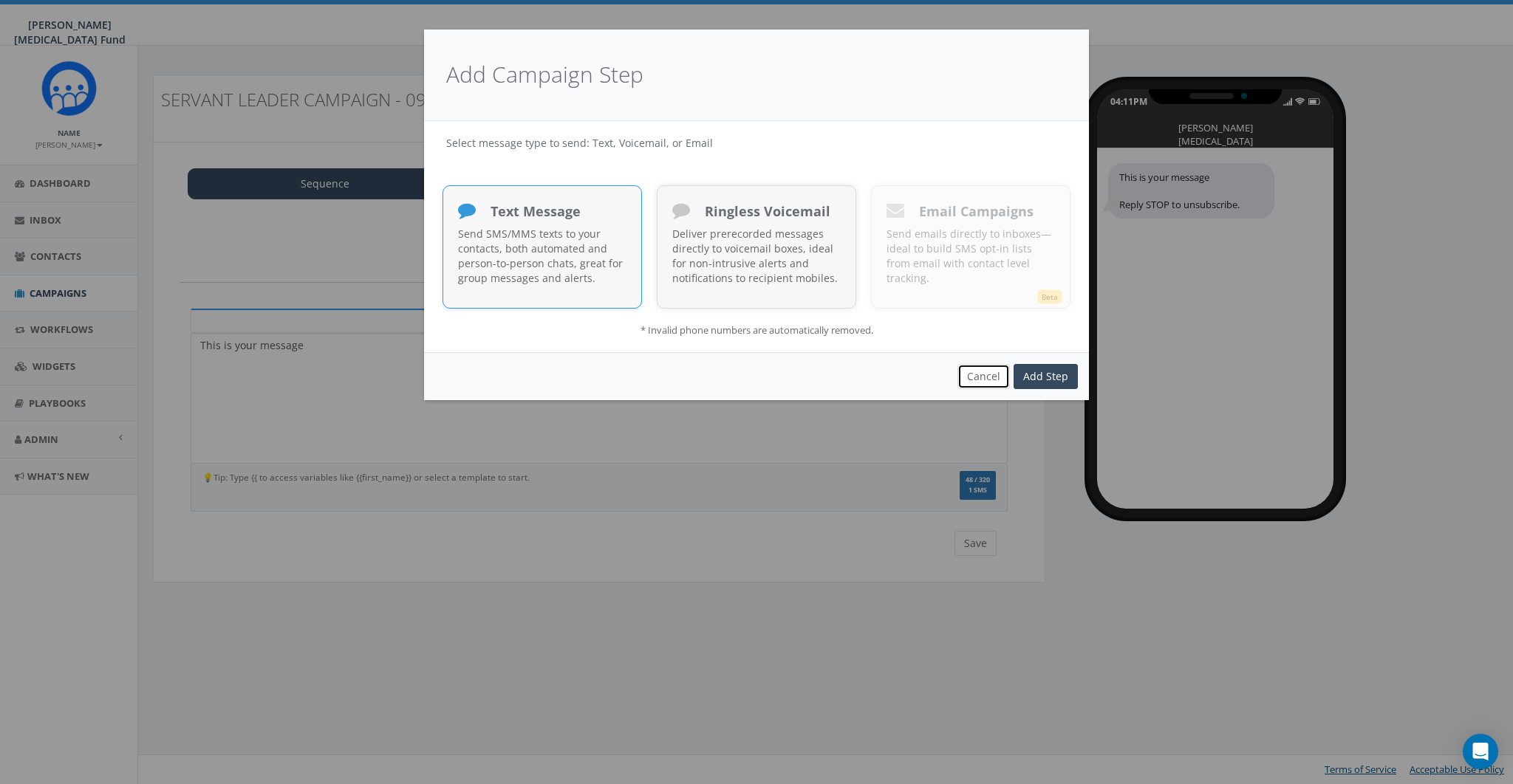
click at [995, 374] on button "Cancel" at bounding box center [983, 376] width 53 height 25
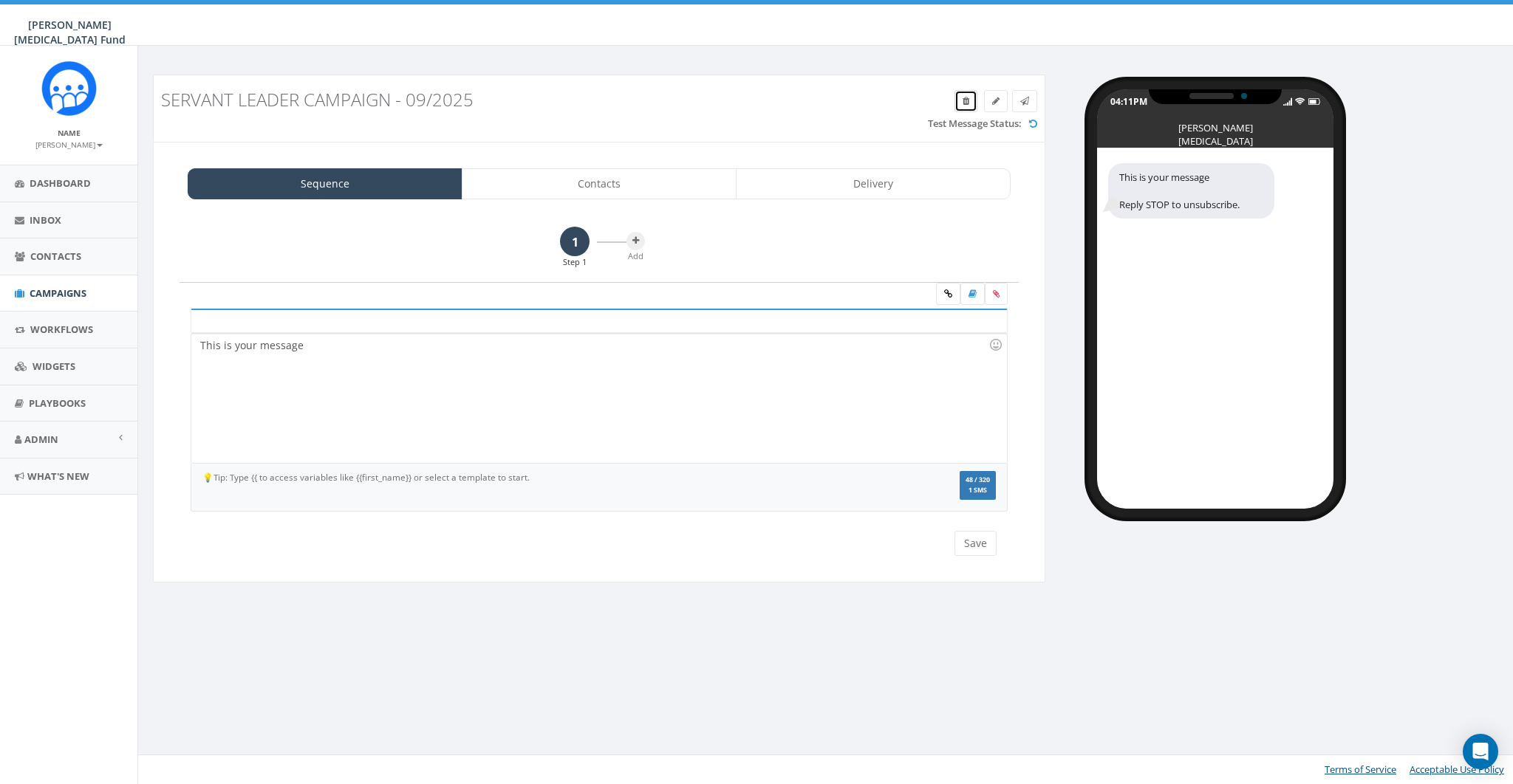
click at [966, 98] on icon at bounding box center [966, 101] width 7 height 9
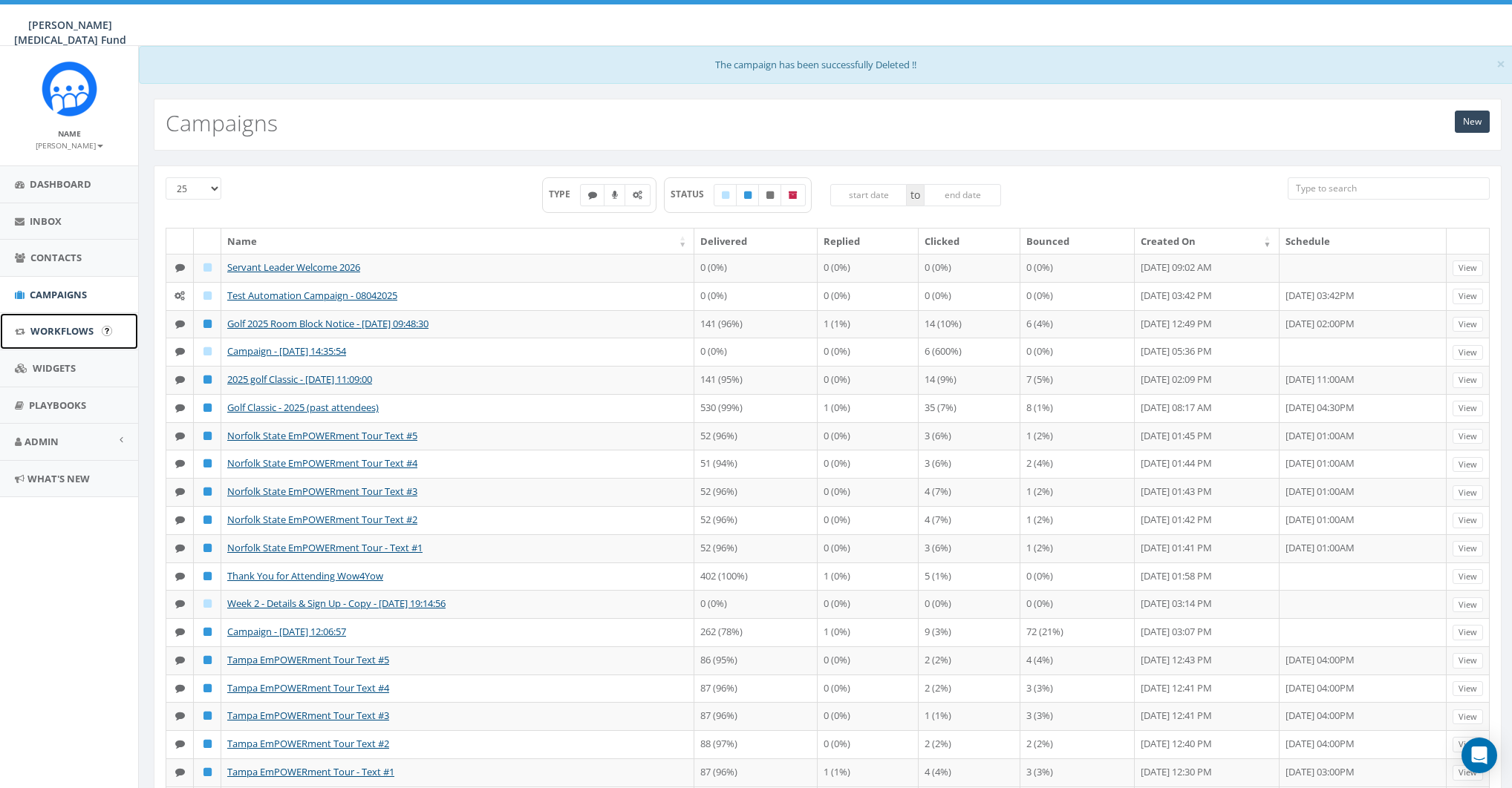
click at [46, 335] on span "Workflows" at bounding box center [62, 331] width 63 height 13
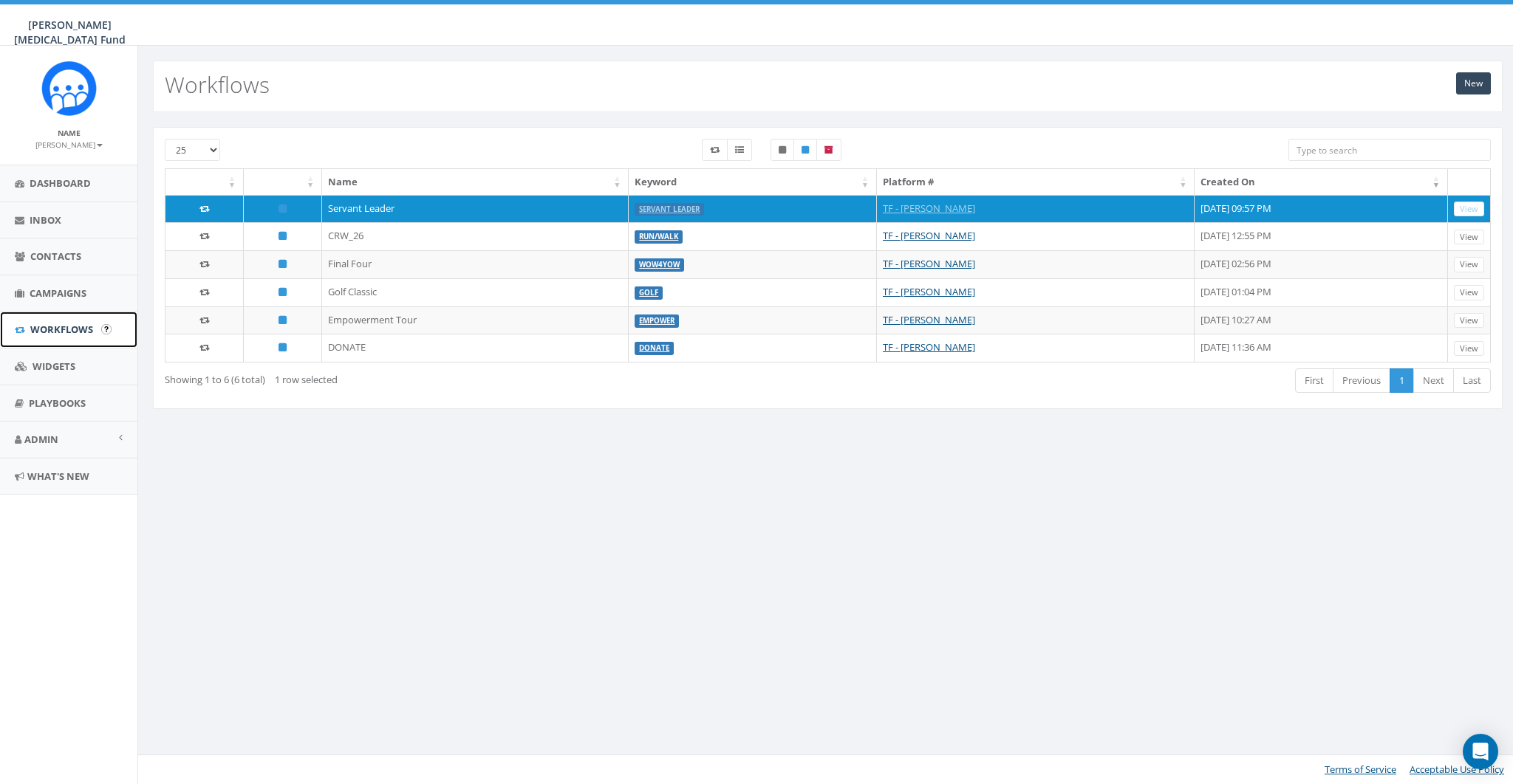
click at [52, 321] on link "Workflows" at bounding box center [69, 329] width 138 height 36
click at [41, 331] on span "Workflows" at bounding box center [61, 329] width 63 height 13
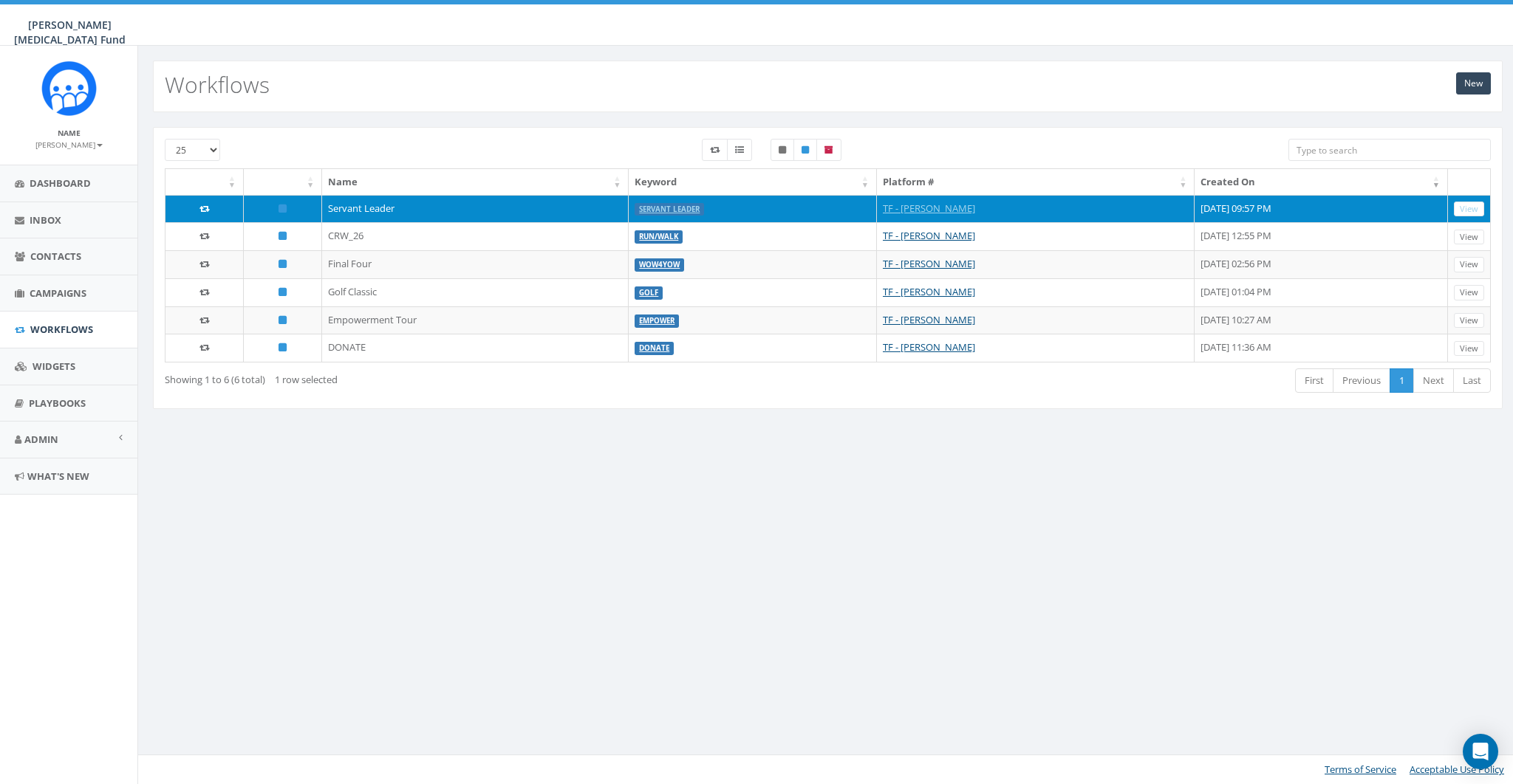
click at [351, 206] on td "Servant Leader" at bounding box center [475, 209] width 306 height 28
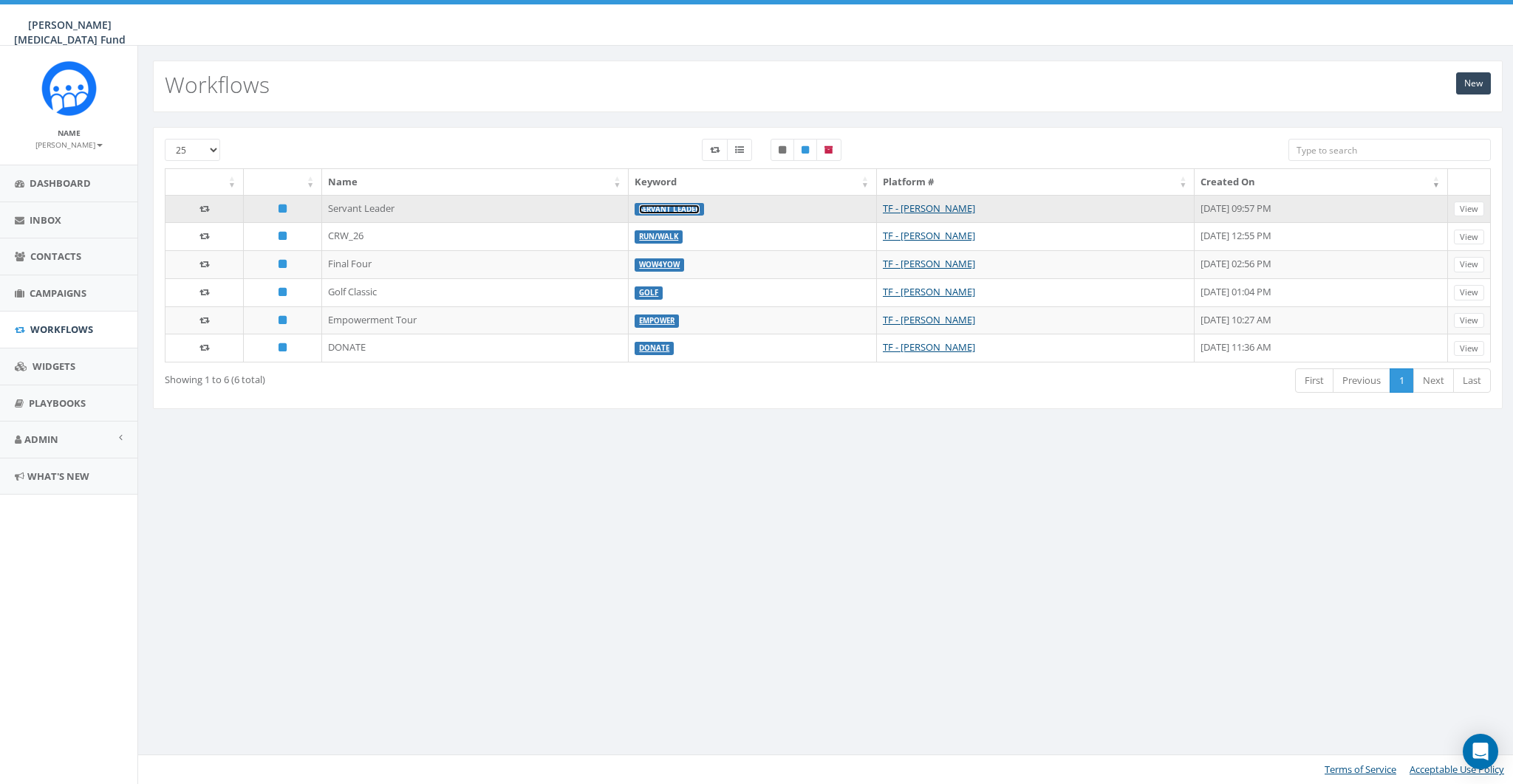
click at [639, 209] on link "Servant Leader" at bounding box center [670, 209] width 61 height 10
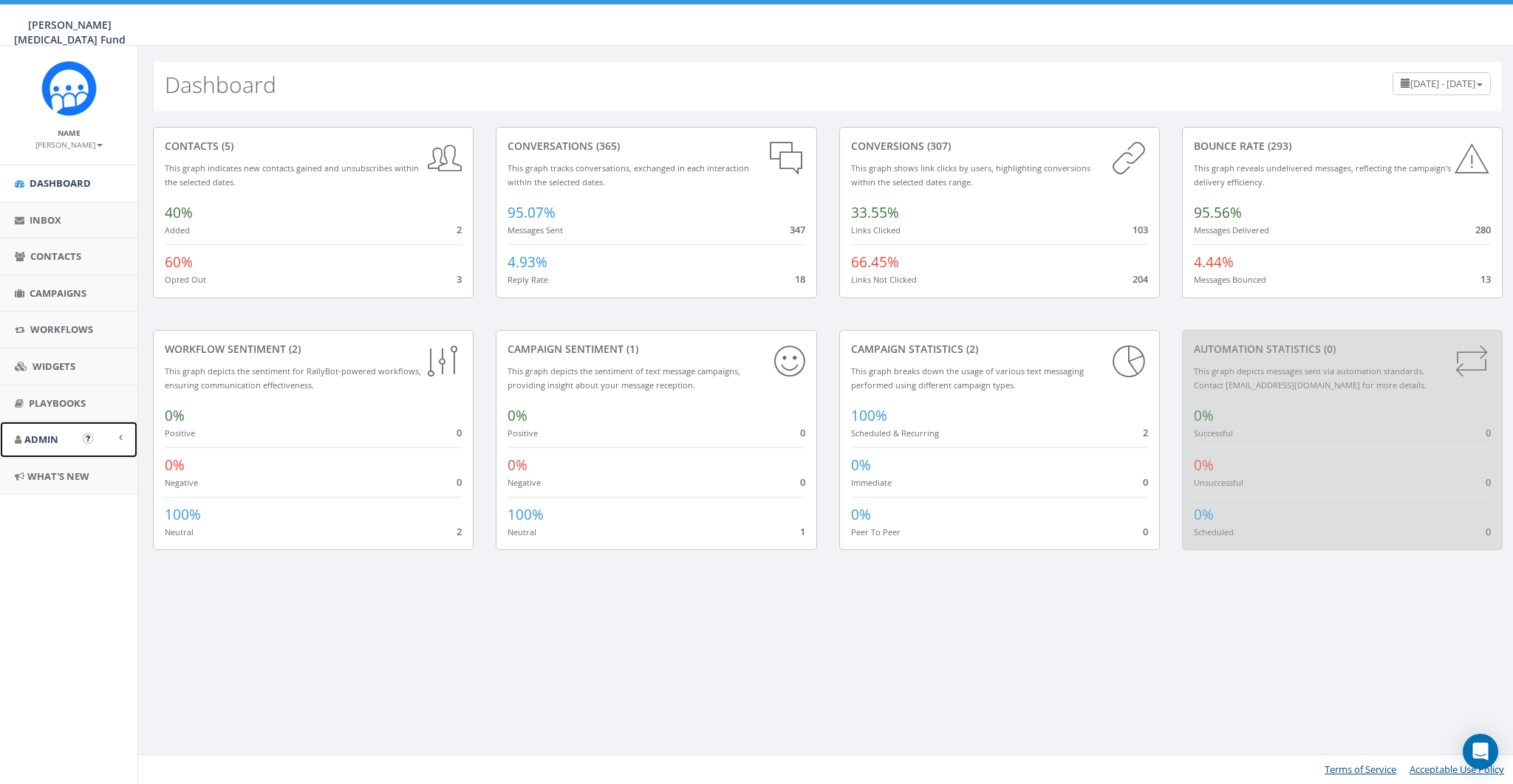
click at [49, 450] on link "Admin" at bounding box center [69, 439] width 138 height 36
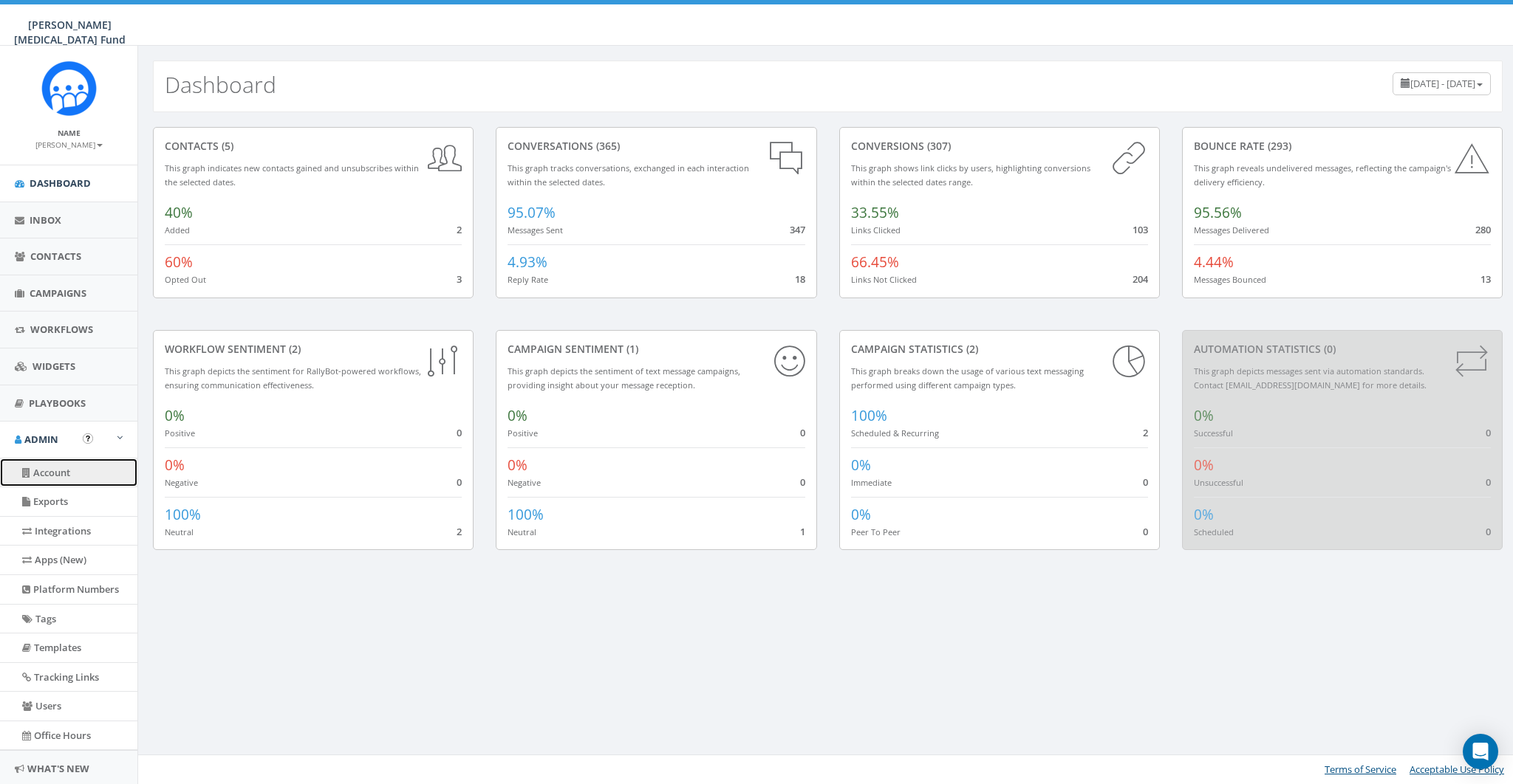
click at [55, 469] on link "Account" at bounding box center [69, 473] width 138 height 29
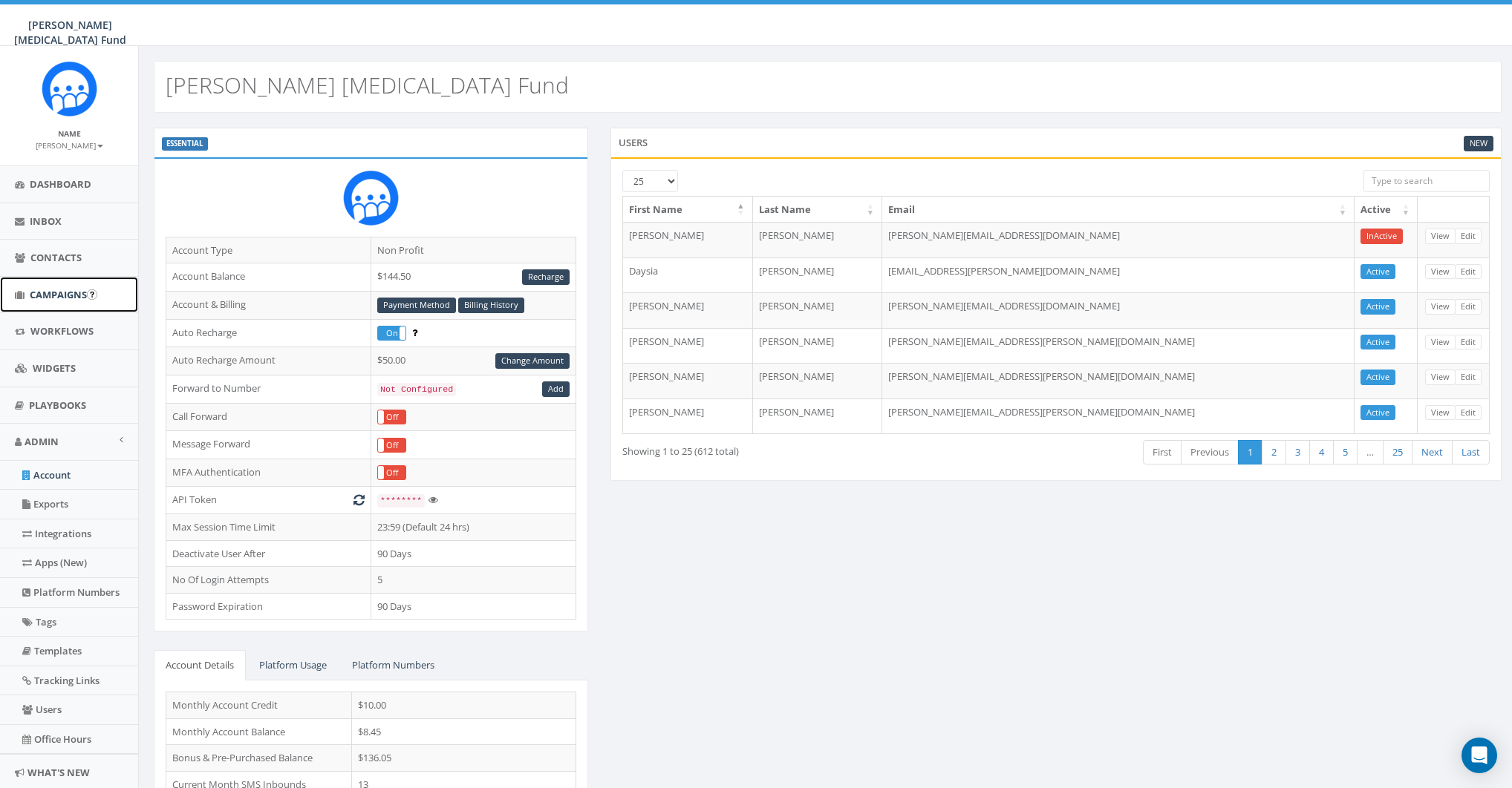
click at [54, 290] on span "Campaigns" at bounding box center [58, 294] width 57 height 13
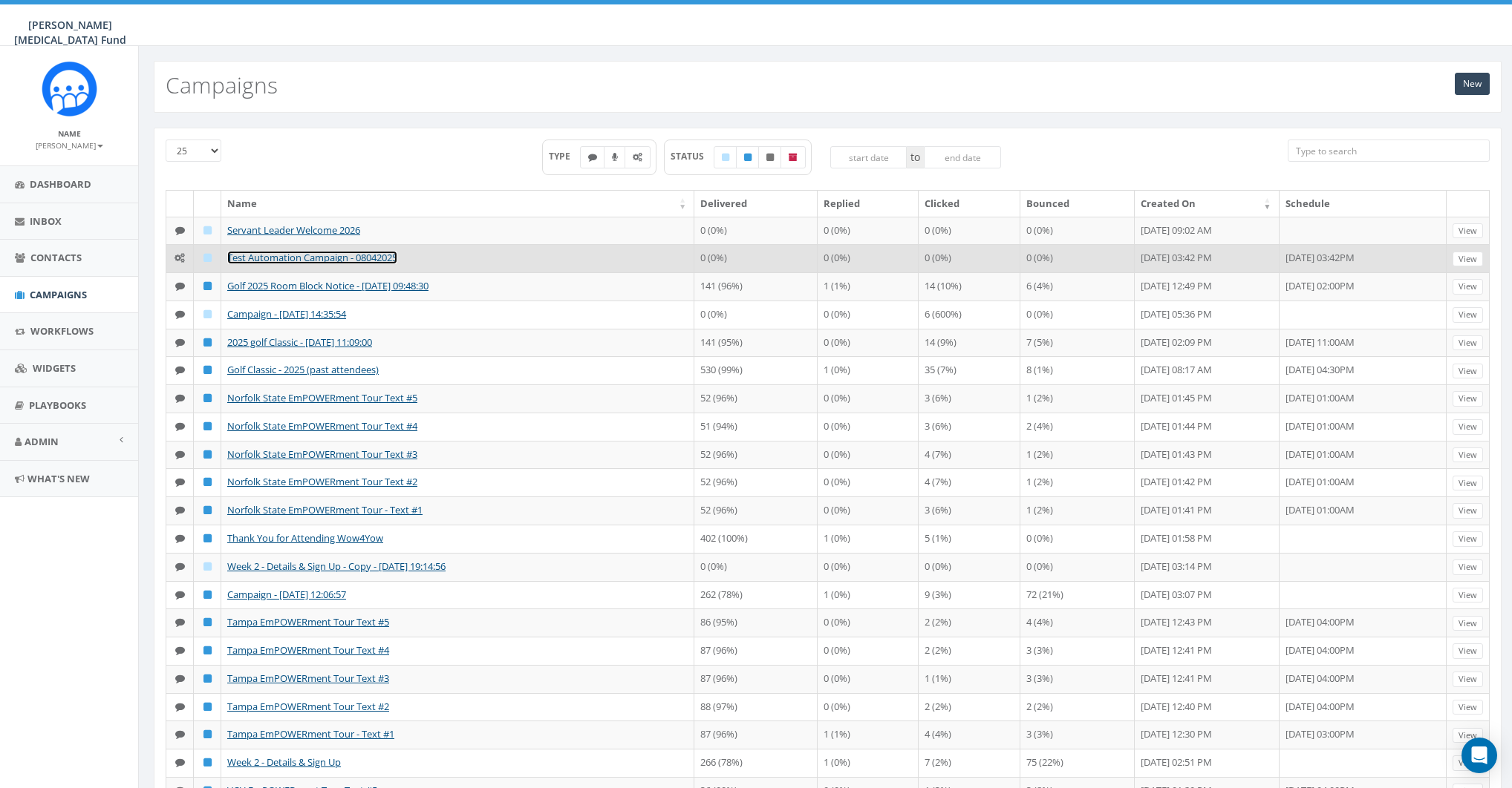
click at [286, 264] on link "Test Automation Campaign - 08042025" at bounding box center [312, 257] width 170 height 13
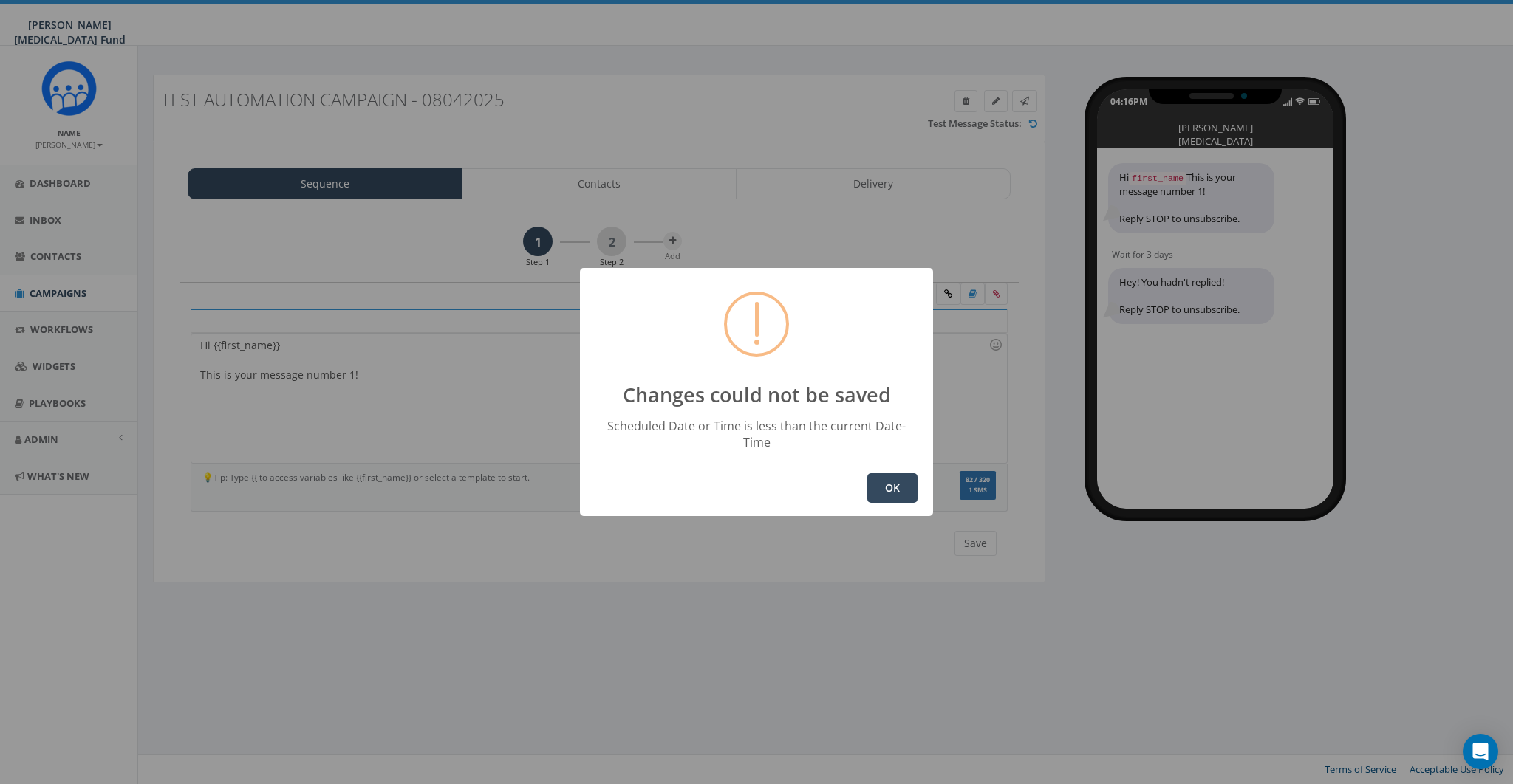
click at [889, 475] on button "OK" at bounding box center [892, 488] width 50 height 30
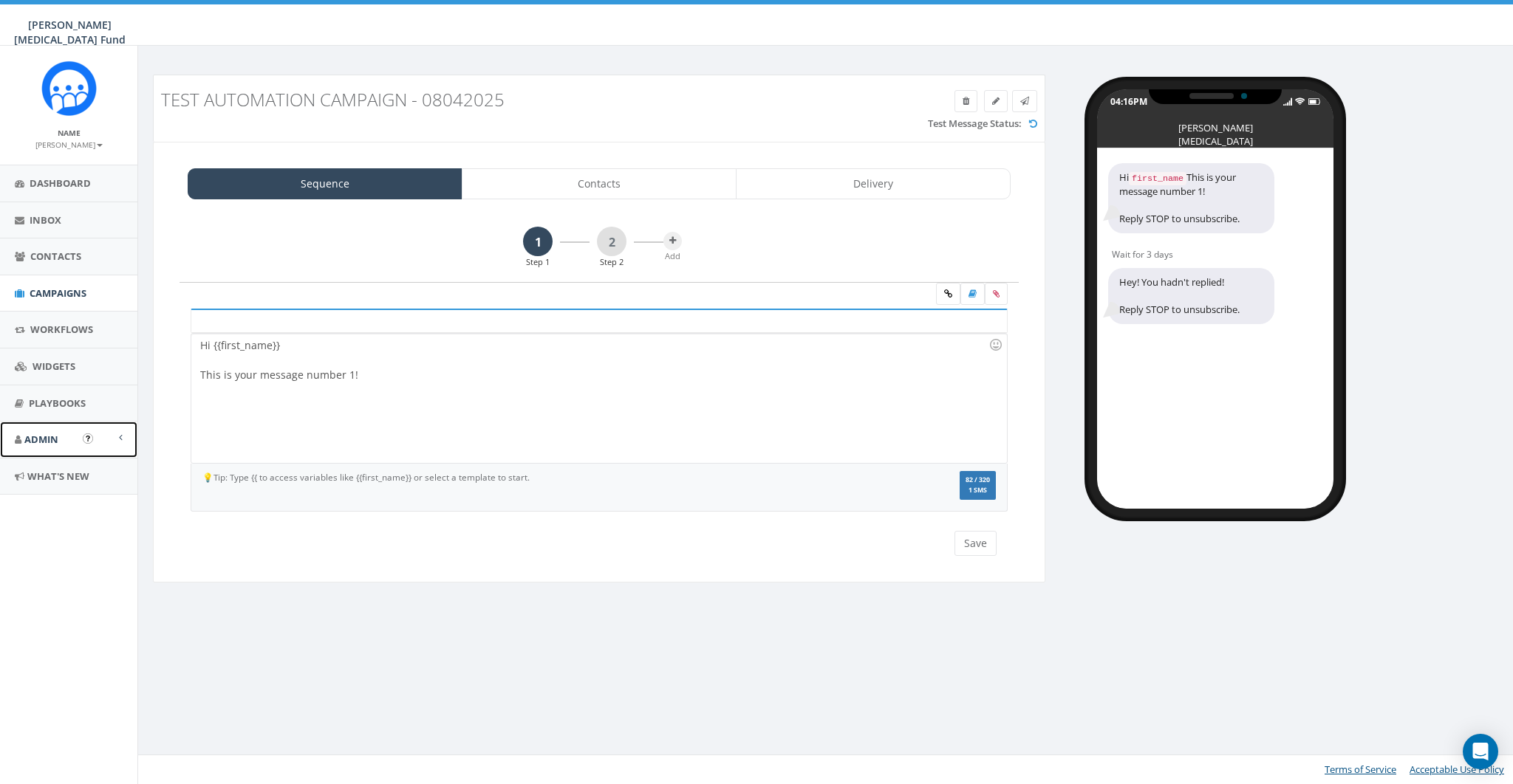
click at [46, 435] on span "Admin" at bounding box center [41, 439] width 34 height 13
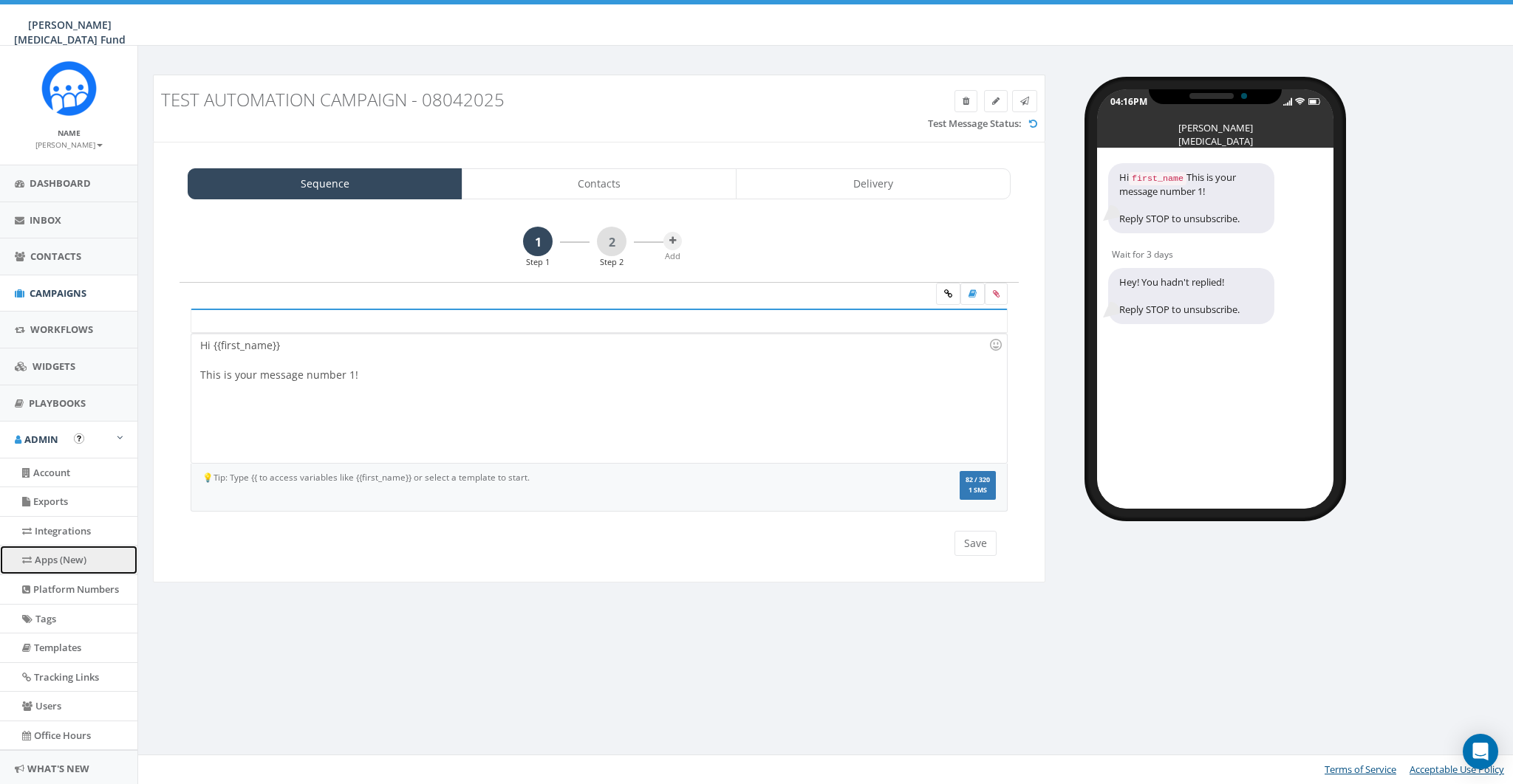
click at [60, 562] on link "Apps (New)" at bounding box center [69, 560] width 138 height 29
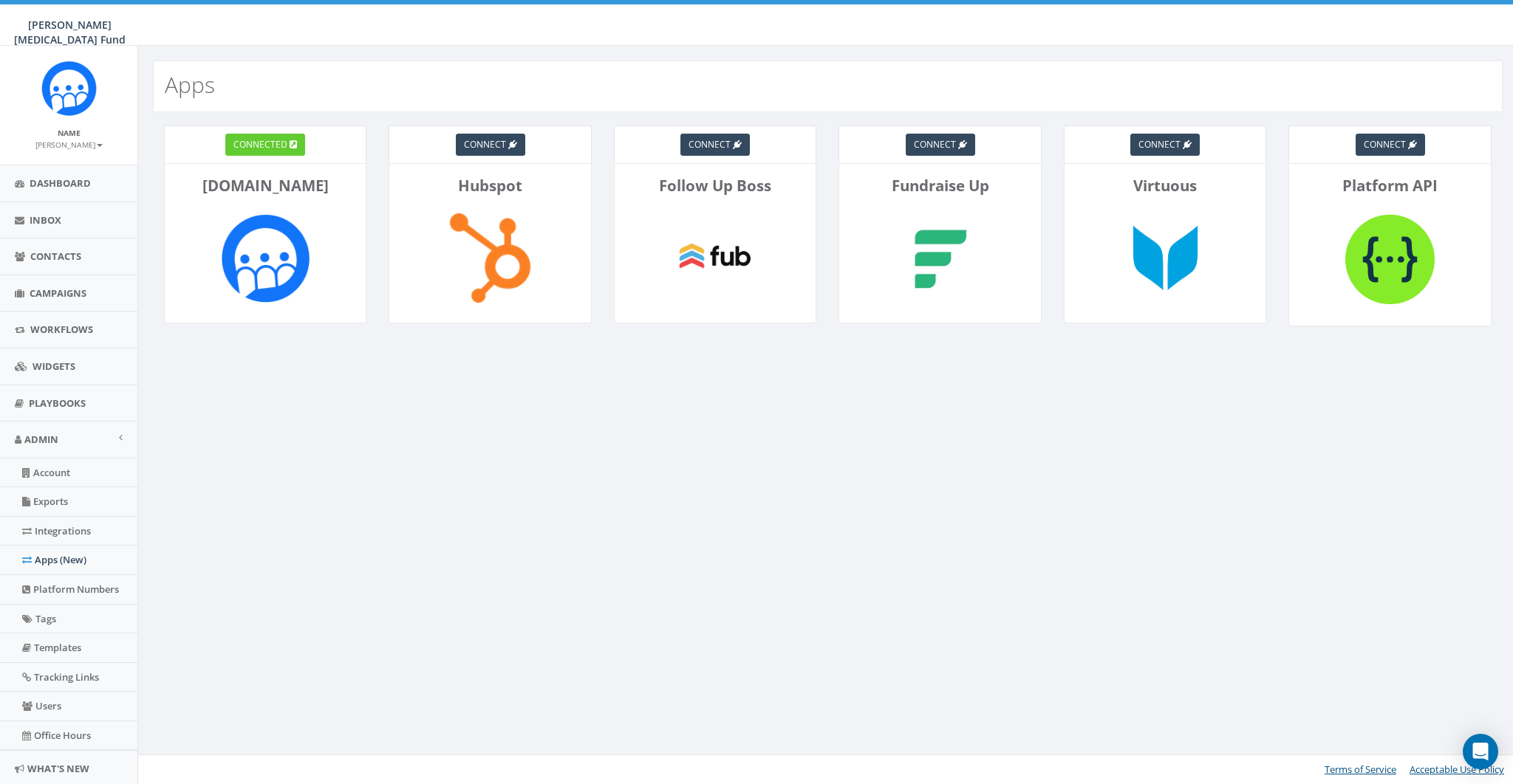
click at [256, 215] on img at bounding box center [266, 258] width 107 height 107
click at [47, 327] on span "Workflows" at bounding box center [61, 329] width 63 height 13
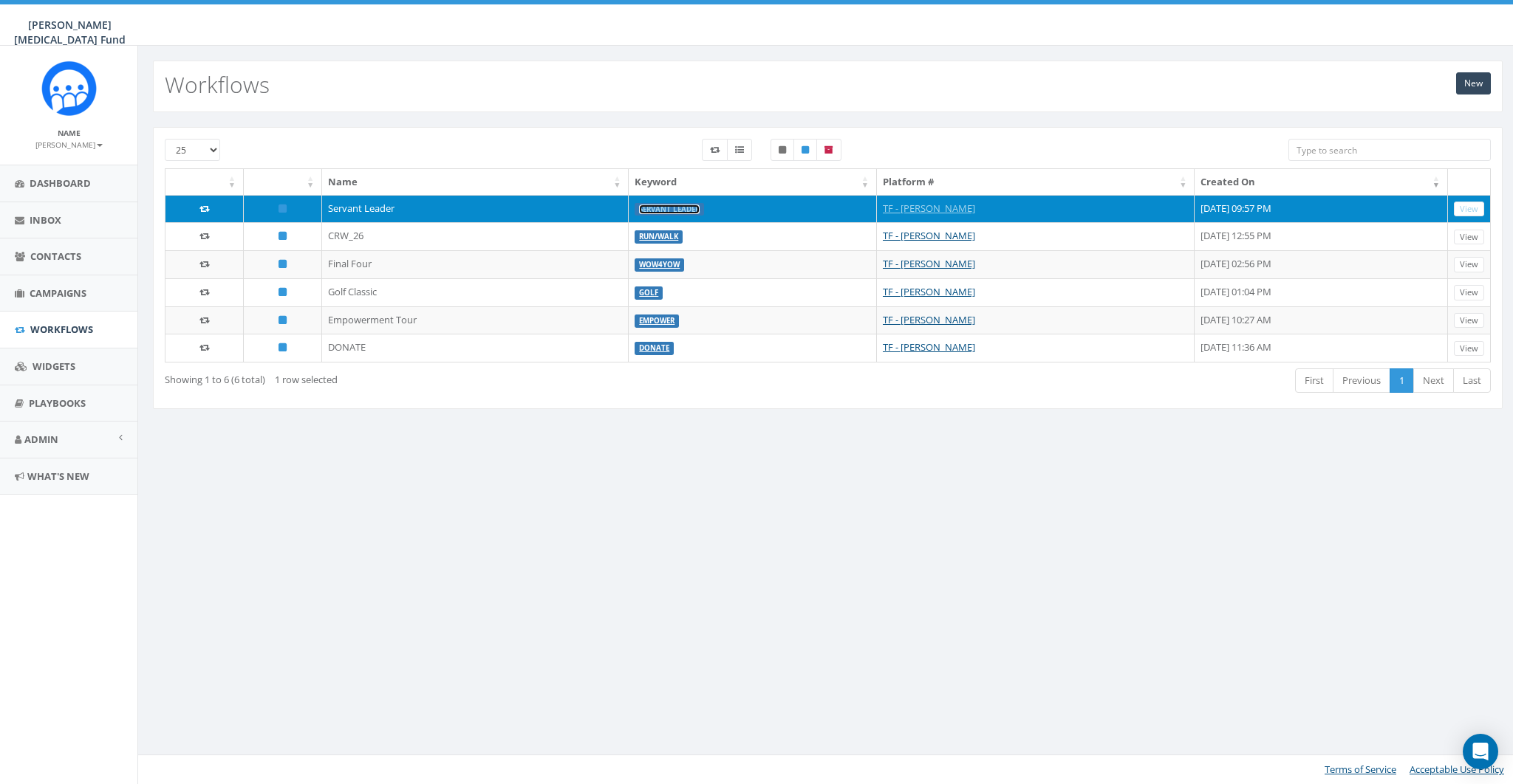
click at [639, 206] on link "Servant Leader" at bounding box center [670, 209] width 61 height 10
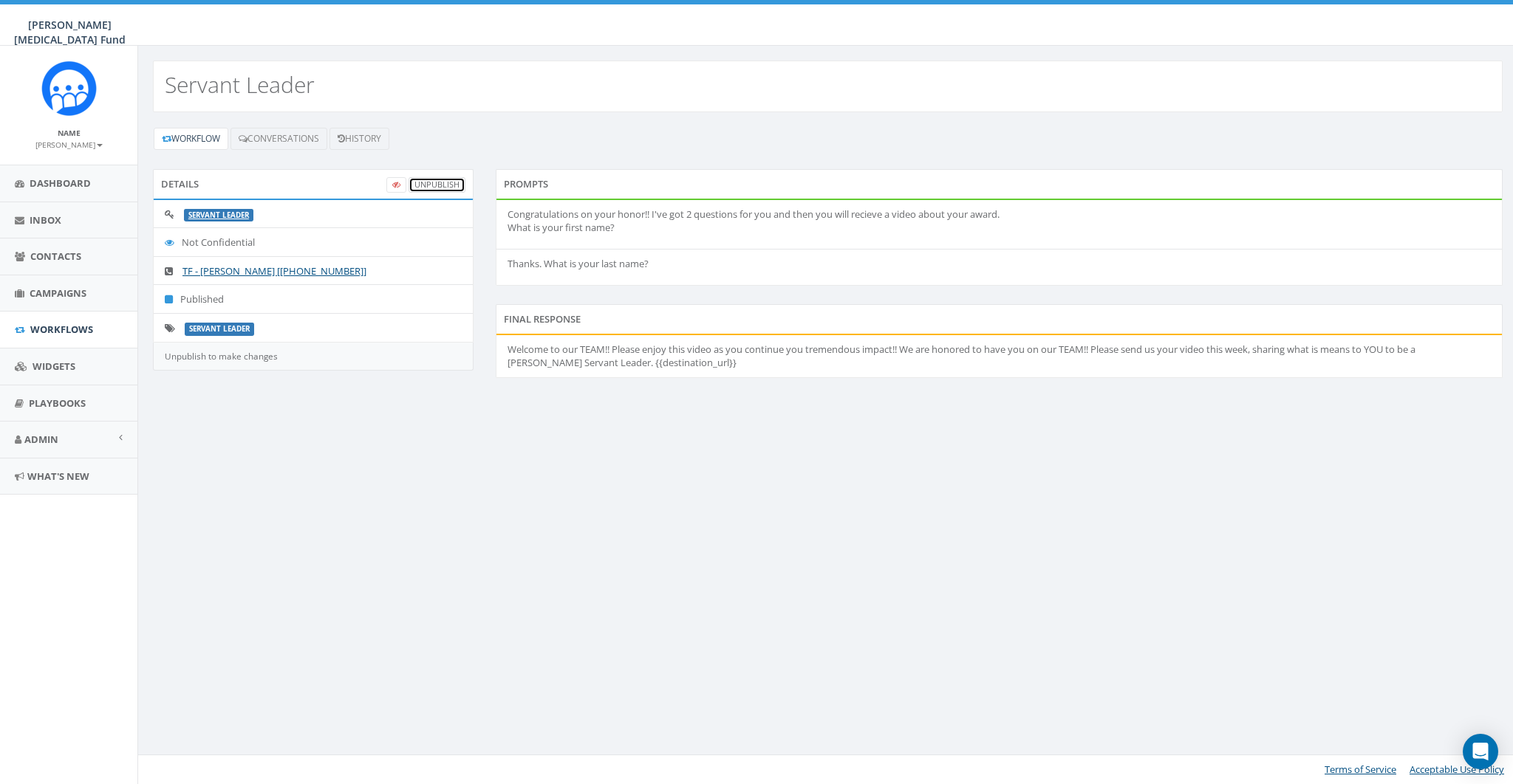
click at [437, 182] on link "UnPublish" at bounding box center [437, 185] width 57 height 16
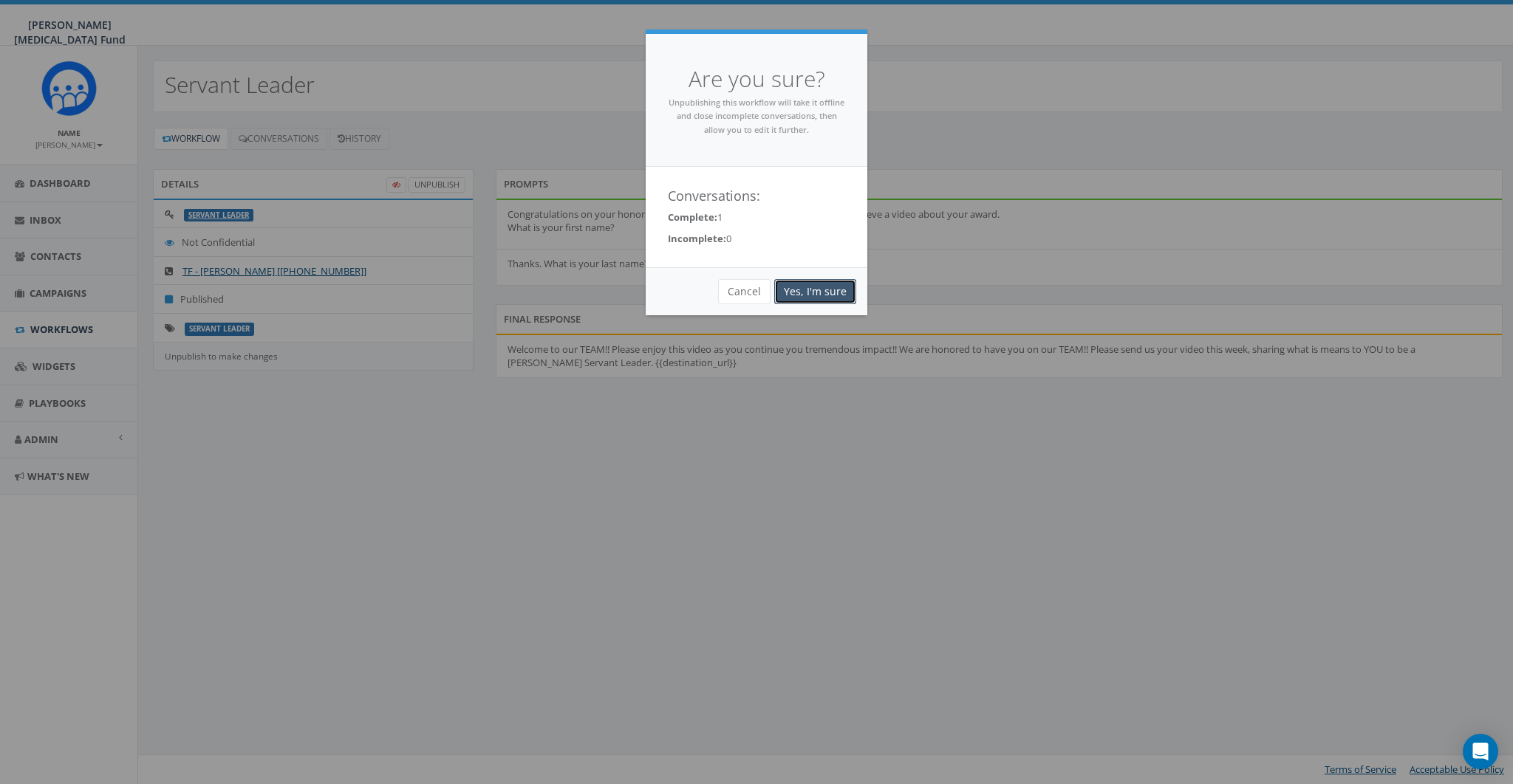
click at [851, 297] on link "Yes, I'm sure" at bounding box center [815, 291] width 82 height 25
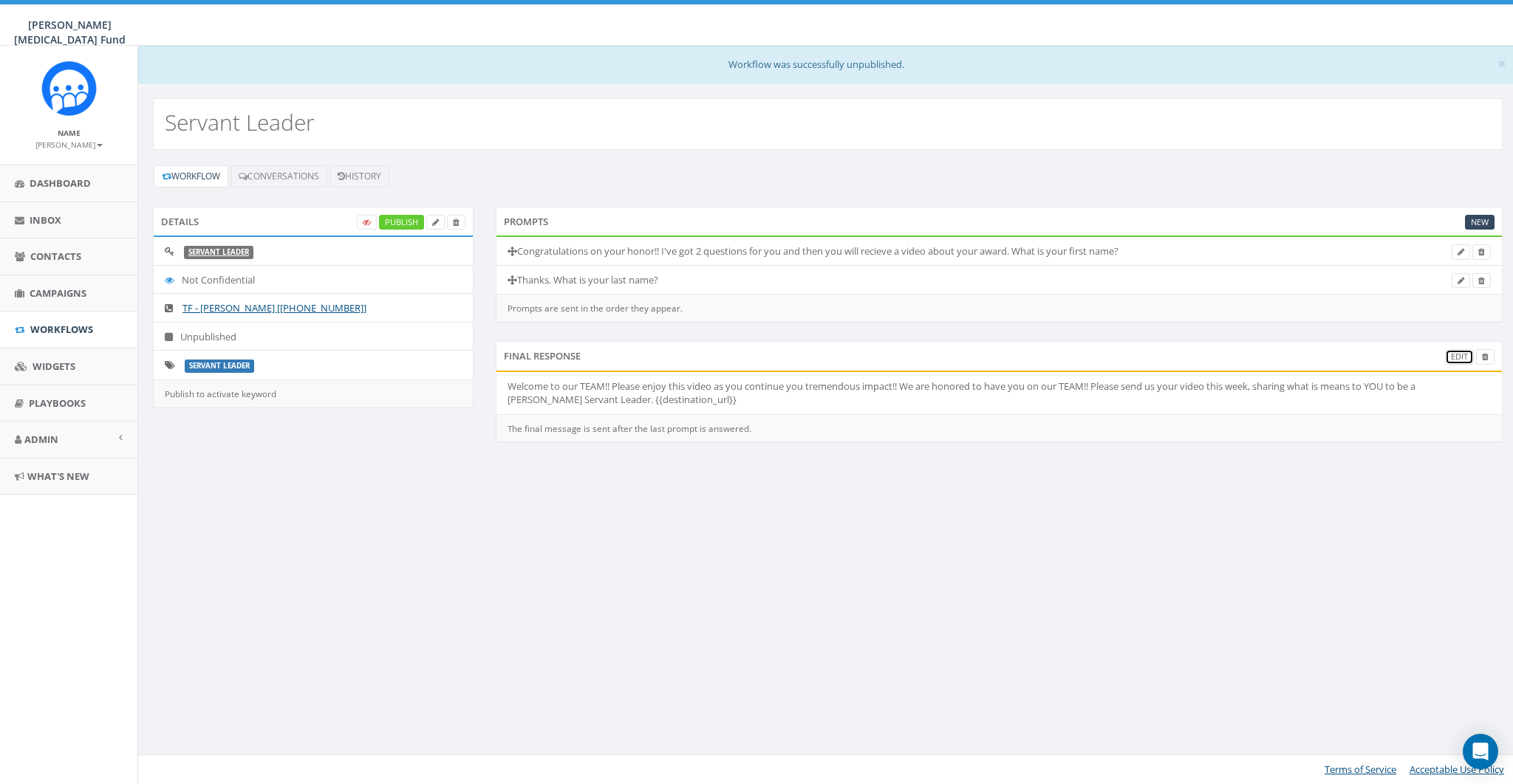
click at [1463, 351] on link "Edit" at bounding box center [1459, 356] width 29 height 16
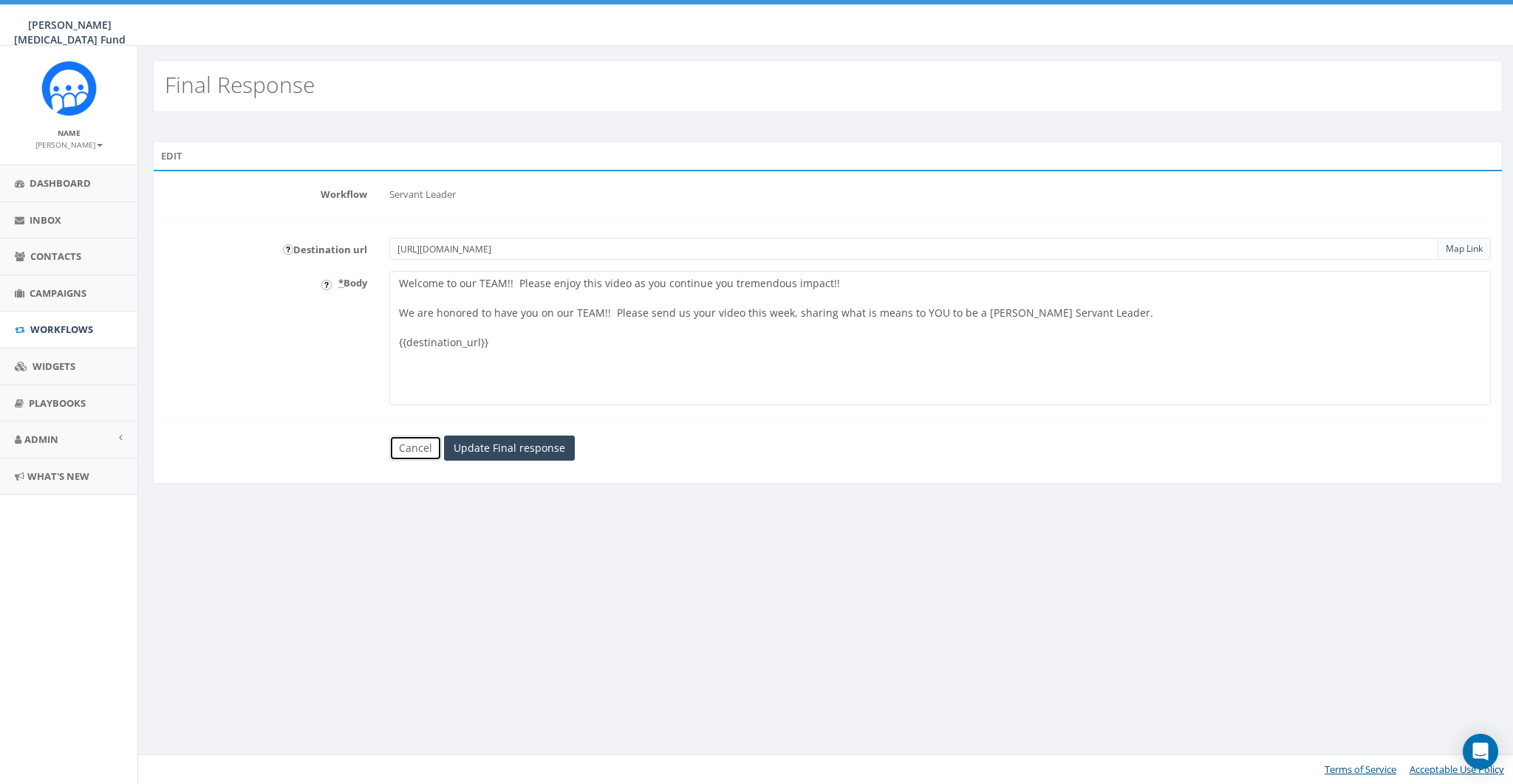
click at [404, 451] on link "Cancel" at bounding box center [415, 448] width 53 height 25
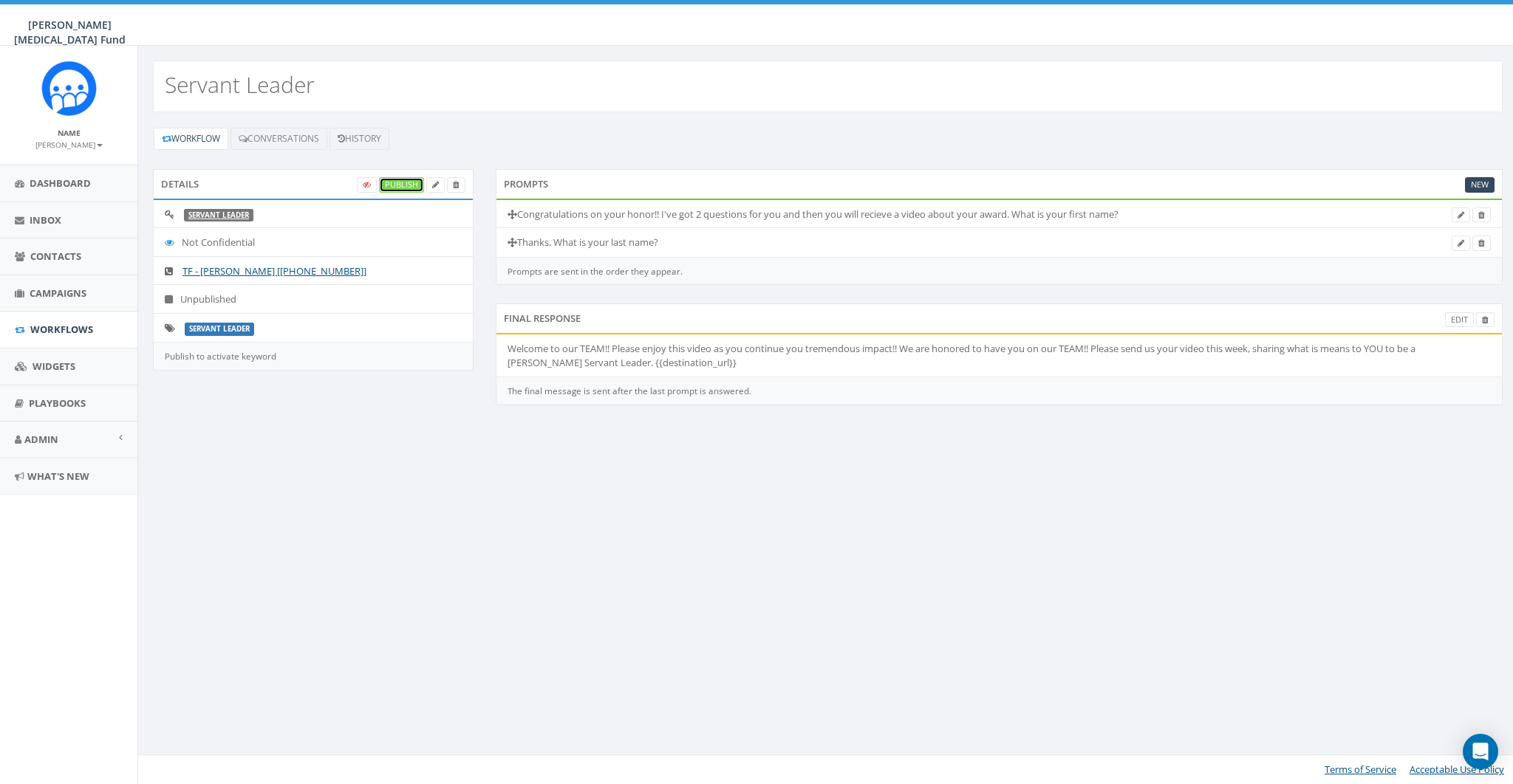
click at [397, 187] on link "Publish" at bounding box center [401, 185] width 45 height 16
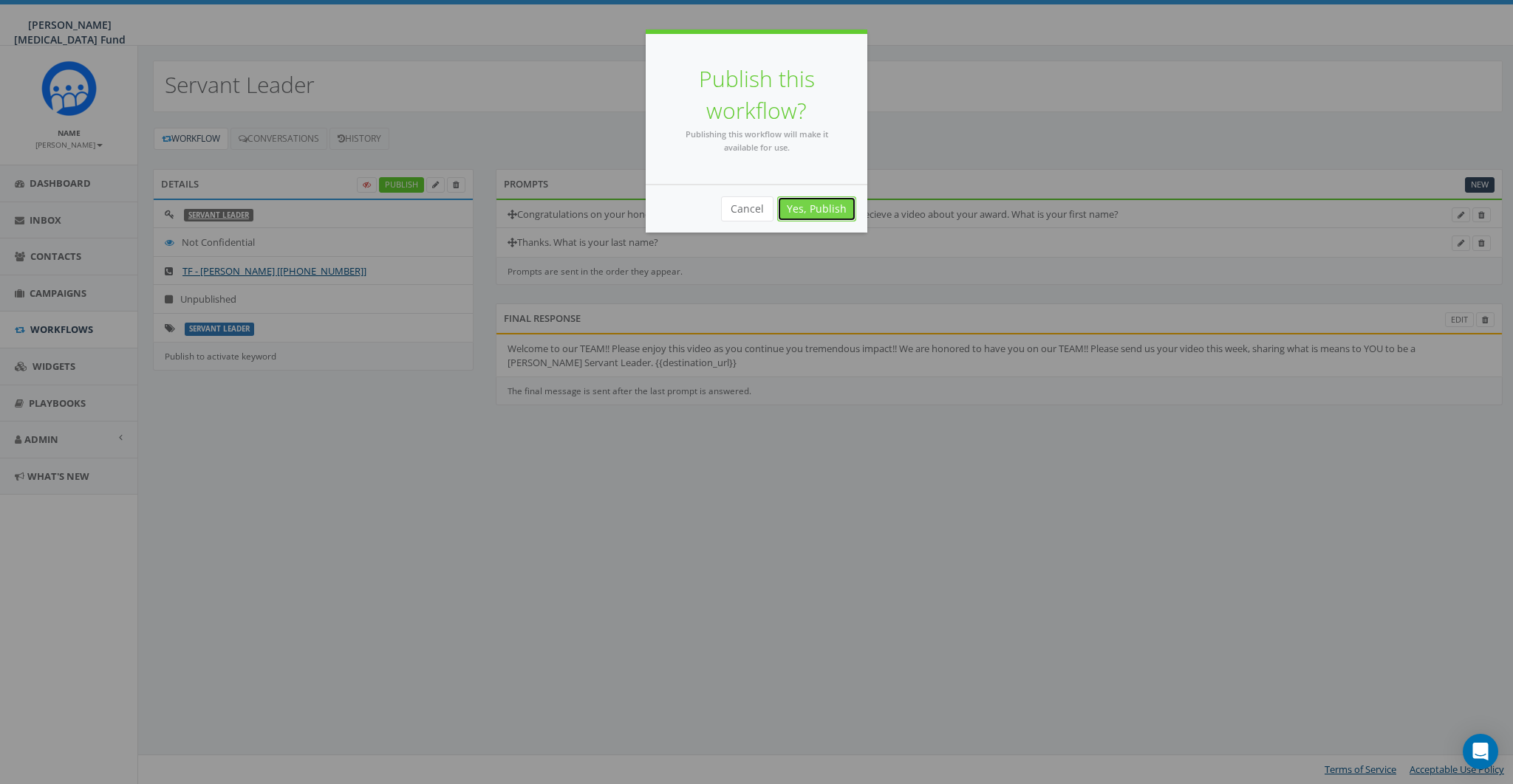
click at [829, 205] on link "Yes, Publish" at bounding box center [816, 209] width 79 height 25
